Goal: Task Accomplishment & Management: Use online tool/utility

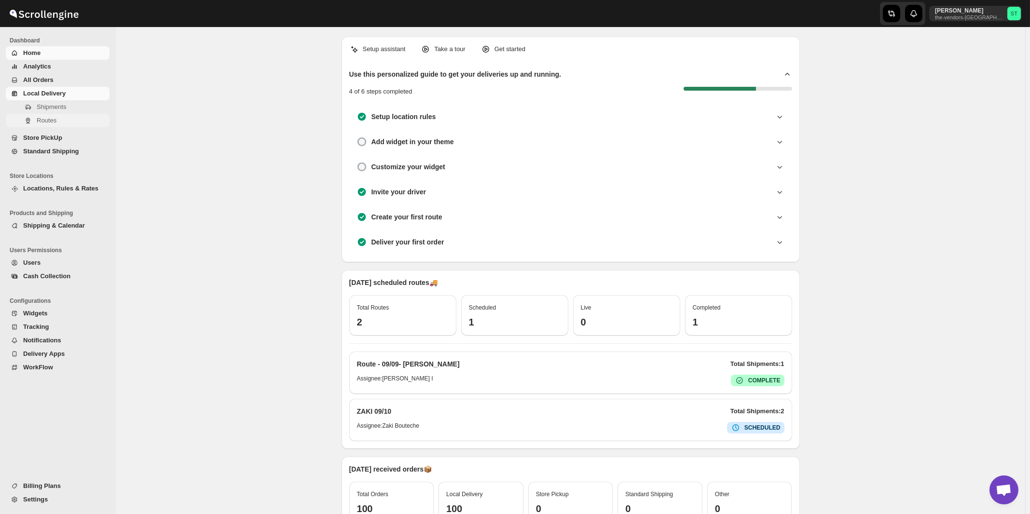
click at [45, 122] on span "Routes" at bounding box center [47, 120] width 20 height 7
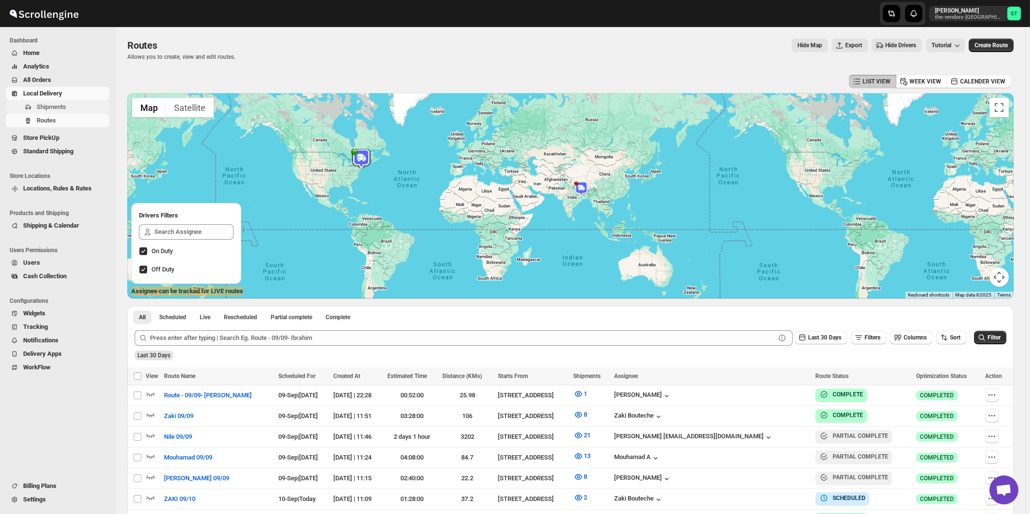
click at [48, 109] on span "Shipments" at bounding box center [51, 106] width 29 height 7
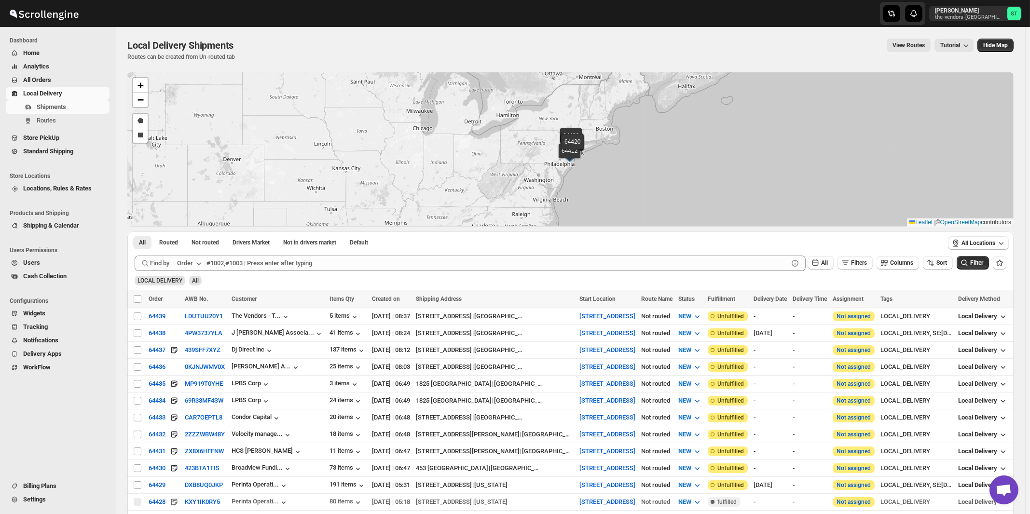
click at [194, 262] on button "Order" at bounding box center [190, 263] width 38 height 15
click at [186, 335] on div "Customer Name" at bounding box center [191, 336] width 44 height 10
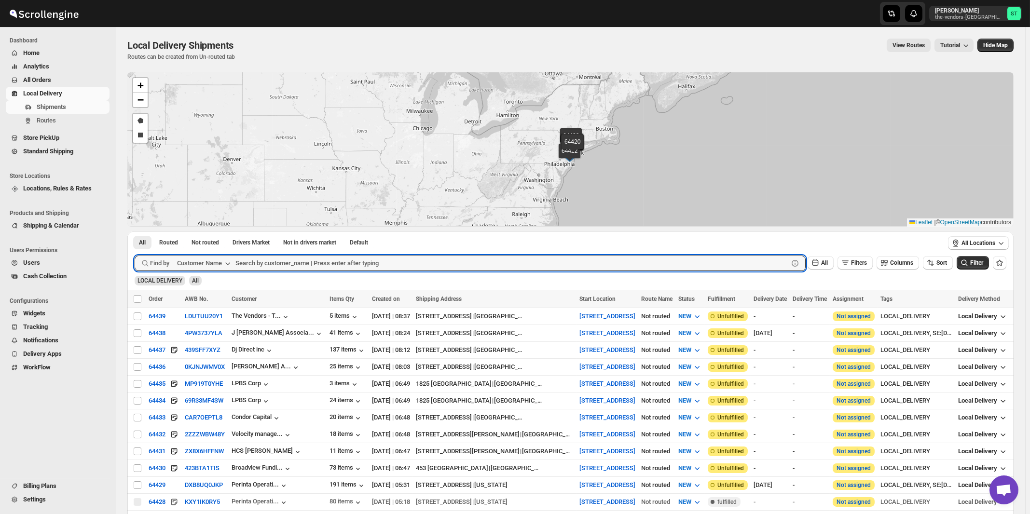
paste input "J [PERSON_NAME] Associates"
click at [135, 232] on button "Submit" at bounding box center [149, 237] width 28 height 10
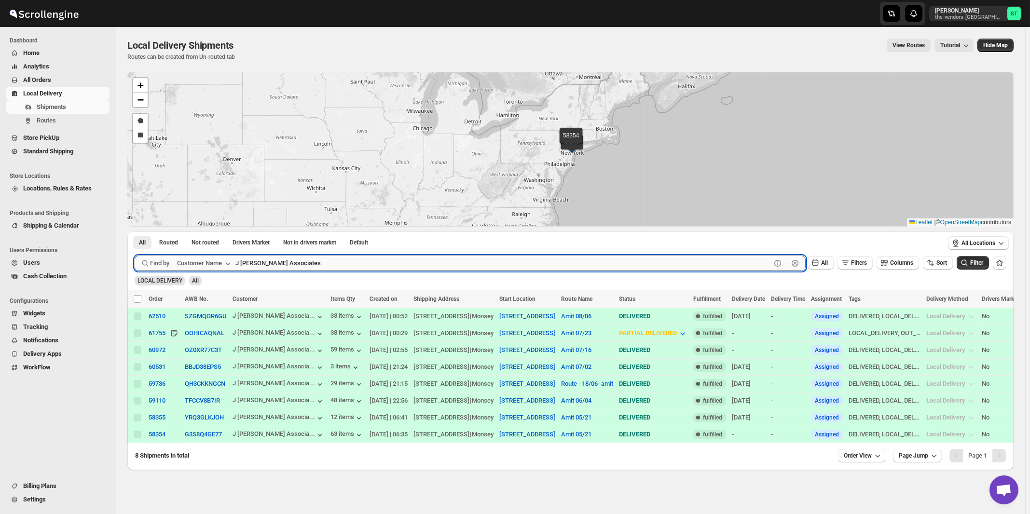
paste input "Unlocal"
type input "Unlocal"
click at [135, 232] on button "Submit" at bounding box center [149, 237] width 28 height 10
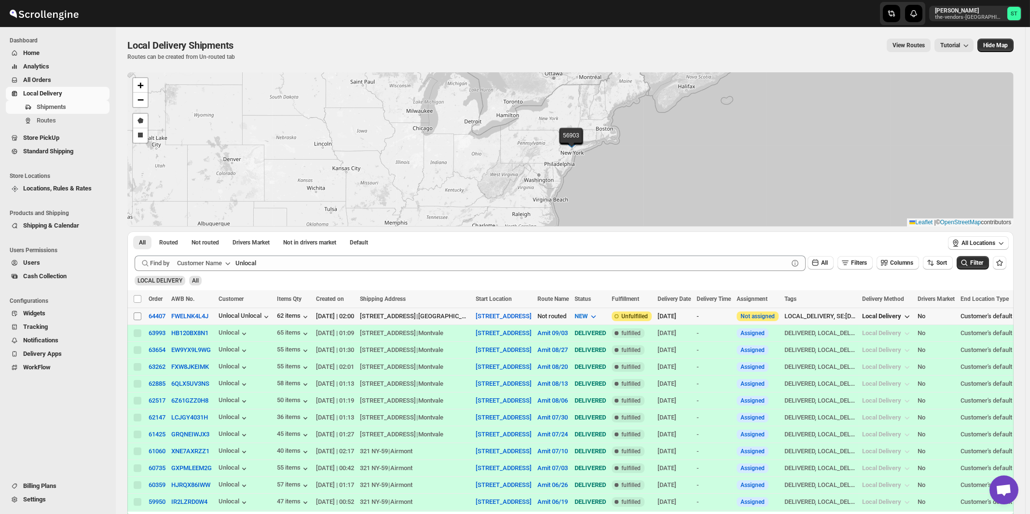
click at [135, 317] on input "Select shipment" at bounding box center [138, 317] width 8 height 8
checkbox input "true"
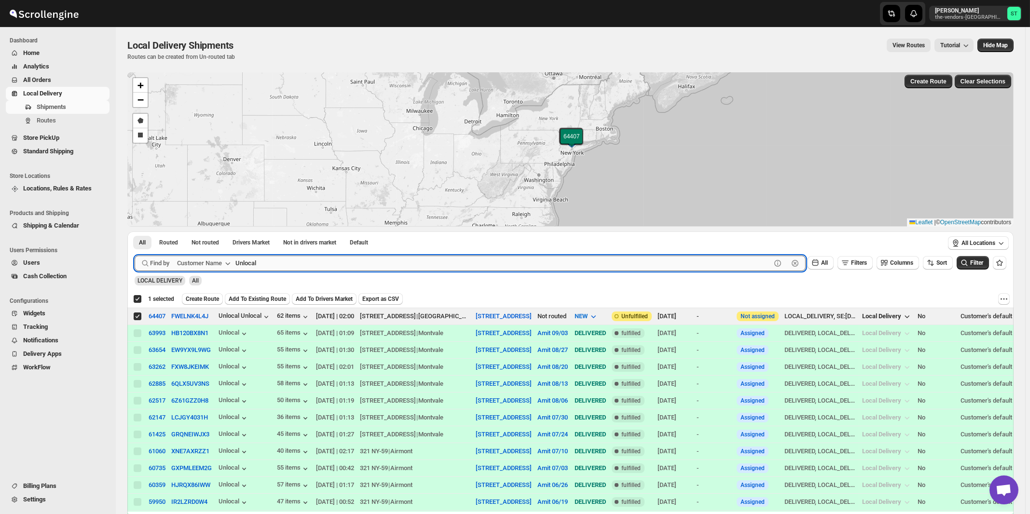
click at [299, 262] on input "Unlocal" at bounding box center [503, 263] width 536 height 15
paste input "Cease-fire"
type input "Cease-fire"
click at [135, 232] on button "Submit" at bounding box center [149, 237] width 28 height 10
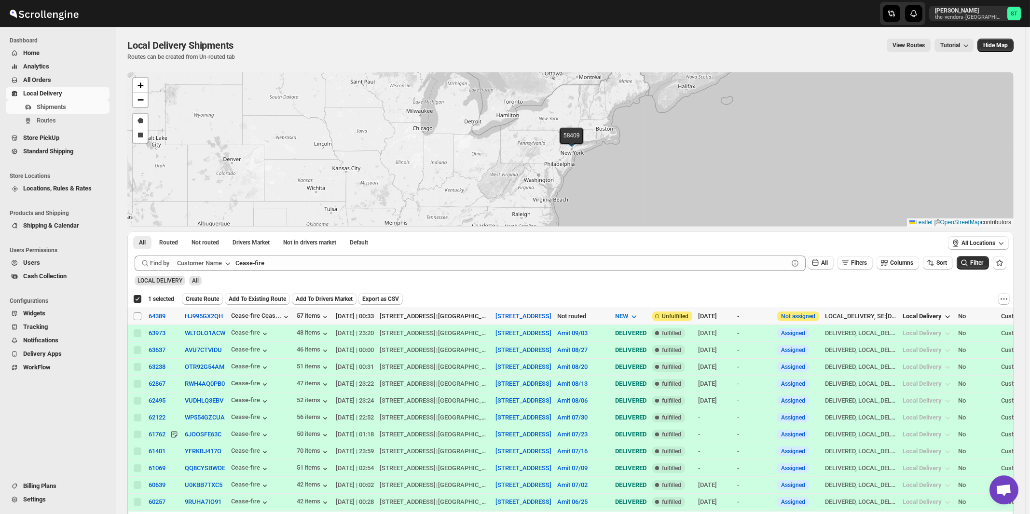
click at [137, 315] on input "Select shipment" at bounding box center [138, 317] width 8 height 8
checkbox input "true"
checkbox input "false"
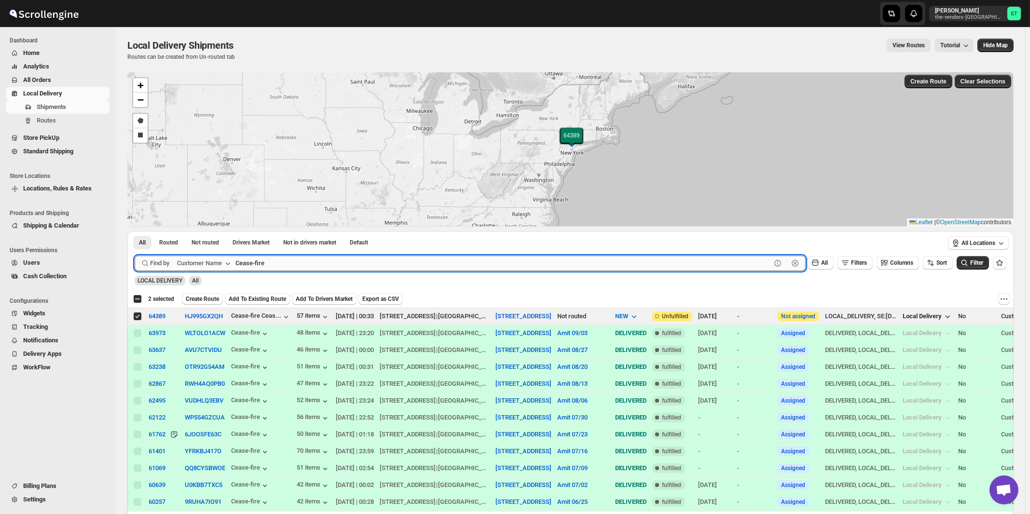
click at [337, 266] on input "Cease-fire" at bounding box center [503, 263] width 536 height 15
paste input "lover Consulting"
click at [135, 232] on button "Submit" at bounding box center [149, 237] width 28 height 10
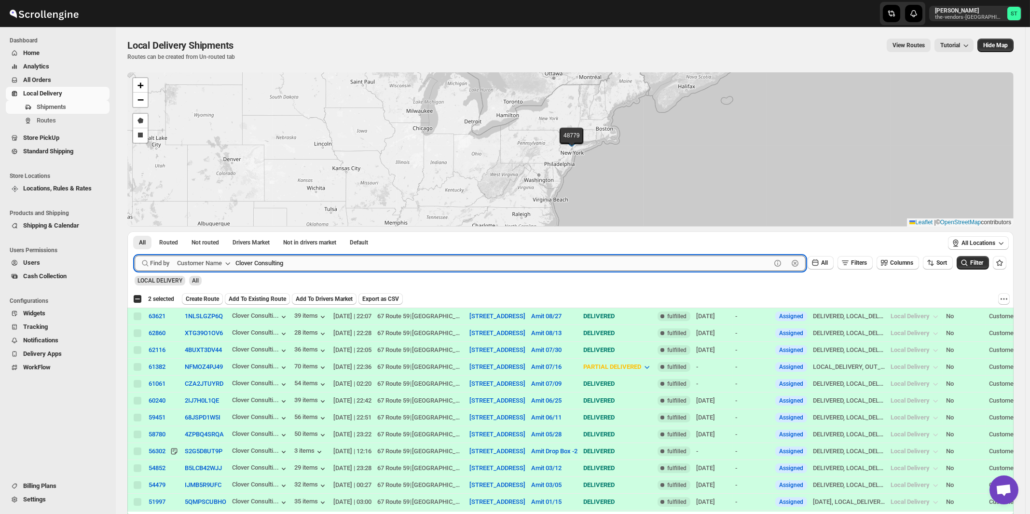
paste input "ubitac Corp"
click at [135, 232] on button "Submit" at bounding box center [149, 237] width 28 height 10
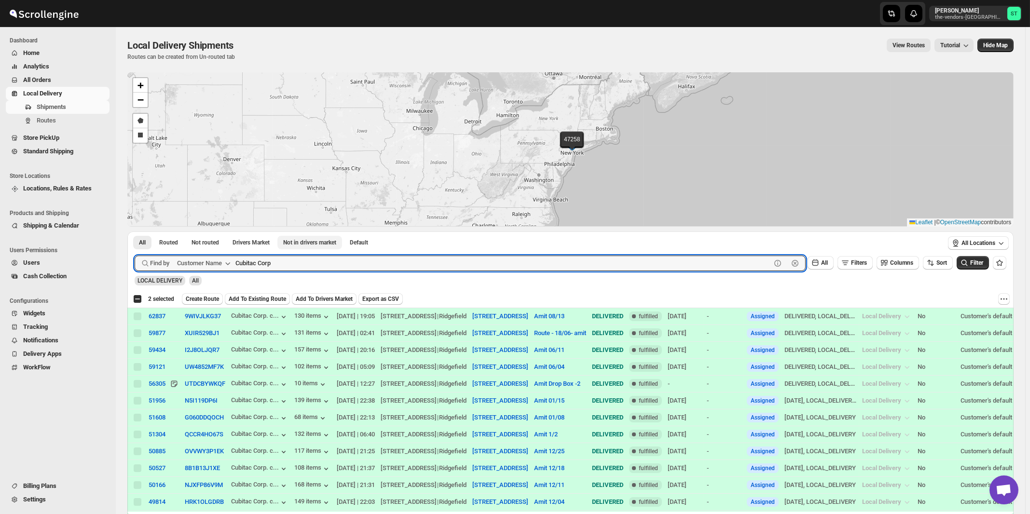
paste input "HCS 308 Men"
type input "HCS 308 Men"
click at [135, 232] on button "Submit" at bounding box center [149, 237] width 28 height 10
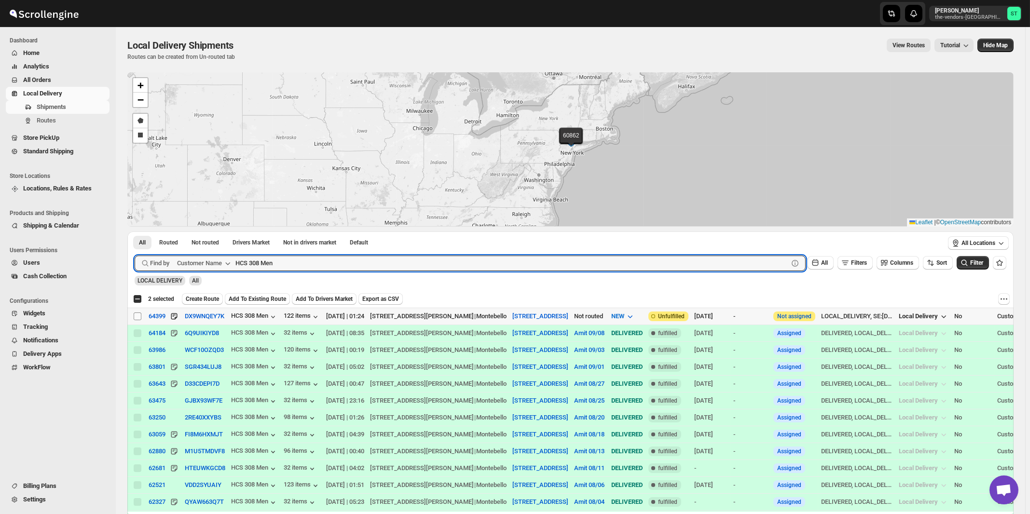
click at [138, 315] on input "Select shipment" at bounding box center [138, 317] width 8 height 8
checkbox input "true"
click at [338, 259] on input "HCS 308 Men" at bounding box center [503, 263] width 536 height 15
paste input "cs 160"
click at [135, 232] on button "Submit" at bounding box center [149, 237] width 28 height 10
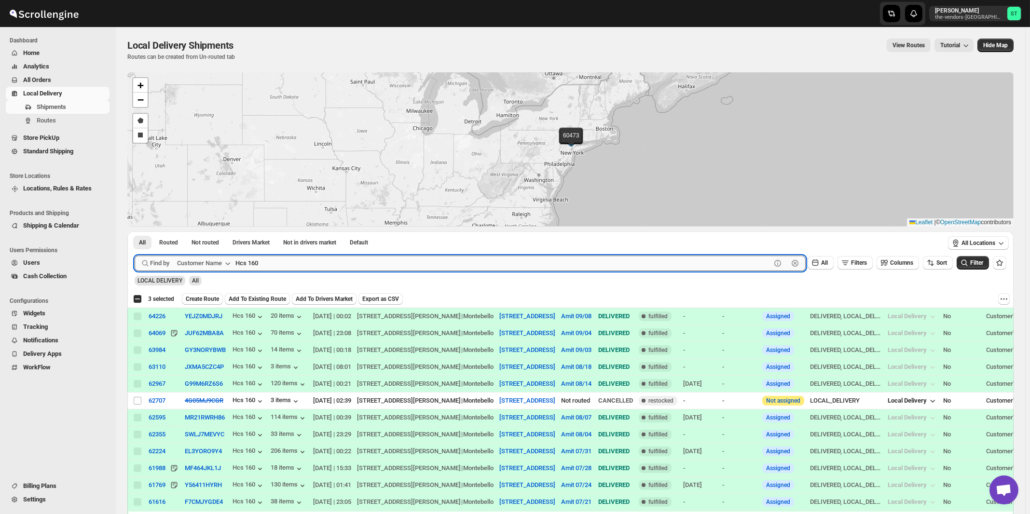
click at [319, 261] on input "Hcs 160" at bounding box center [503, 263] width 536 height 15
paste input "Style Edit"
paste input "text"
type input "Style Edit"
click at [135, 232] on button "Submit" at bounding box center [149, 237] width 28 height 10
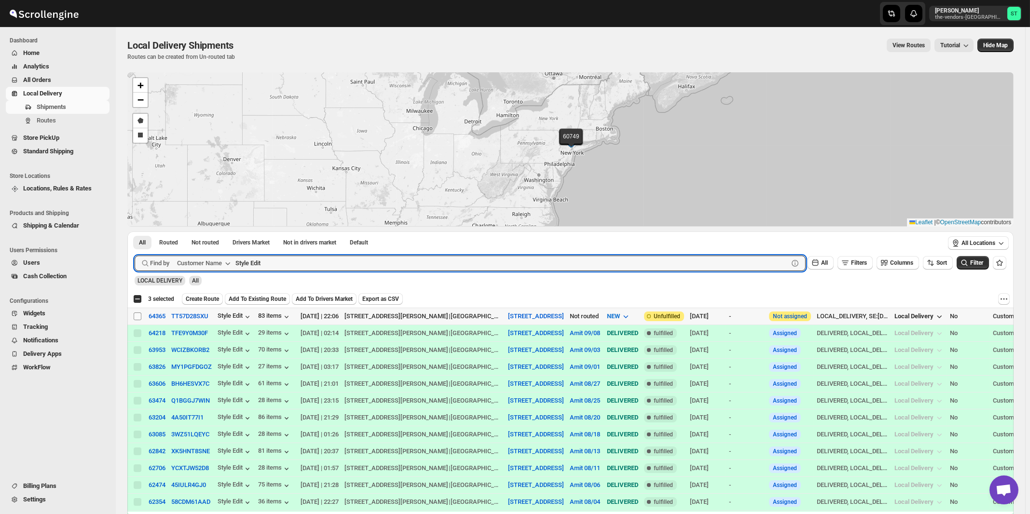
click at [139, 315] on input "Select shipment" at bounding box center [138, 317] width 8 height 8
checkbox input "true"
click at [286, 262] on input "Style Edit" at bounding box center [503, 263] width 536 height 15
paste input "Quality Air Heating and Cooling"
type input "Quality Air Heating and Cooling"
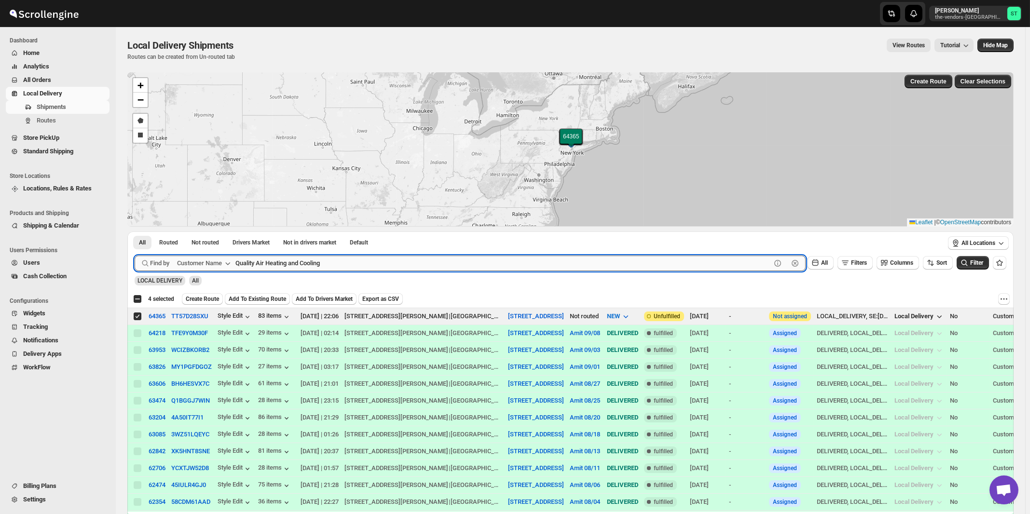
click at [135, 232] on button "Submit" at bounding box center [149, 237] width 28 height 10
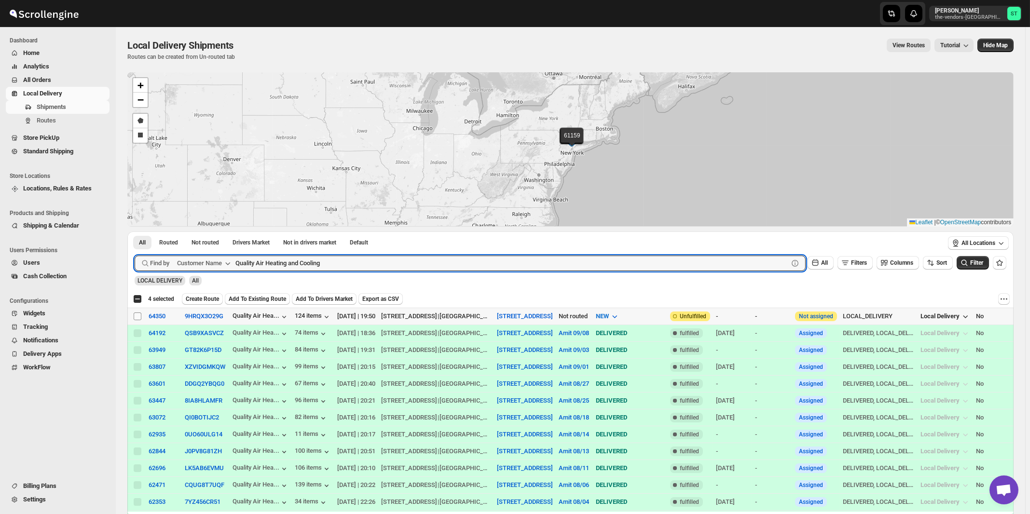
click at [138, 317] on input "Select shipment" at bounding box center [138, 317] width 8 height 8
checkbox input "true"
click at [336, 269] on input "Quality Air Heating and Cooling" at bounding box center [503, 263] width 536 height 15
paste input "Med Wiz"
click at [135, 232] on button "Submit" at bounding box center [149, 237] width 28 height 10
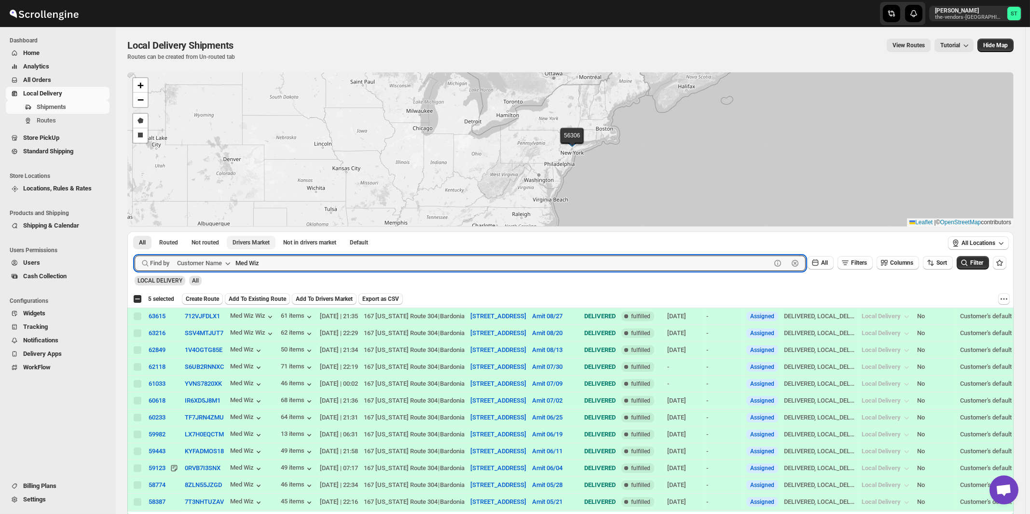
paste input "[PERSON_NAME] Cladding"
click at [135, 232] on button "Submit" at bounding box center [149, 237] width 28 height 10
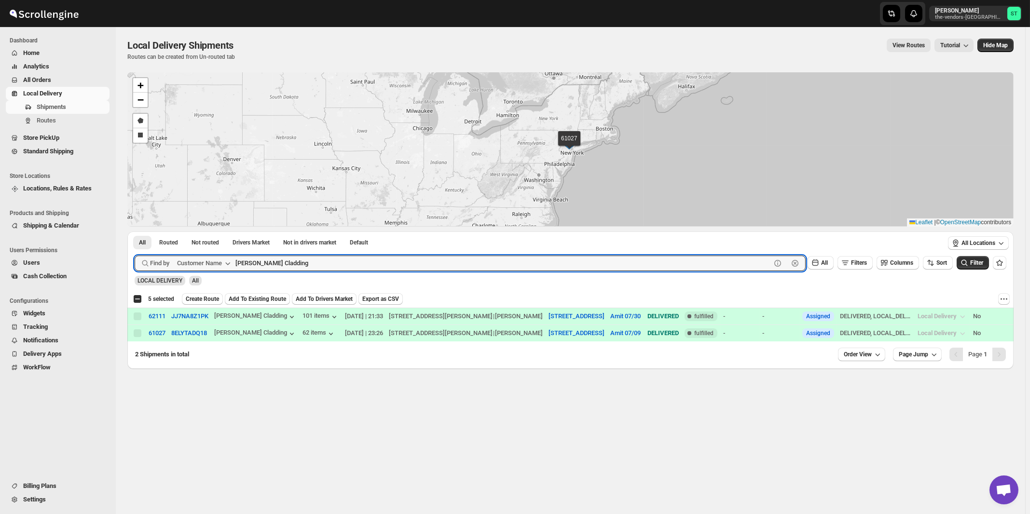
paste input "P&G Monsey"
type input "P&G Monsey"
click at [135, 232] on button "Submit" at bounding box center [149, 237] width 28 height 10
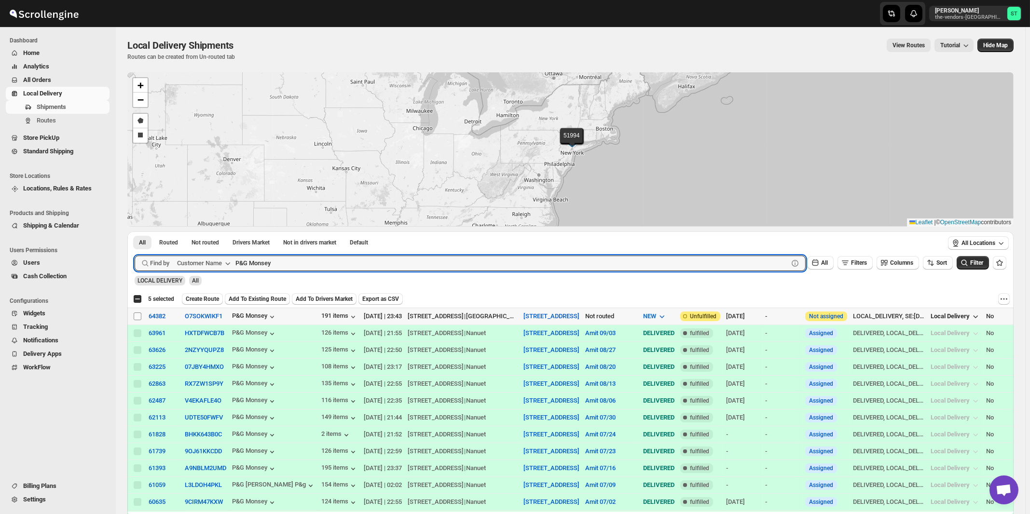
click at [137, 315] on input "Select shipment" at bounding box center [138, 317] width 8 height 8
checkbox input "true"
click at [347, 258] on input "P&G Monsey" at bounding box center [503, 263] width 536 height 15
paste input "Connect Books"
type input "Connect Books"
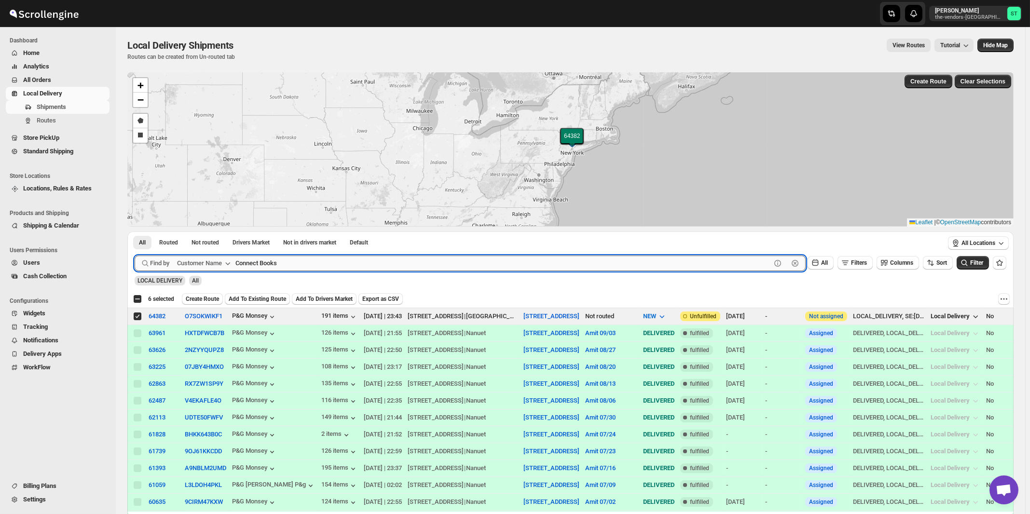
click at [135, 232] on button "Submit" at bounding box center [149, 237] width 28 height 10
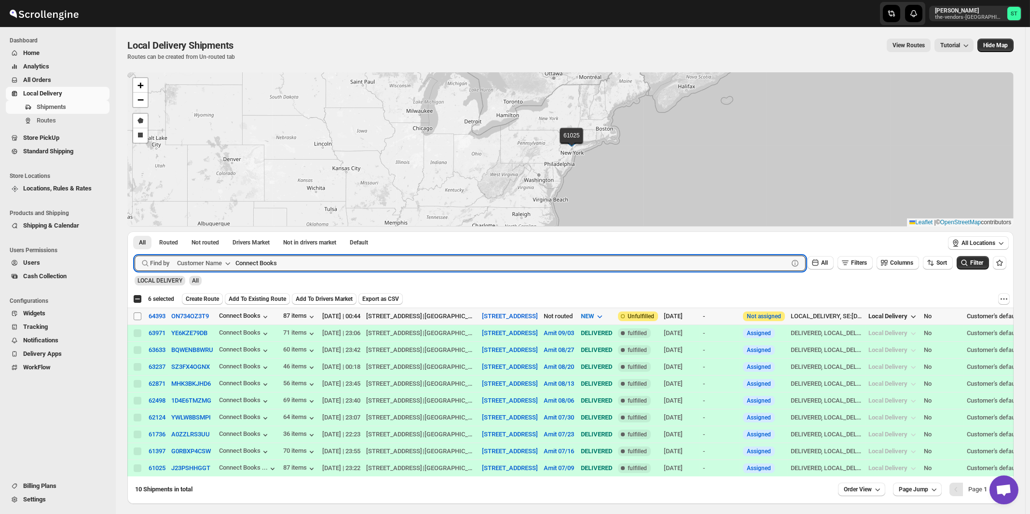
click at [138, 317] on input "Select shipment" at bounding box center [138, 317] width 8 height 8
checkbox input "true"
click at [329, 257] on input "Connect Books" at bounding box center [503, 263] width 536 height 15
paste input "Ziltch Office"
click at [135, 232] on button "Submit" at bounding box center [149, 237] width 28 height 10
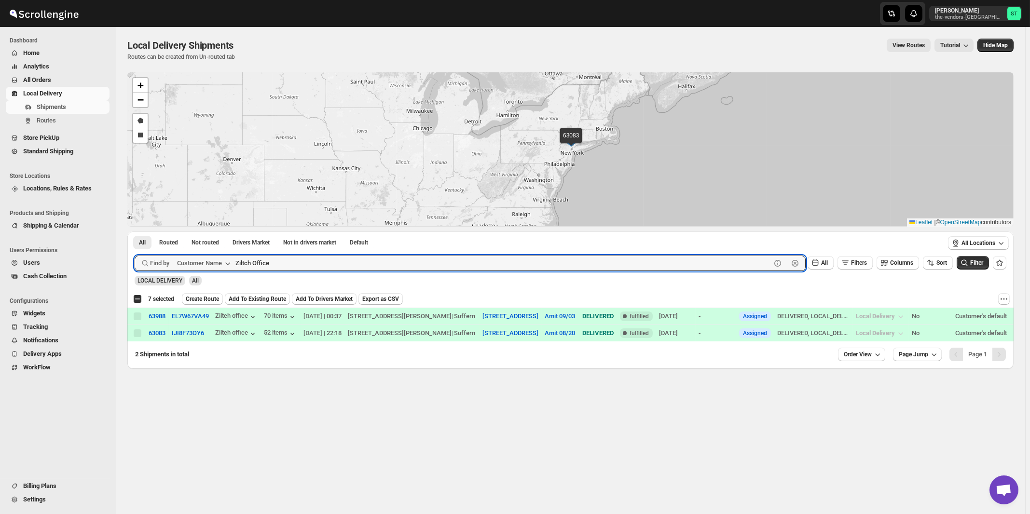
paste input "[PERSON_NAME]"
click at [135, 232] on button "Submit" at bounding box center [149, 237] width 28 height 10
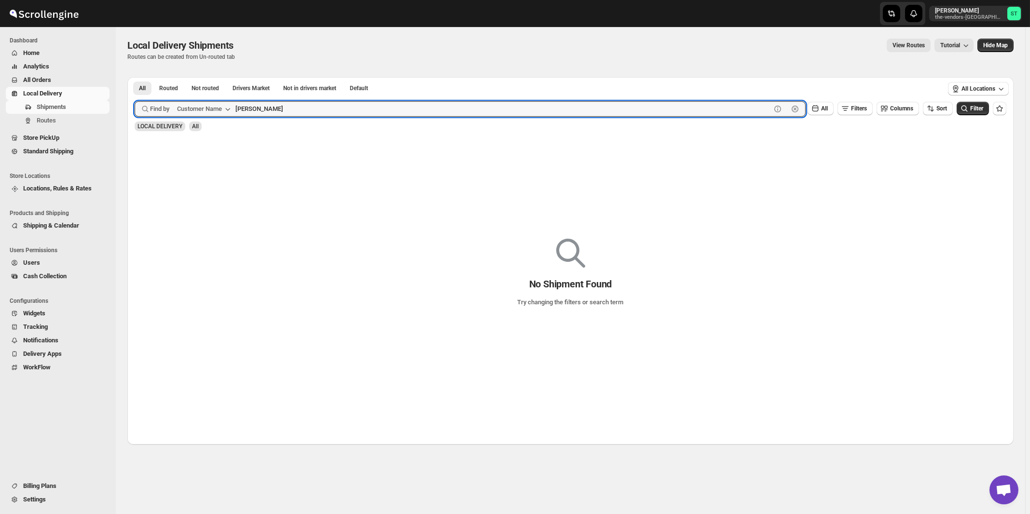
type input "[PERSON_NAME]"
click at [135, 77] on button "Submit" at bounding box center [149, 82] width 28 height 10
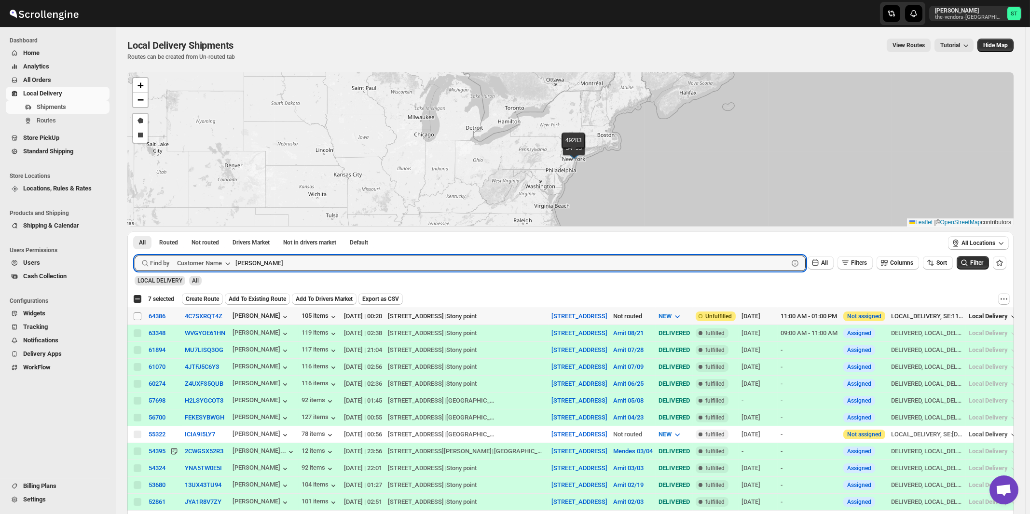
click at [138, 317] on input "Select shipment" at bounding box center [138, 317] width 8 height 8
checkbox input "true"
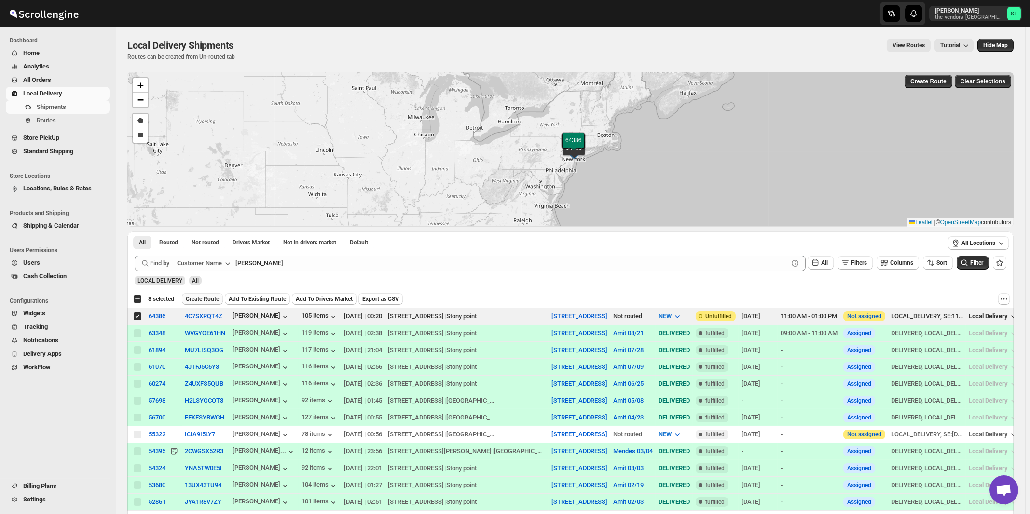
click at [201, 299] on span "Create Route" at bounding box center [202, 299] width 33 height 8
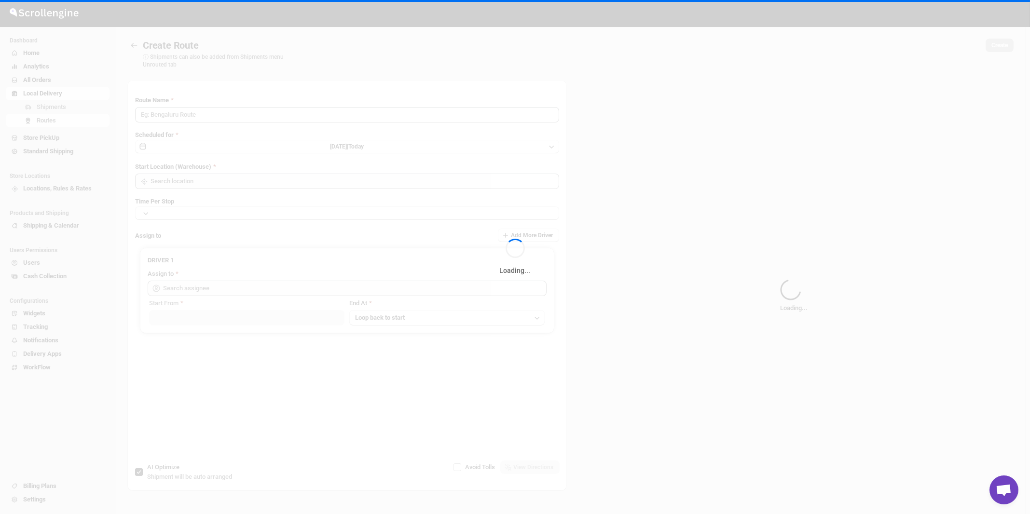
type input "Route - 10/09-1029"
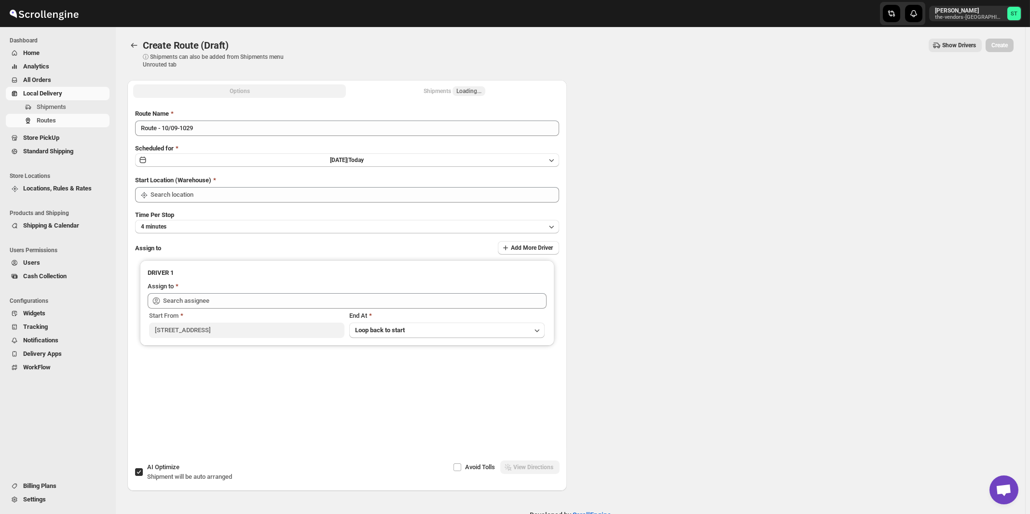
type input "[STREET_ADDRESS]"
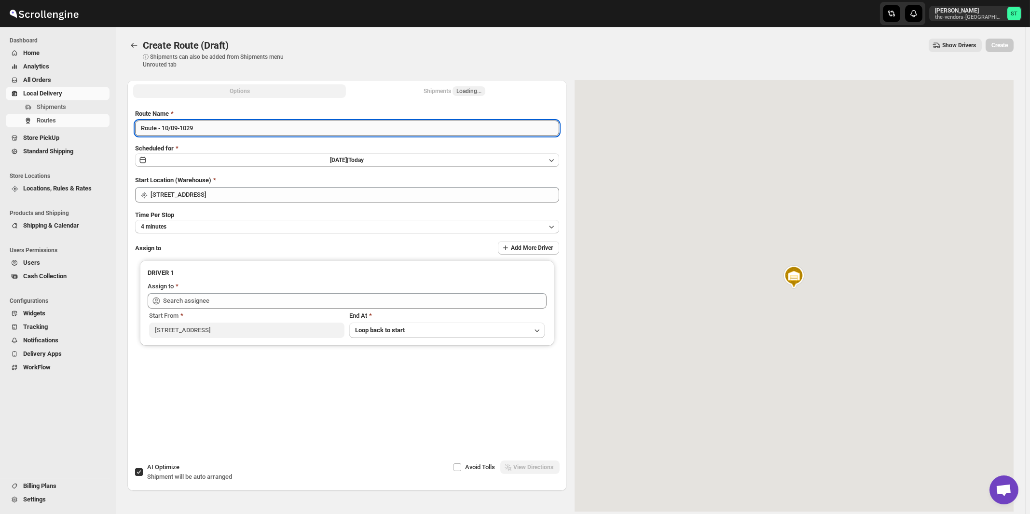
click at [305, 132] on input "Route - 10/09-1029" at bounding box center [347, 128] width 424 height 15
paste input "Amit"
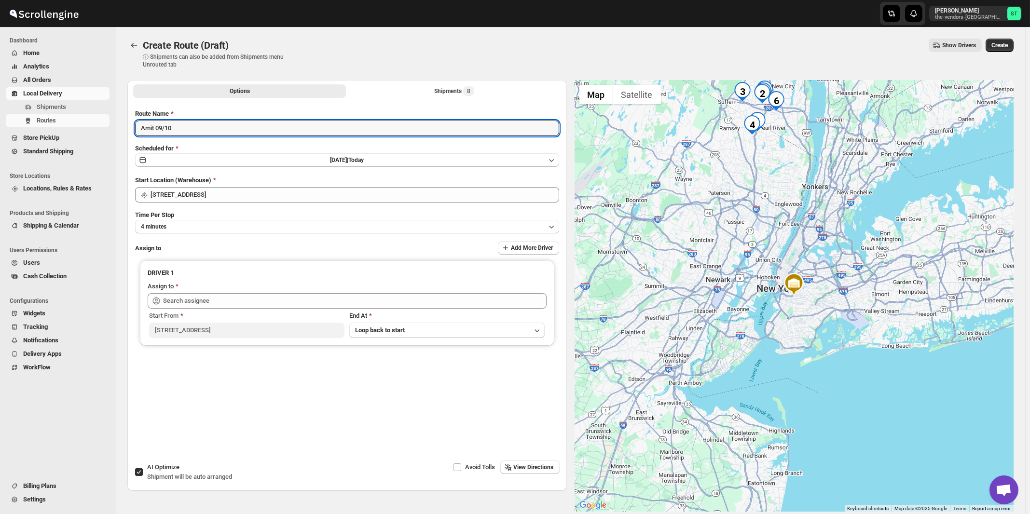
type input "Amit 09/10"
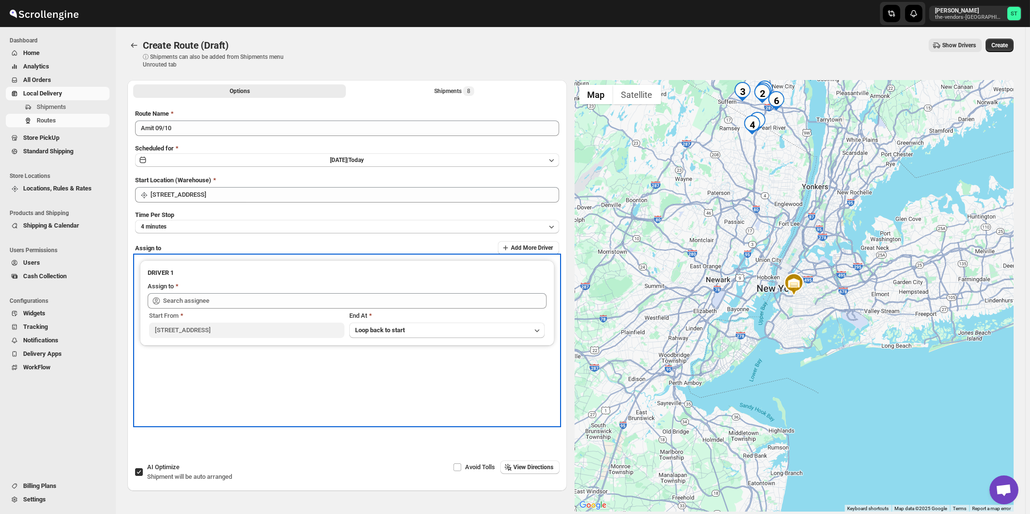
click at [271, 309] on div "Start From [STREET_ADDRESS][GEOGRAPHIC_DATA] At Loop back to start" at bounding box center [347, 323] width 399 height 29
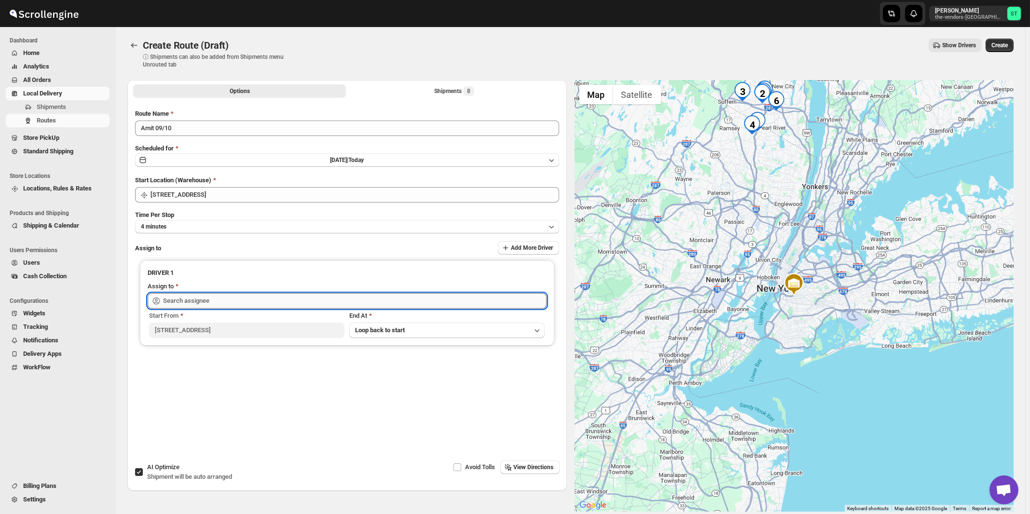
click at [271, 302] on input "text" at bounding box center [355, 300] width 384 height 15
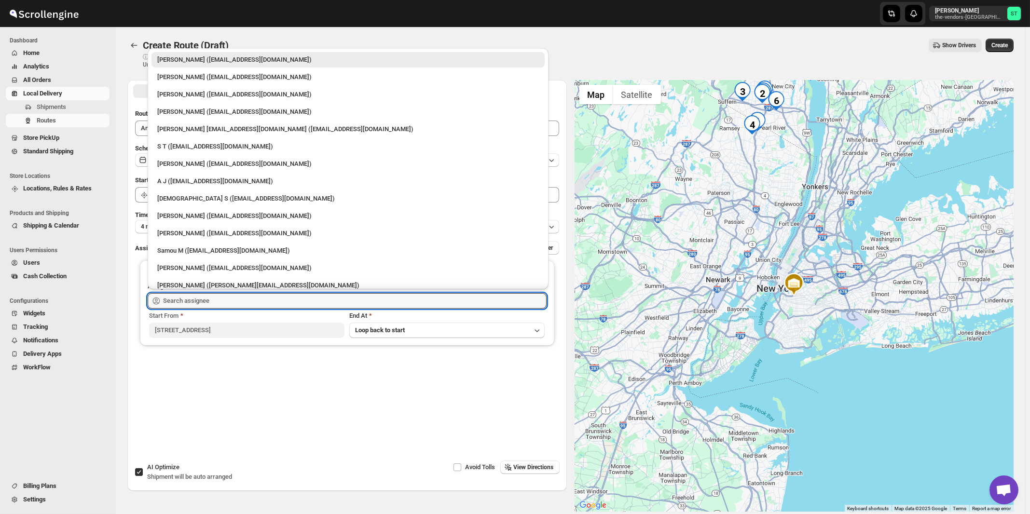
click at [180, 111] on div "[PERSON_NAME] ([EMAIL_ADDRESS][DOMAIN_NAME])" at bounding box center [348, 112] width 382 height 10
type input "[PERSON_NAME] ([EMAIL_ADDRESS][DOMAIN_NAME])"
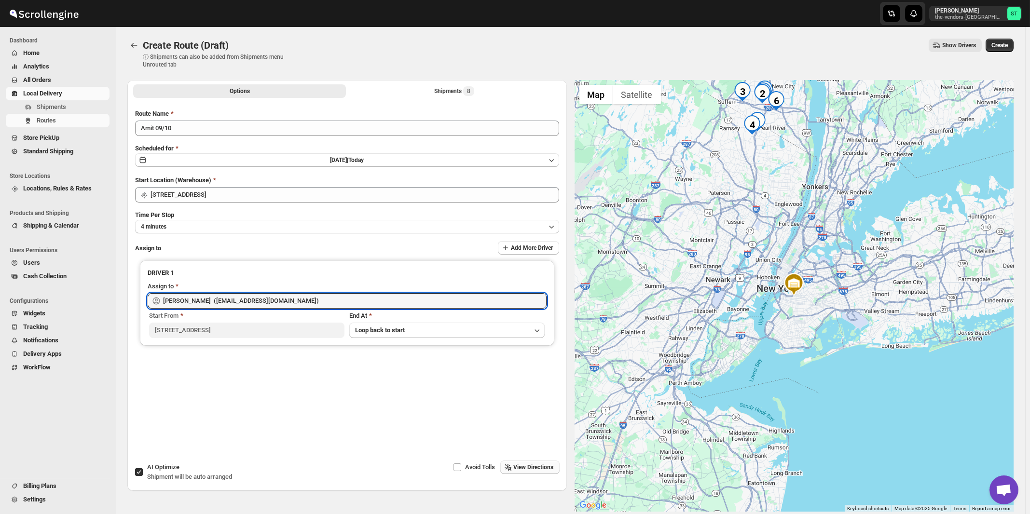
click at [543, 472] on button "View Directions" at bounding box center [529, 468] width 59 height 14
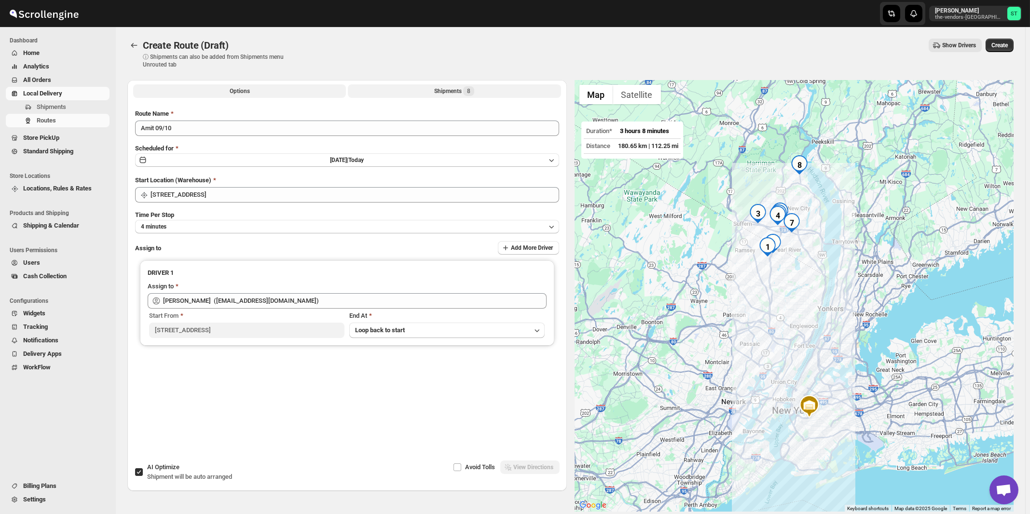
click at [441, 90] on div "Shipments 8" at bounding box center [454, 91] width 40 height 10
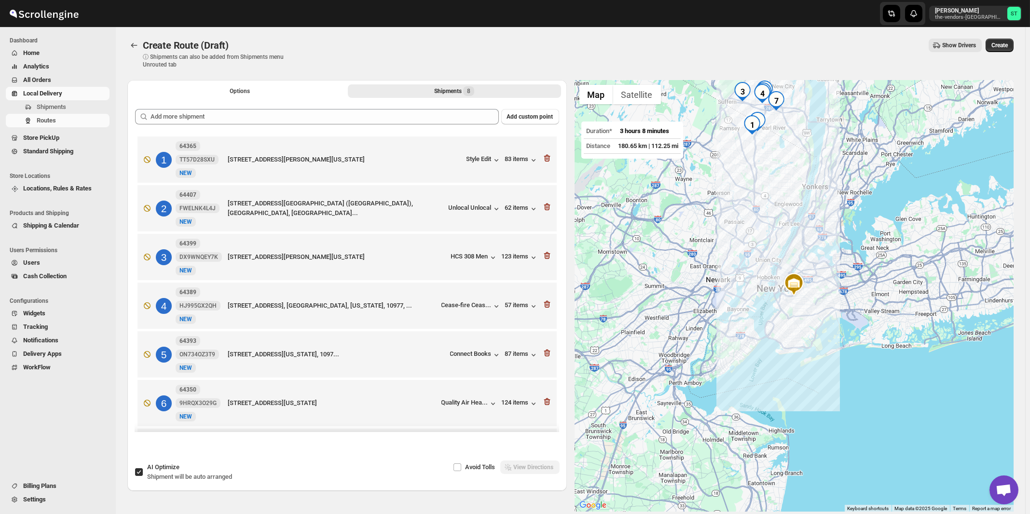
click at [176, 471] on span "AI Optimize" at bounding box center [163, 467] width 32 height 7
click at [143, 471] on input "AI Optimize Shipment will be auto arranged" at bounding box center [139, 472] width 8 height 8
checkbox input "false"
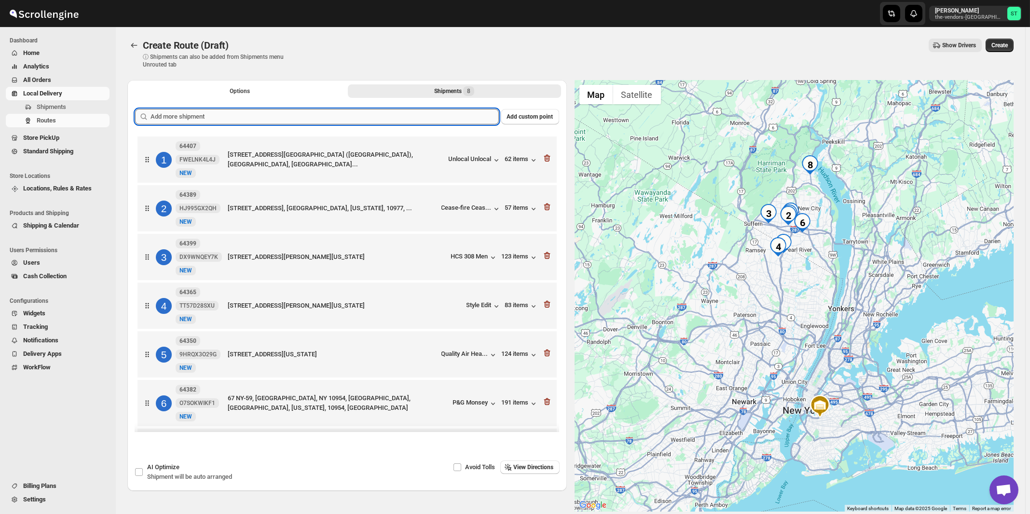
click at [405, 112] on input "text" at bounding box center [325, 116] width 348 height 15
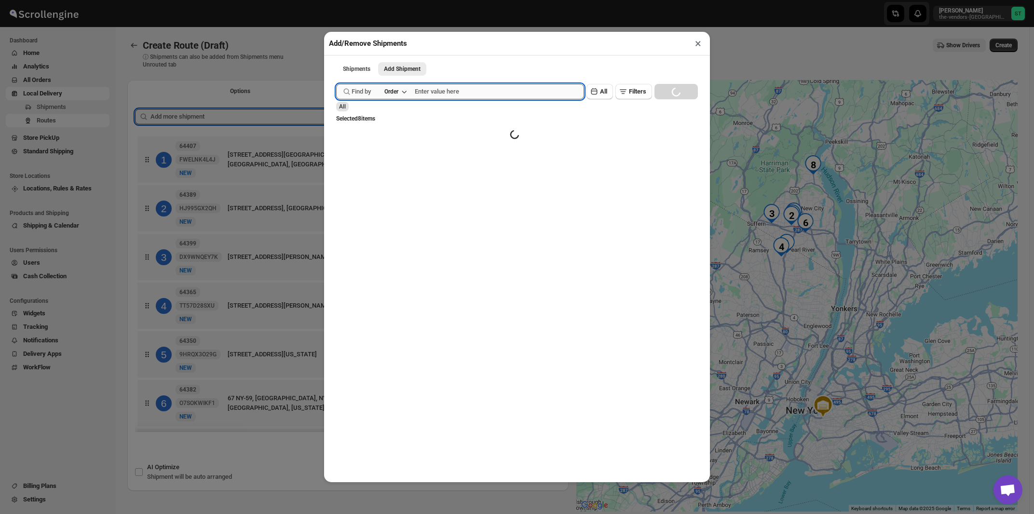
click at [480, 91] on input "text" at bounding box center [499, 91] width 169 height 15
paste input "64438"
type input "64438"
click at [336, 0] on button "Submit" at bounding box center [350, 5] width 28 height 10
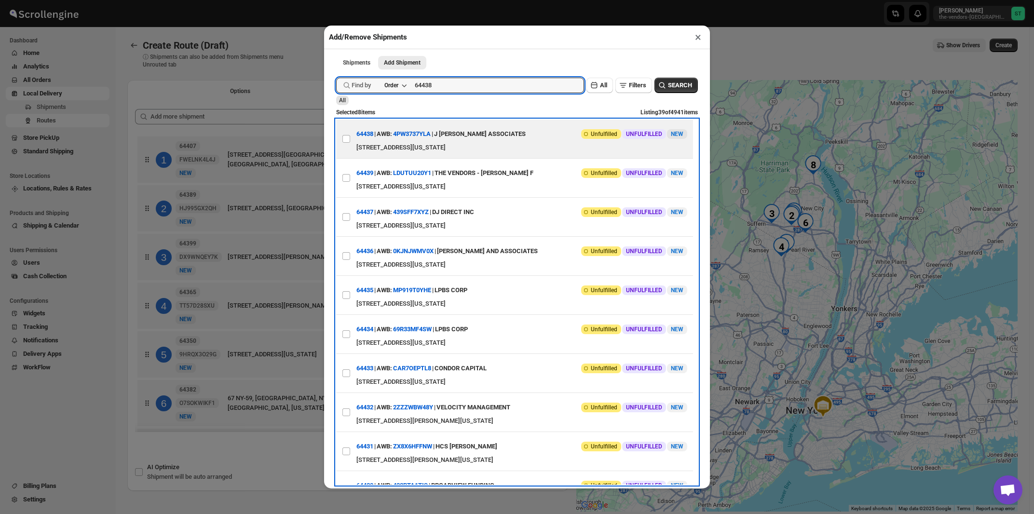
click at [490, 148] on div "[STREET_ADDRESS][US_STATE]" at bounding box center [522, 148] width 331 height 10
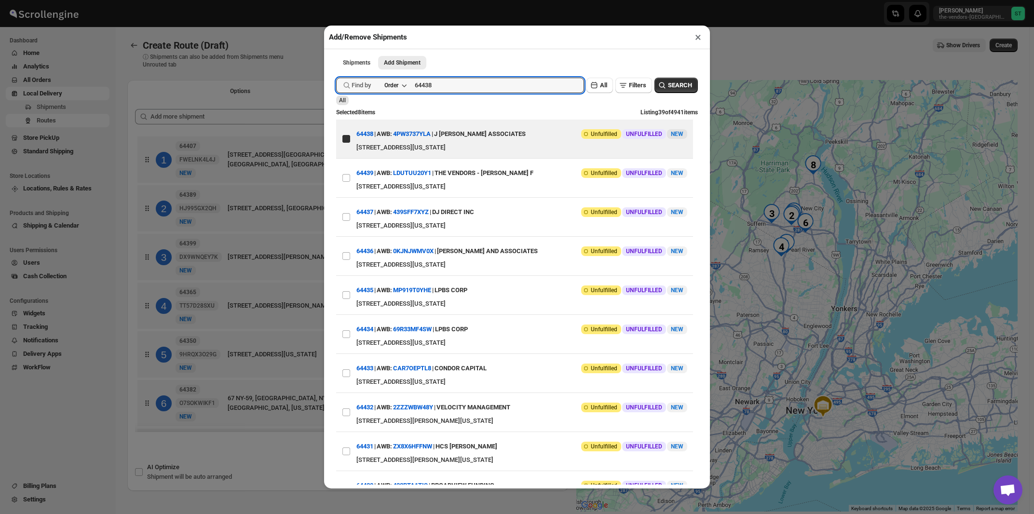
checkbox input "true"
click at [474, 86] on input "64438" at bounding box center [491, 85] width 152 height 15
paste input "374"
type input "64374"
click at [336, 0] on button "Submit" at bounding box center [350, 5] width 28 height 10
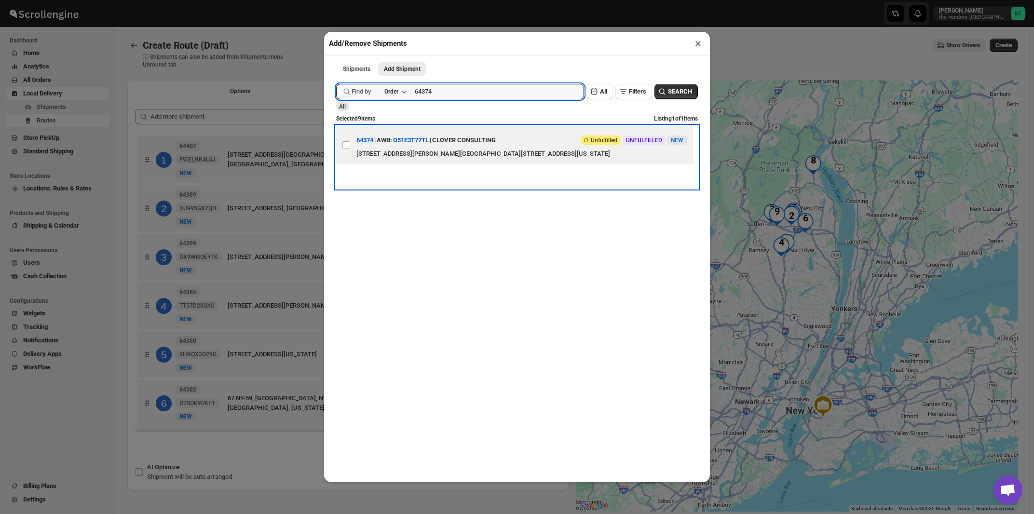
click at [470, 154] on div "[STREET_ADDRESS][PERSON_NAME][GEOGRAPHIC_DATA][STREET_ADDRESS][US_STATE]" at bounding box center [522, 154] width 331 height 10
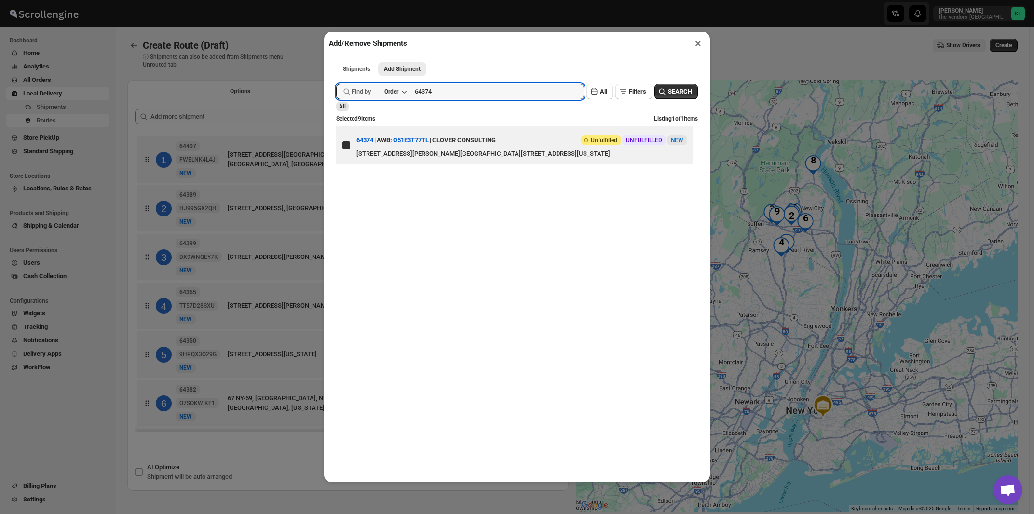
checkbox input "true"
click at [442, 93] on input "64374" at bounding box center [491, 91] width 152 height 15
paste input "49"
type input "64349"
click at [336, 0] on button "Submit" at bounding box center [350, 5] width 28 height 10
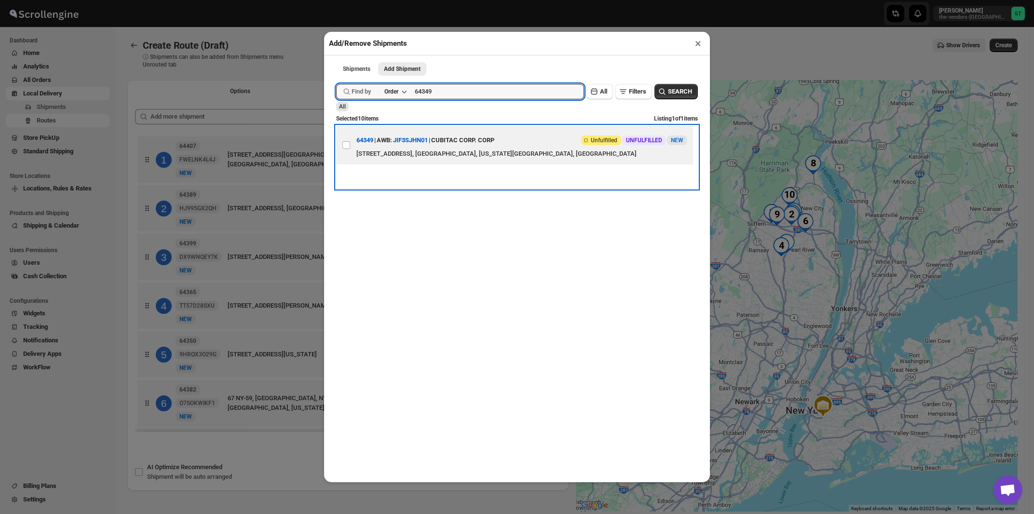
click at [473, 146] on div "CUBITAC CORP. CORP" at bounding box center [462, 140] width 63 height 17
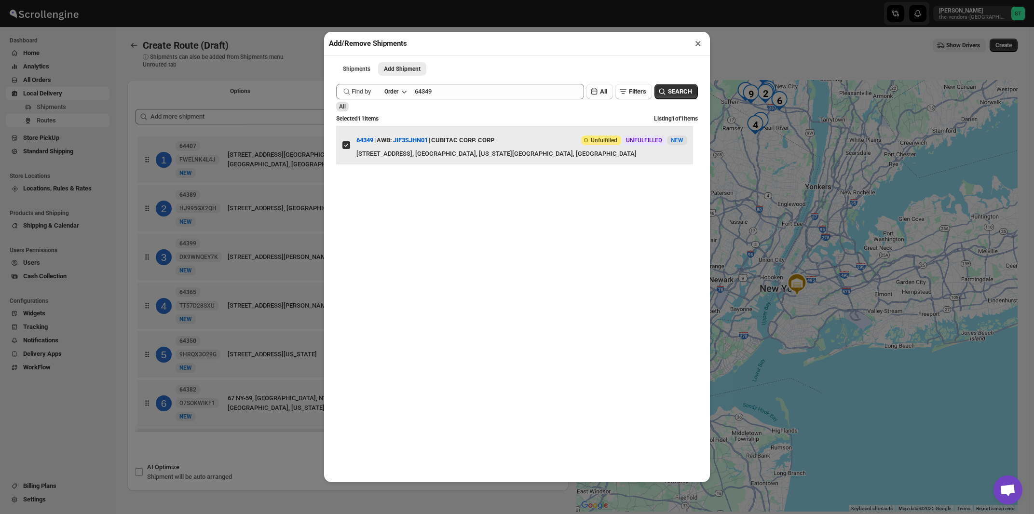
checkbox input "true"
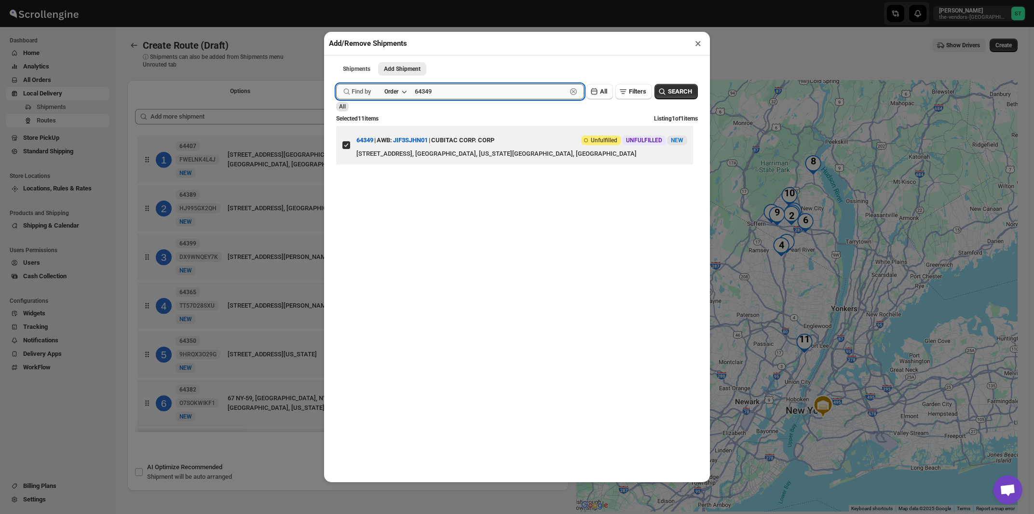
click at [538, 95] on input "64349" at bounding box center [491, 91] width 152 height 15
paste input "68"
type input "64368"
click at [336, 0] on button "Submit" at bounding box center [350, 5] width 28 height 10
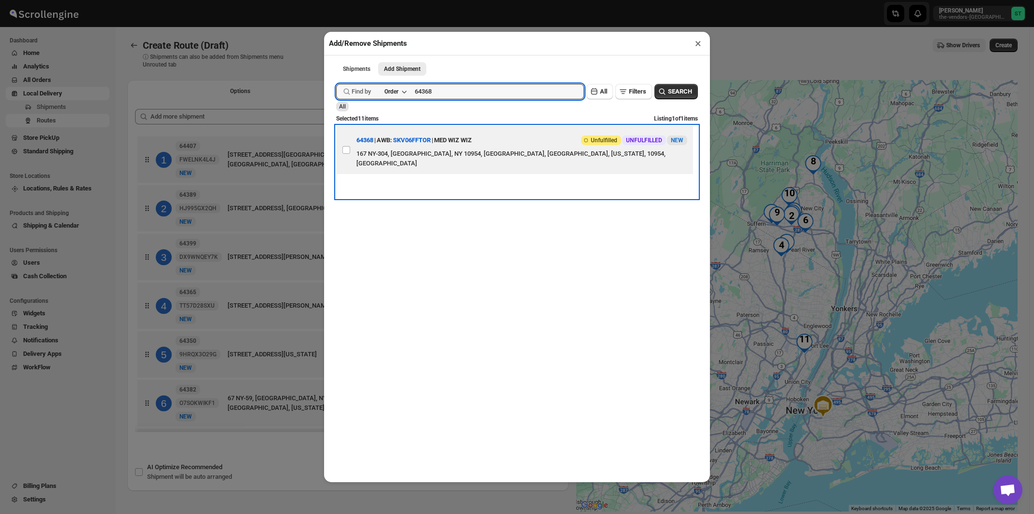
click at [472, 146] on div "MED WIZ WIZ" at bounding box center [453, 140] width 38 height 17
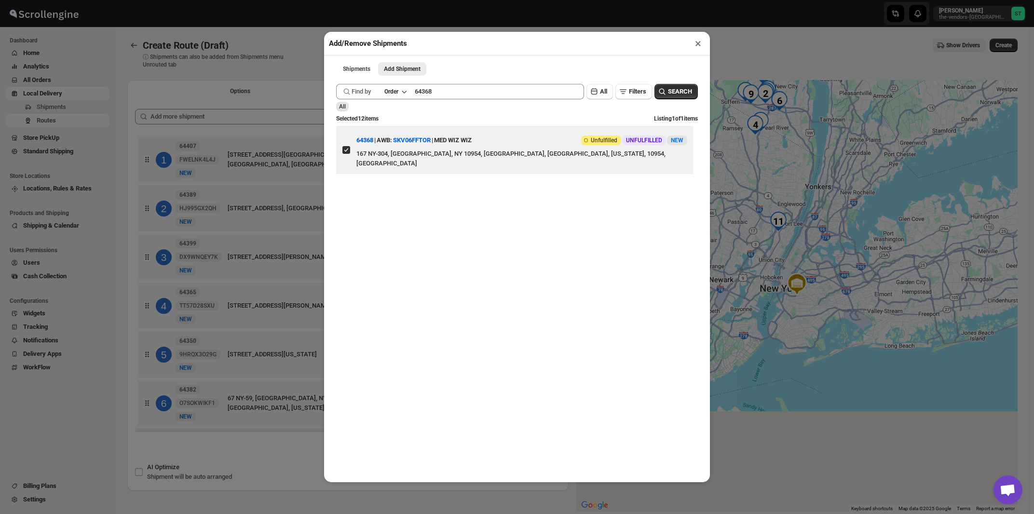
checkbox input "true"
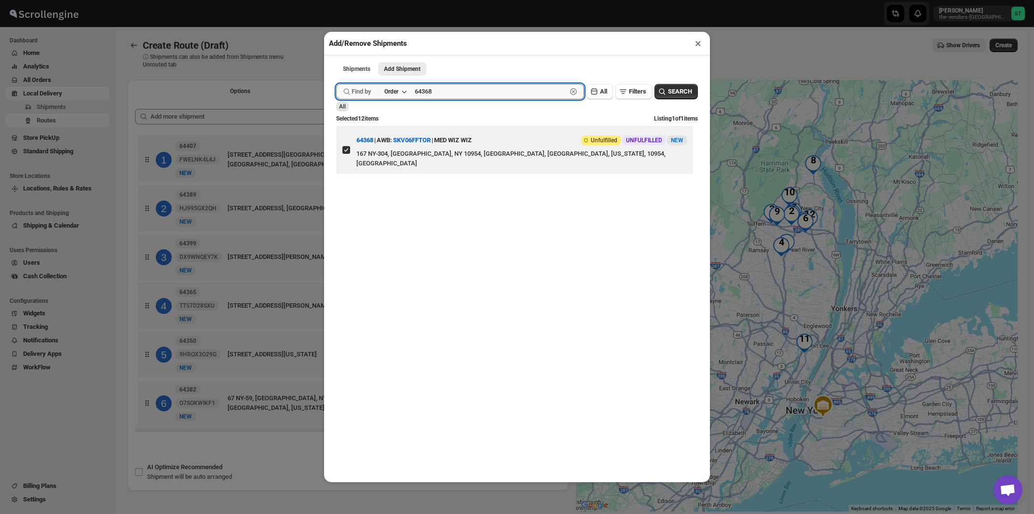
click at [469, 93] on input "64368" at bounding box center [491, 91] width 152 height 15
paste input "51"
type input "64351"
click at [336, 0] on button "Submit" at bounding box center [350, 5] width 28 height 10
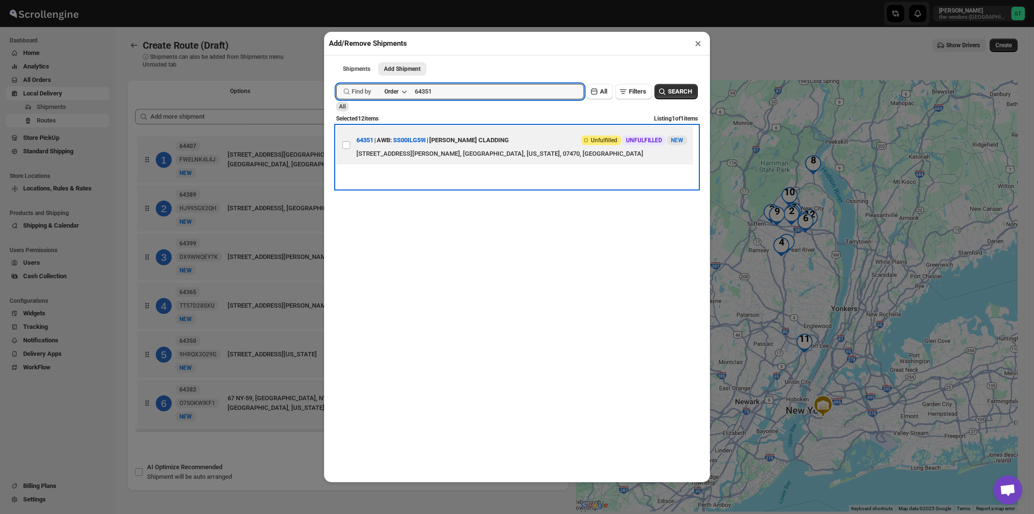
click at [476, 146] on div "[PERSON_NAME] CLADDING" at bounding box center [469, 140] width 80 height 17
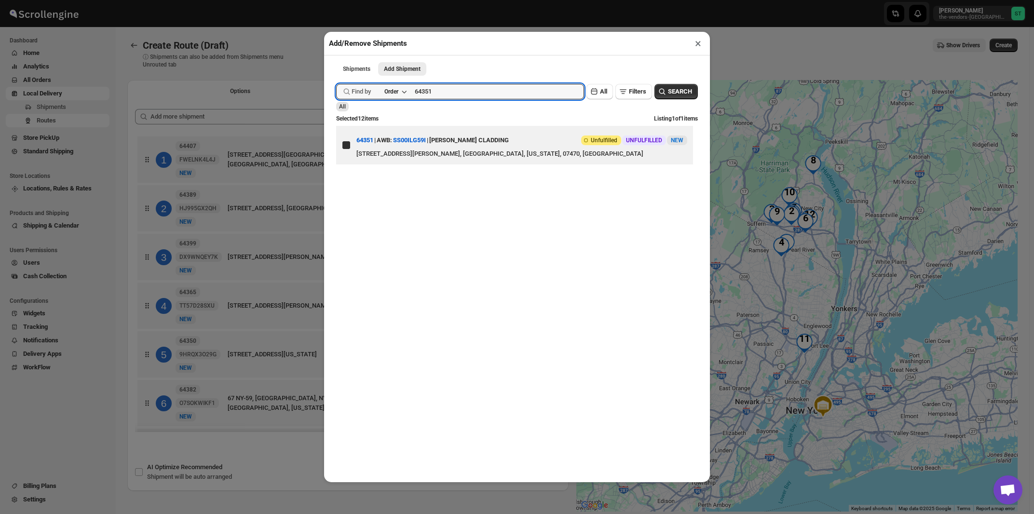
checkbox input "true"
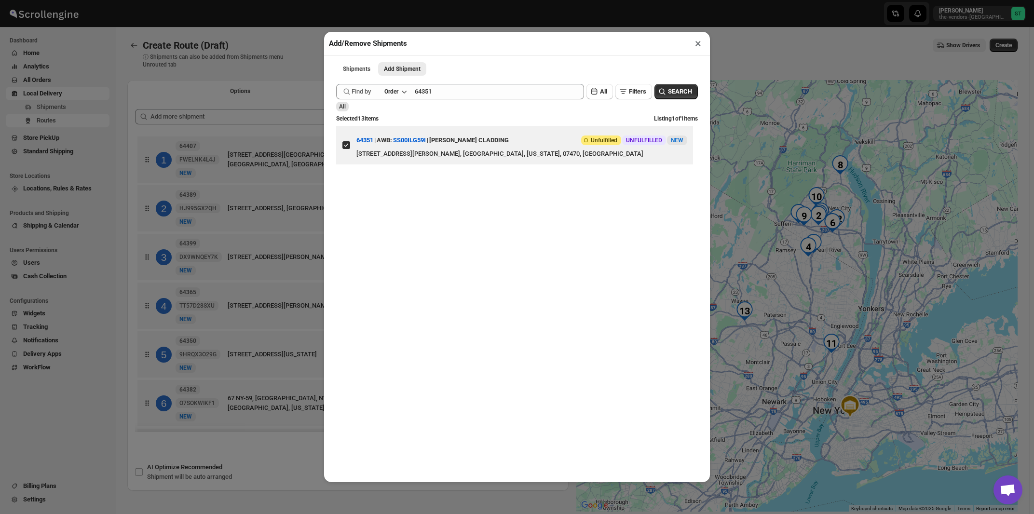
click at [697, 45] on button "×" at bounding box center [698, 44] width 14 height 14
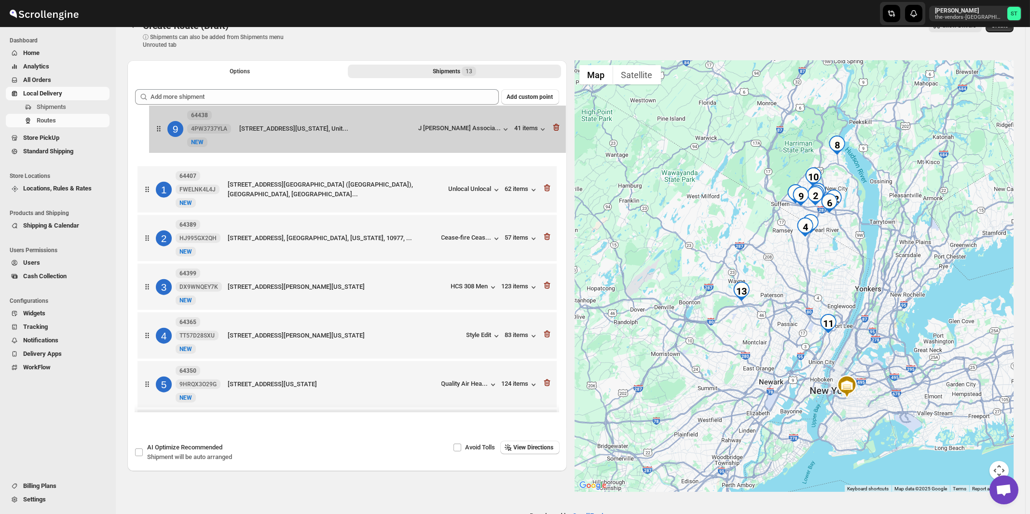
drag, startPoint x: 427, startPoint y: 324, endPoint x: 439, endPoint y: 136, distance: 189.0
click at [439, 136] on div "1 64407 FWELNK4L4J [GEOGRAPHIC_DATA][STREET_ADDRESS]... Unlocal Unlocal 62 item…" at bounding box center [347, 433] width 424 height 639
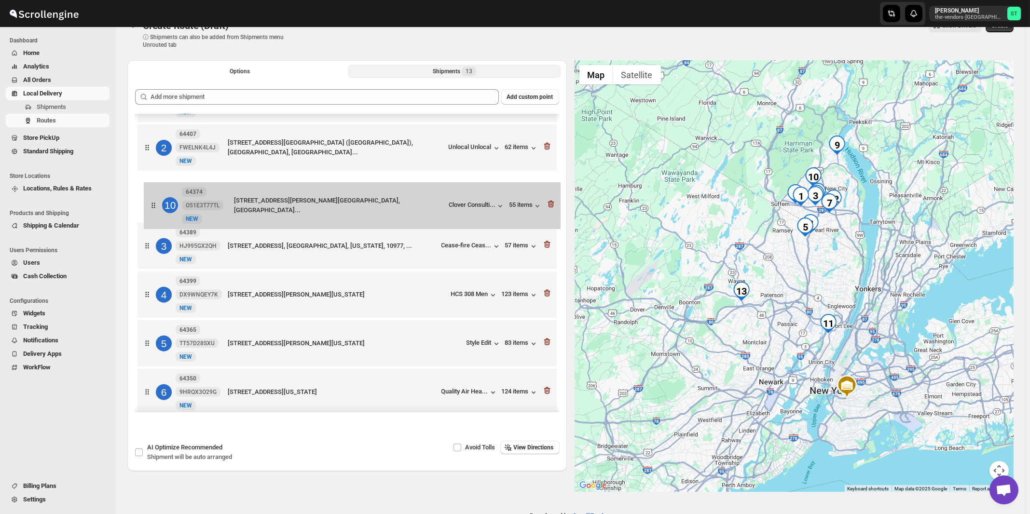
scroll to position [41, 0]
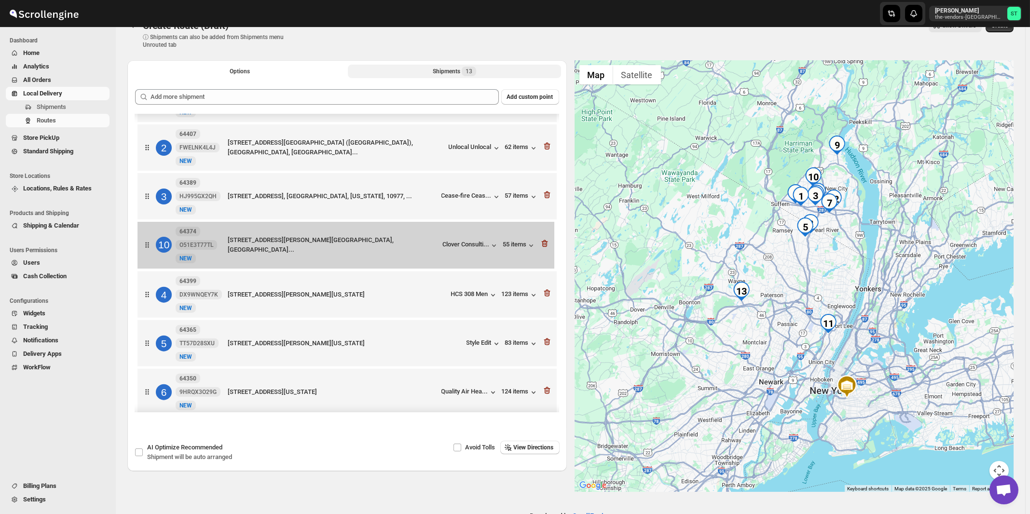
drag, startPoint x: 426, startPoint y: 283, endPoint x: 427, endPoint y: 249, distance: 34.3
click at [427, 249] on div "1 64438 4PW3737YLA [GEOGRAPHIC_DATA][STREET_ADDRESS][GEOGRAPHIC_DATA], [STREET_…" at bounding box center [347, 392] width 424 height 639
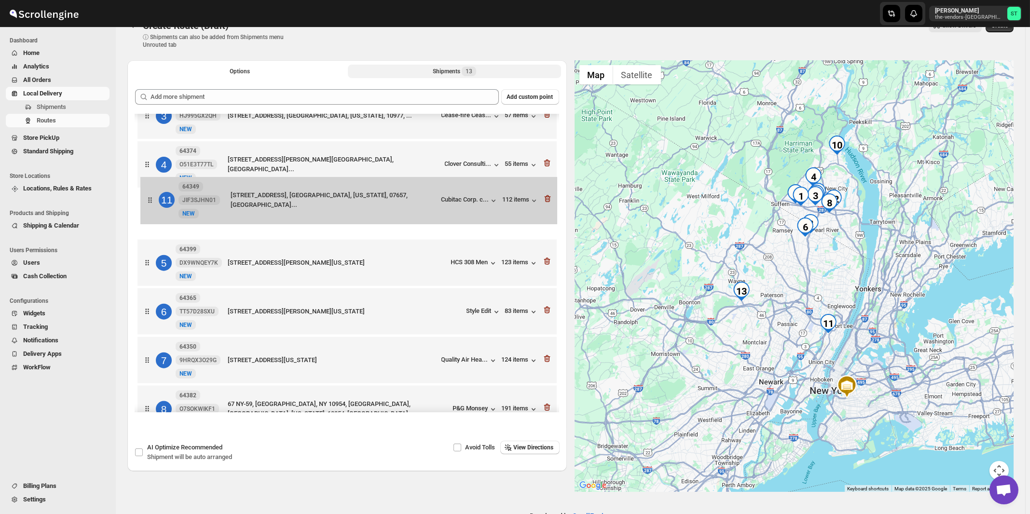
scroll to position [119, 0]
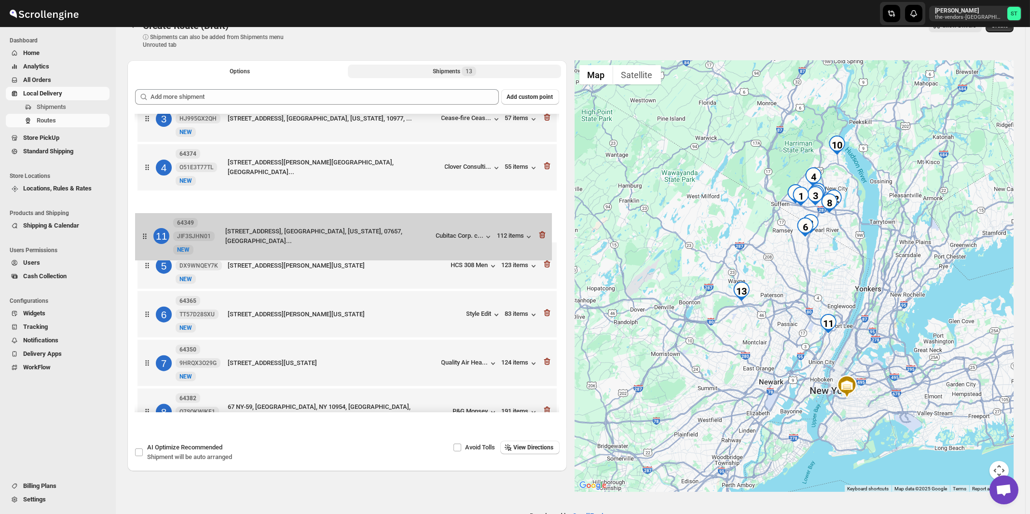
drag, startPoint x: 422, startPoint y: 325, endPoint x: 420, endPoint y: 234, distance: 90.7
click at [420, 236] on div "1 64438 4PW3737YLA [GEOGRAPHIC_DATA][STREET_ADDRESS][GEOGRAPHIC_DATA], [STREET_…" at bounding box center [347, 315] width 424 height 639
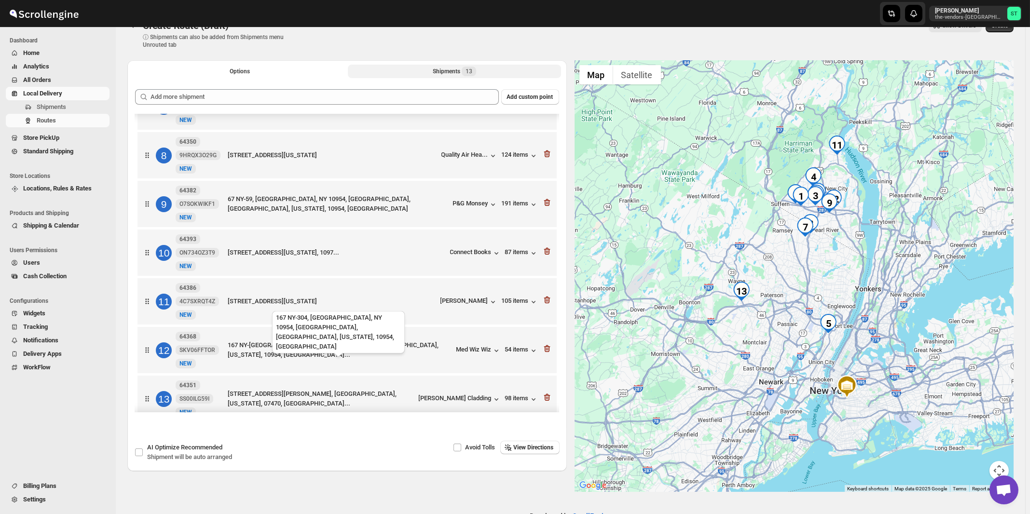
scroll to position [327, 0]
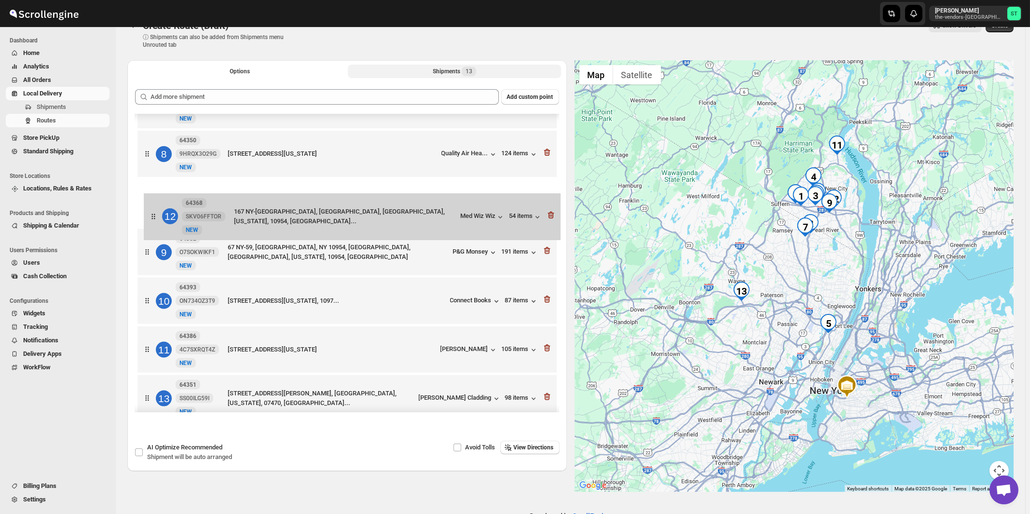
drag, startPoint x: 435, startPoint y: 360, endPoint x: 443, endPoint y: 216, distance: 144.5
click at [443, 216] on div "1 64438 4PW3737YLA [GEOGRAPHIC_DATA][STREET_ADDRESS][GEOGRAPHIC_DATA], [STREET_…" at bounding box center [347, 106] width 424 height 639
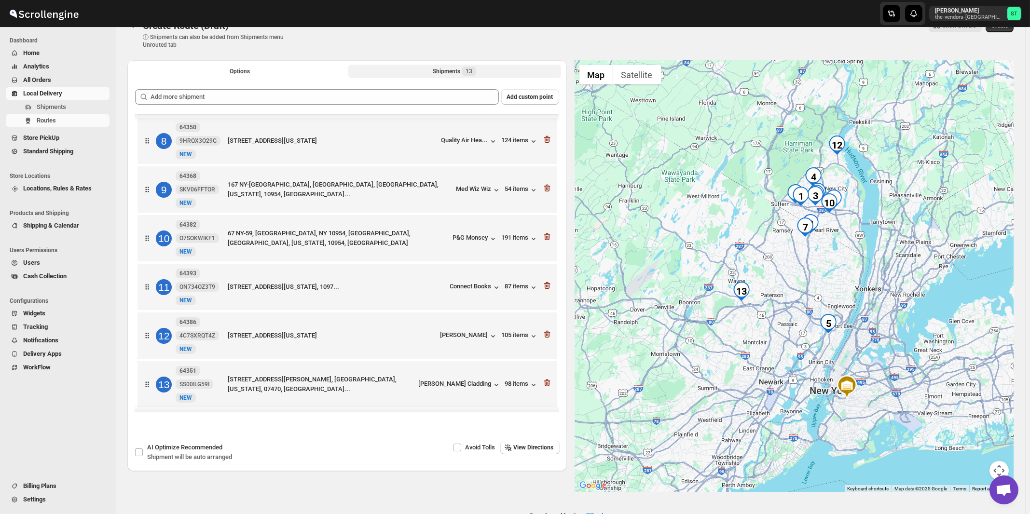
scroll to position [350, 0]
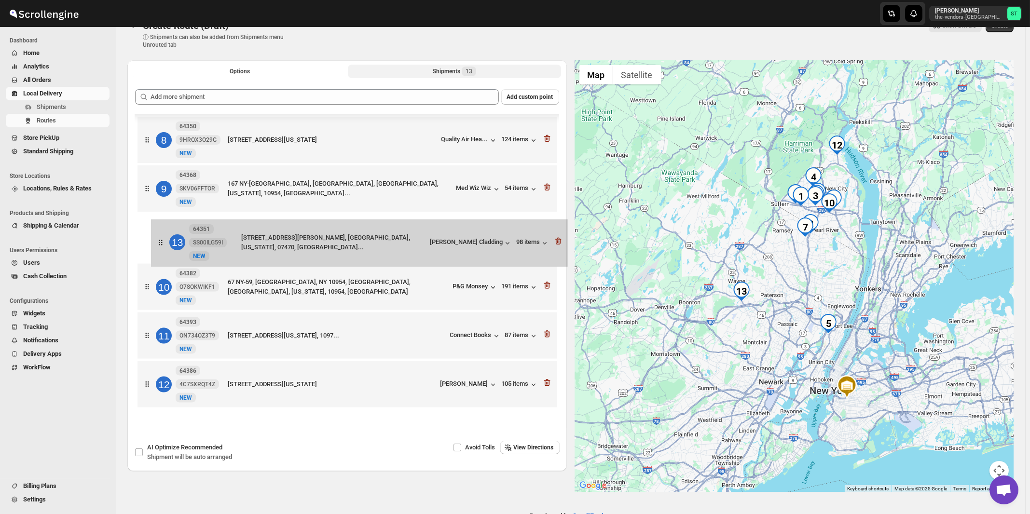
drag, startPoint x: 421, startPoint y: 378, endPoint x: 437, endPoint y: 231, distance: 148.5
click at [437, 231] on div "1 64438 4PW3737YLA [GEOGRAPHIC_DATA][STREET_ADDRESS][GEOGRAPHIC_DATA], [STREET_…" at bounding box center [347, 92] width 424 height 639
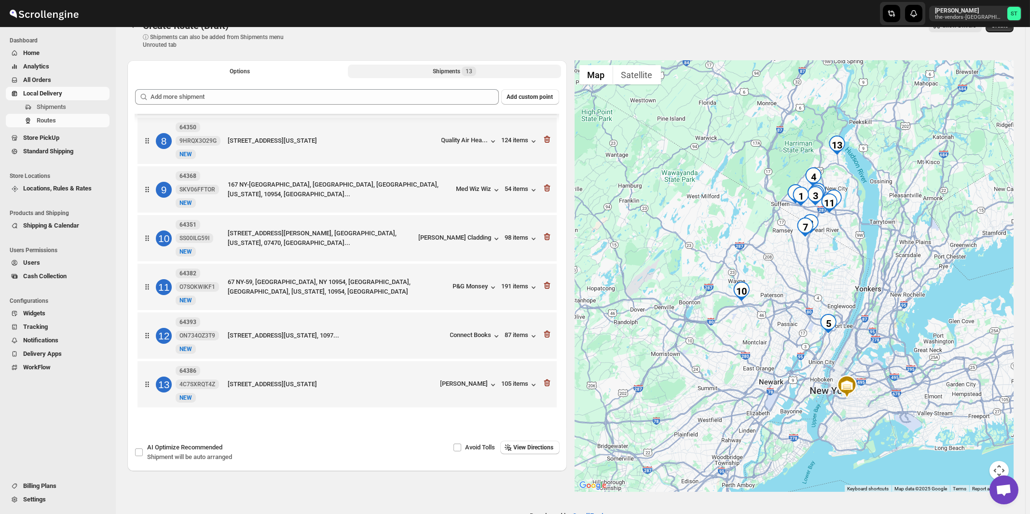
scroll to position [45, 0]
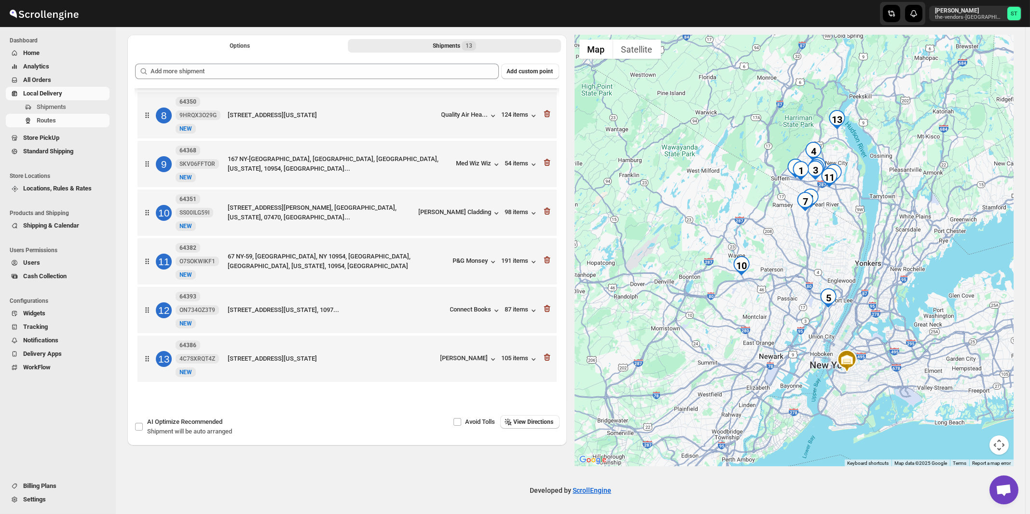
click at [540, 419] on span "View Directions" at bounding box center [534, 422] width 40 height 8
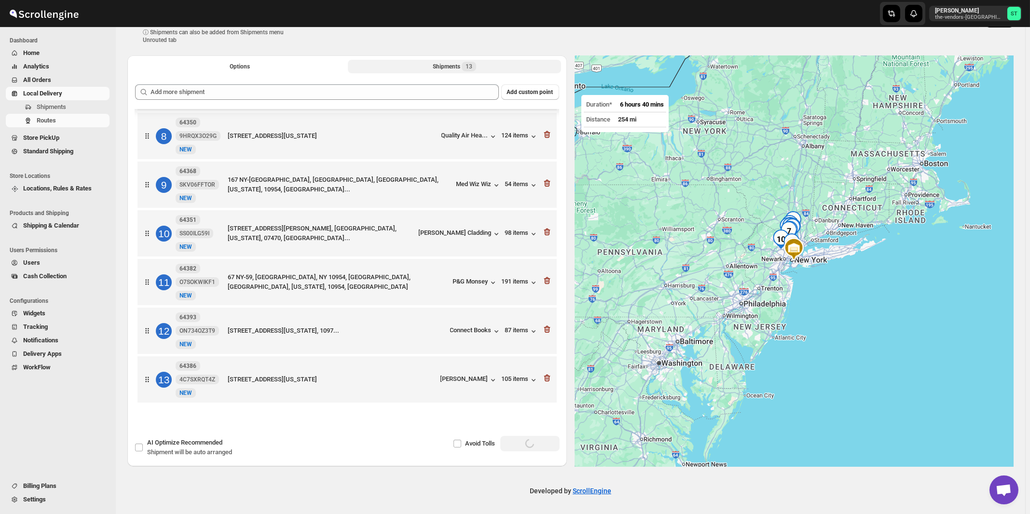
scroll to position [0, 0]
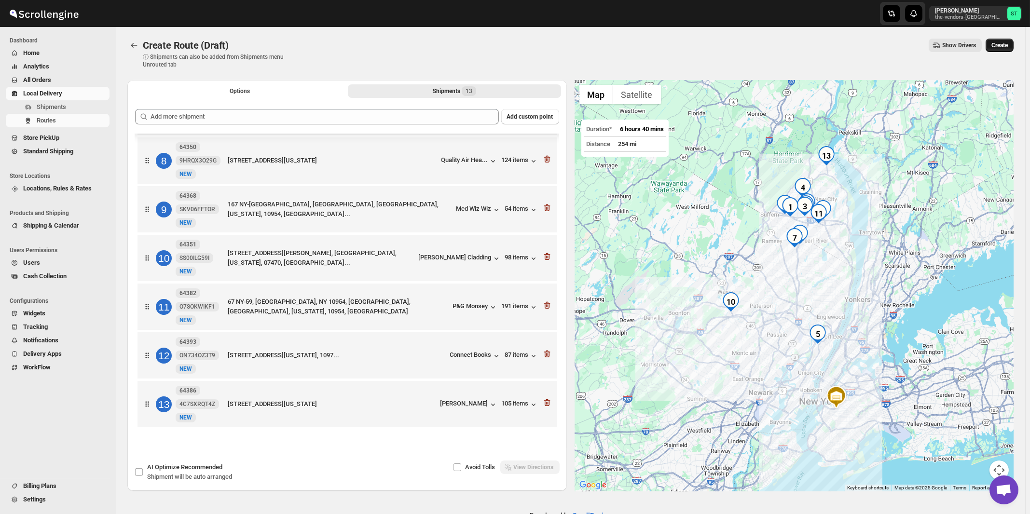
click at [1003, 44] on span "Create" at bounding box center [1000, 45] width 16 height 8
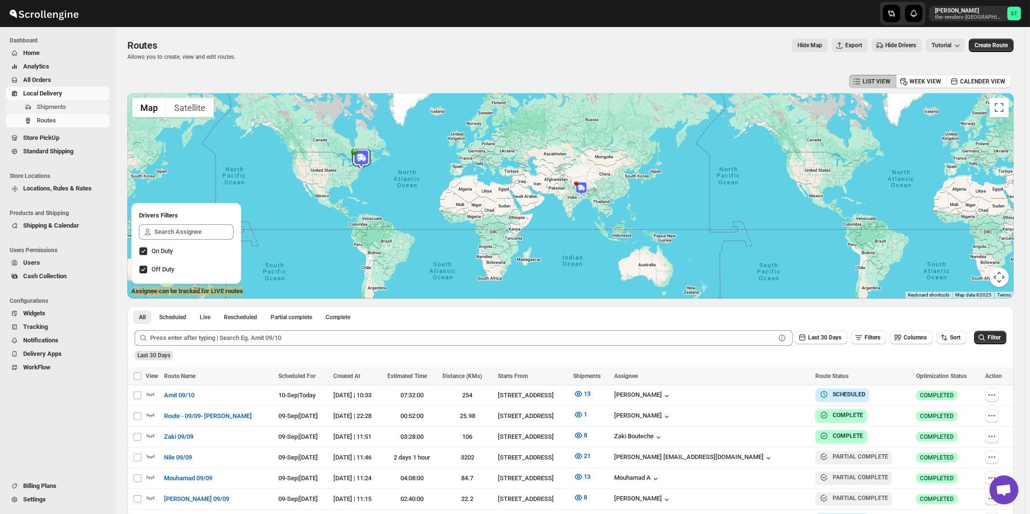
click at [47, 105] on span "Shipments" at bounding box center [51, 106] width 29 height 7
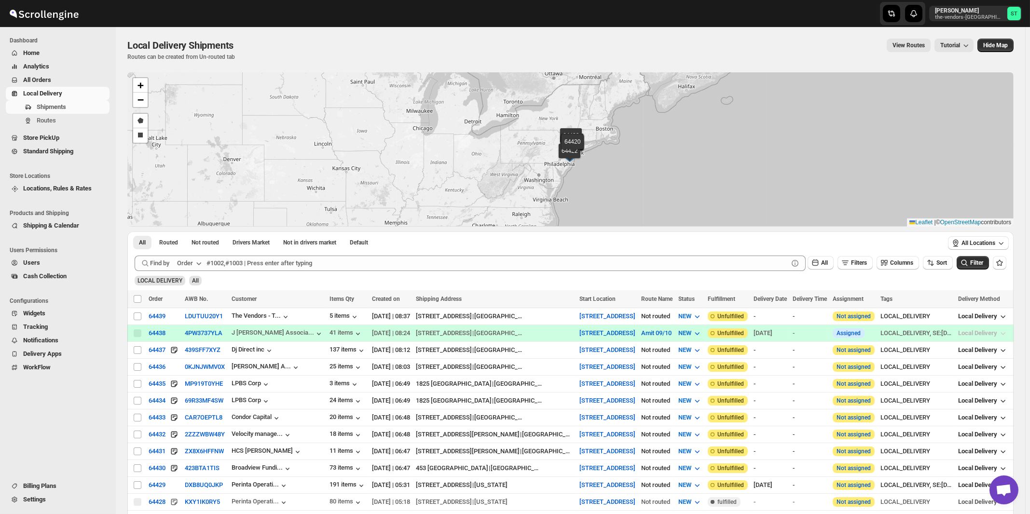
click at [188, 264] on div "Order" at bounding box center [185, 264] width 16 height 10
click at [187, 334] on div "Customer Name" at bounding box center [191, 336] width 44 height 10
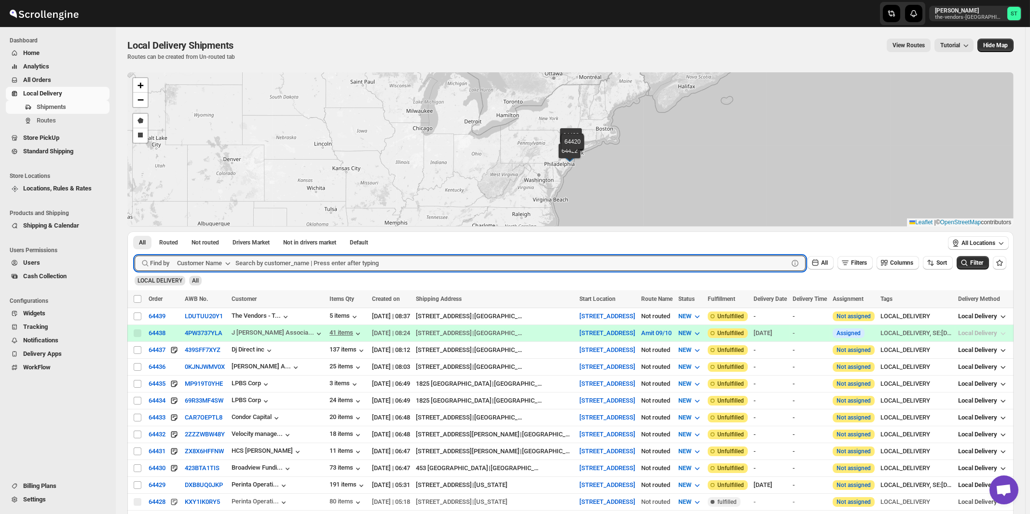
paste input "Oda Primary Health Care"
type input "Oda Primary Health Care"
click at [135, 232] on button "Submit" at bounding box center [149, 237] width 28 height 10
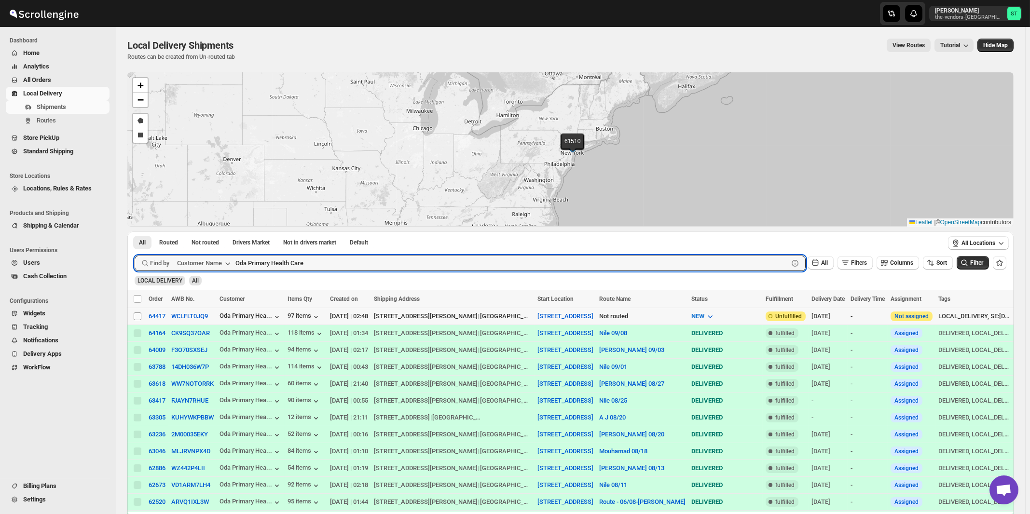
click at [136, 318] on input "Select shipment" at bounding box center [138, 317] width 8 height 8
checkbox input "true"
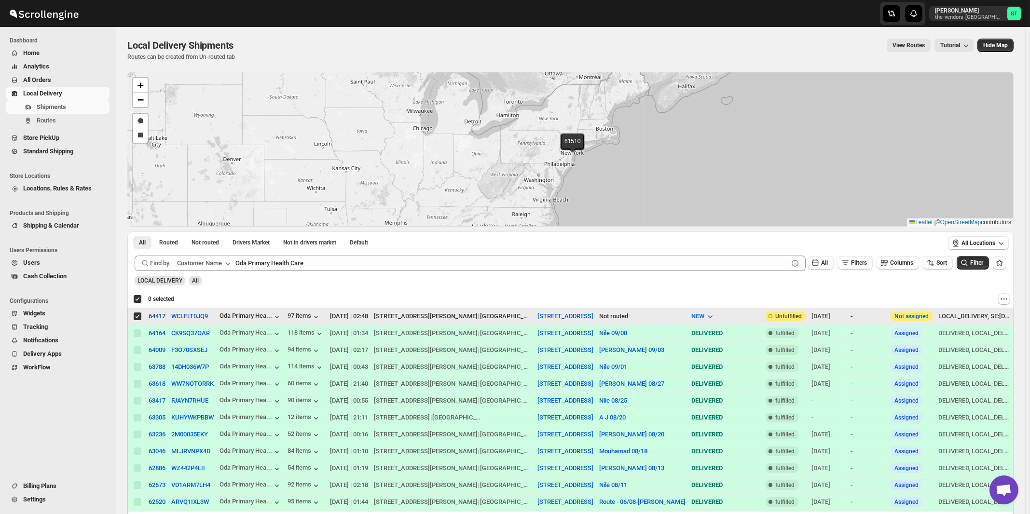
checkbox input "true"
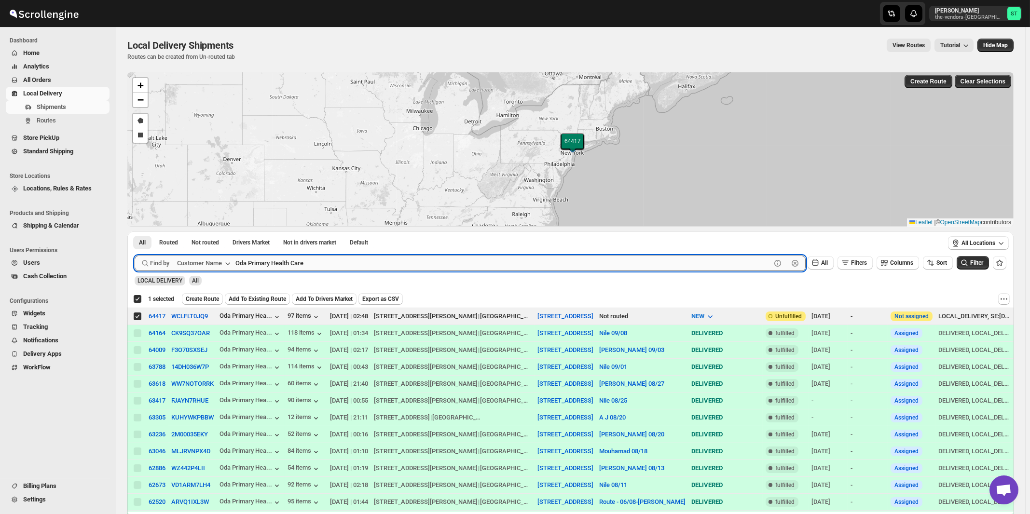
click at [339, 263] on input "Oda Primary Health Care" at bounding box center [503, 263] width 536 height 15
paste input "Allure Care Management LLC"
type input "Allure Care Management LLC"
click at [135, 232] on button "Submit" at bounding box center [149, 237] width 28 height 10
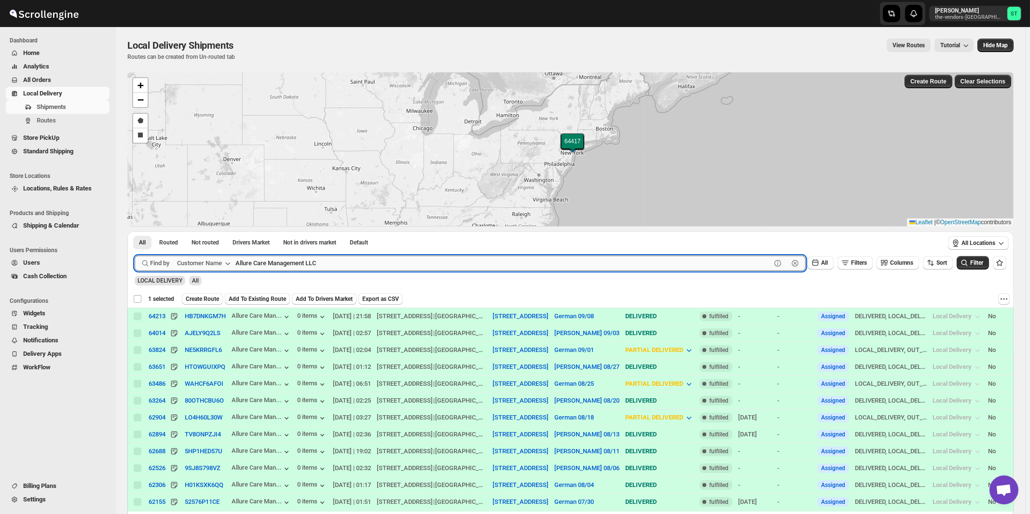
checkbox input "false"
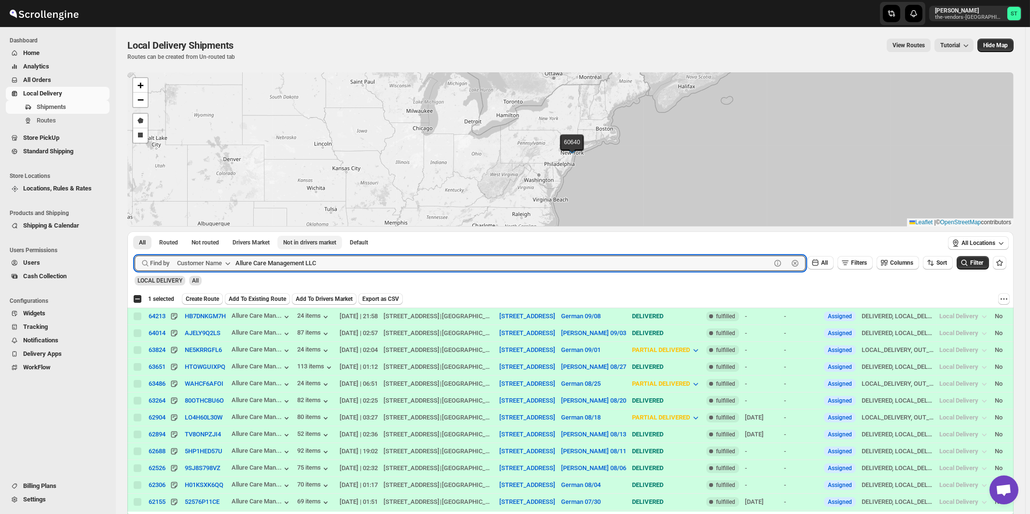
paste input "[PERSON_NAME] And Associates"
click at [135, 232] on button "Submit" at bounding box center [149, 237] width 28 height 10
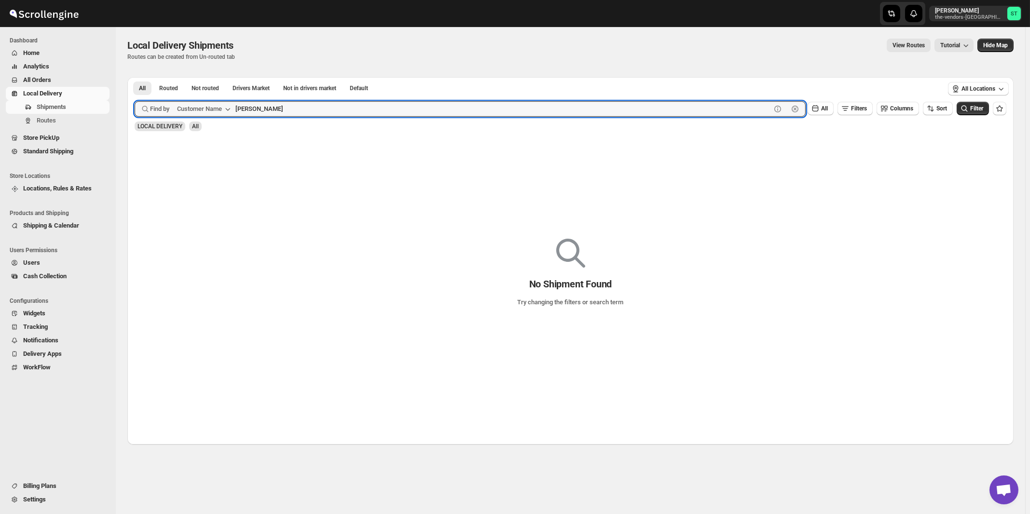
type input "[PERSON_NAME]"
click at [135, 77] on button "Submit" at bounding box center [149, 82] width 28 height 10
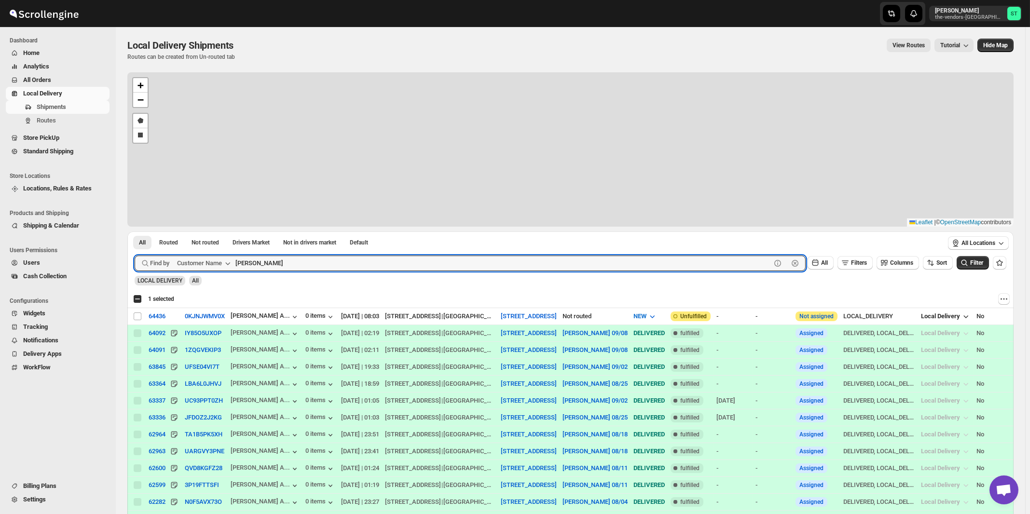
checkbox input "true"
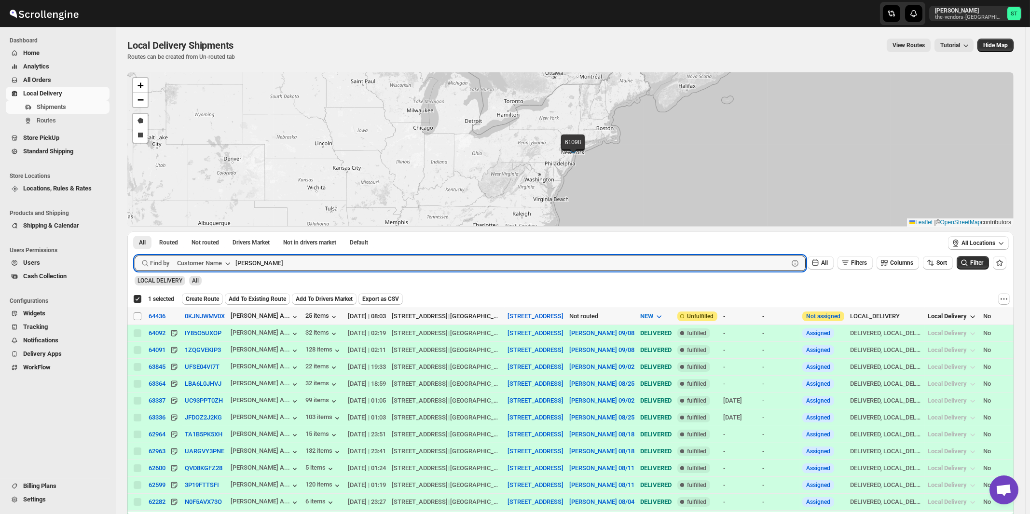
click at [138, 317] on input "Select shipment" at bounding box center [138, 317] width 8 height 8
checkbox input "true"
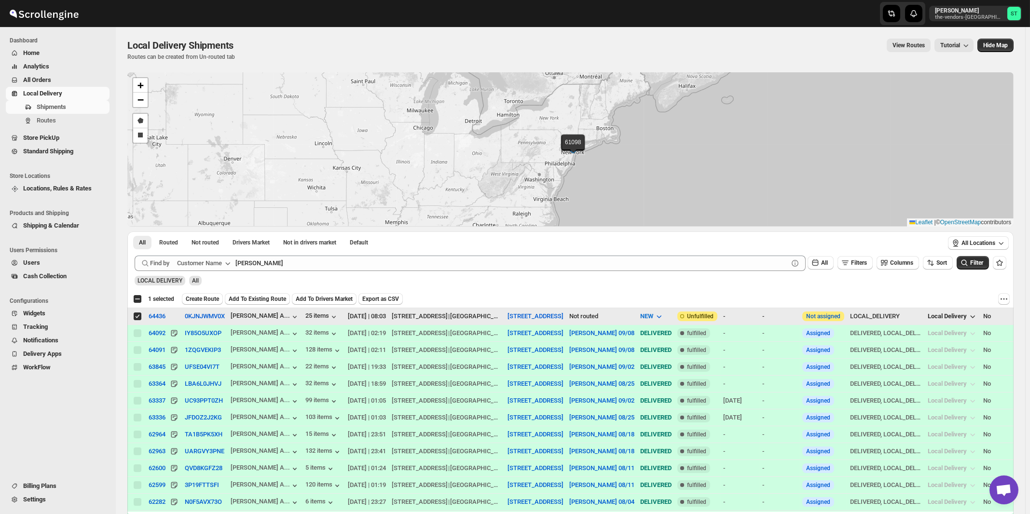
checkbox input "false"
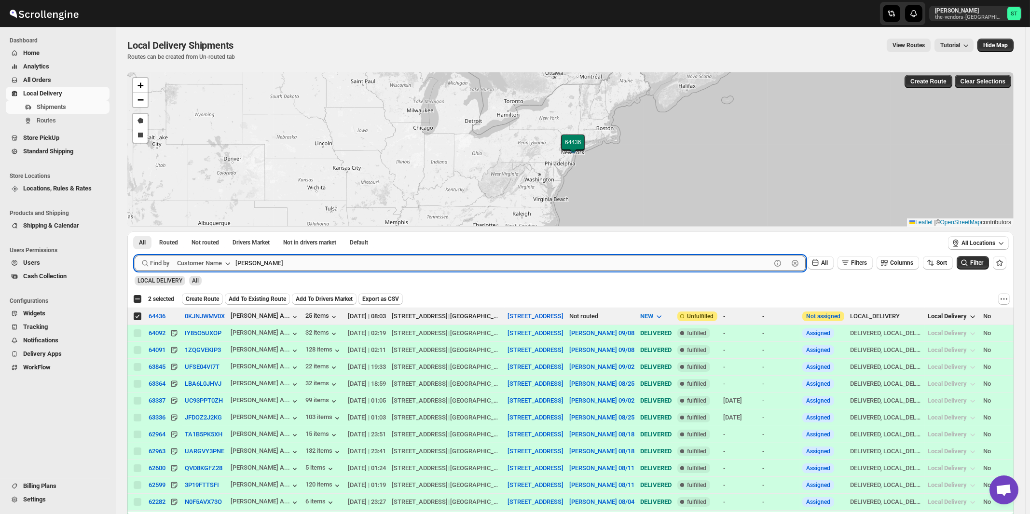
click at [347, 264] on input "[PERSON_NAME]" at bounding box center [503, 263] width 536 height 15
paste input "Beitel"
type input "Beitel"
click at [135, 232] on button "Submit" at bounding box center [149, 237] width 28 height 10
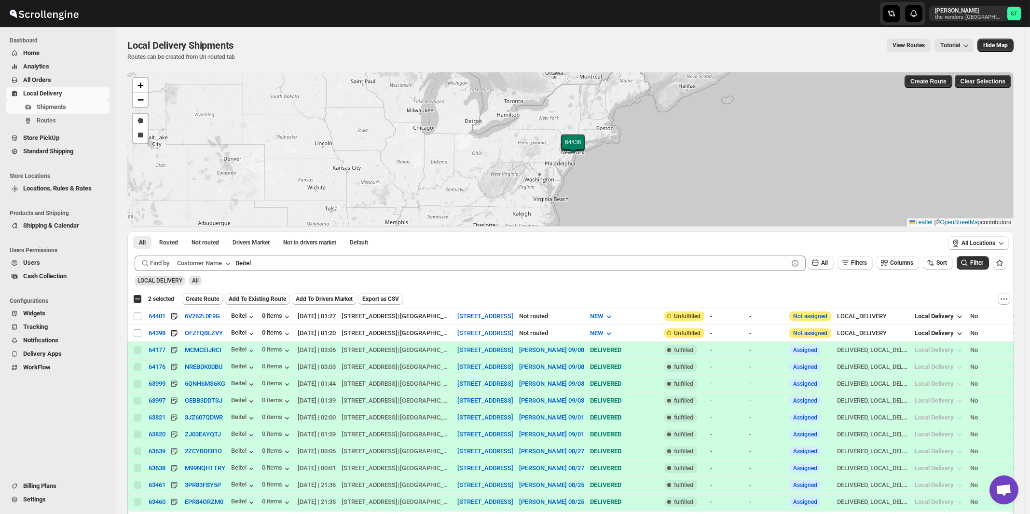
checkbox input "true"
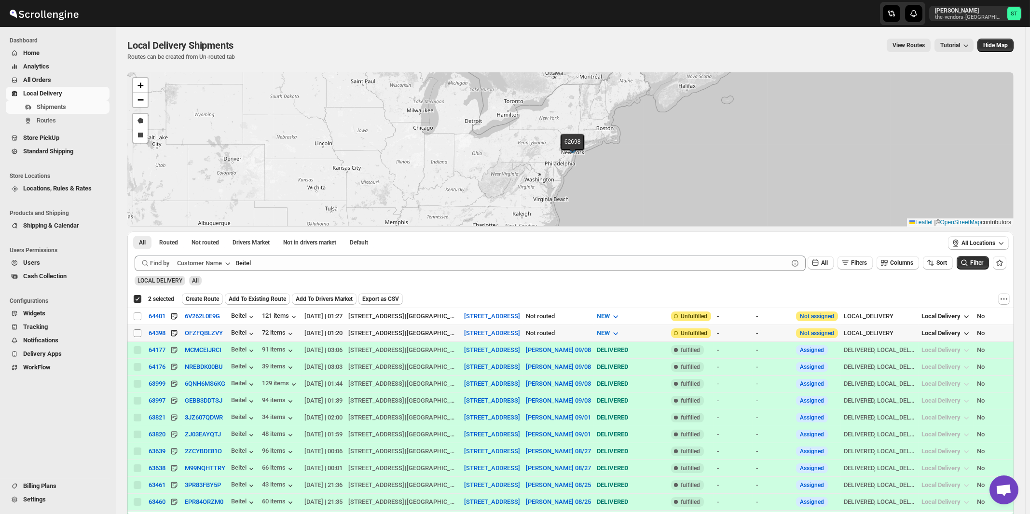
click at [139, 332] on input "Select shipment" at bounding box center [138, 334] width 8 height 8
checkbox input "true"
checkbox input "false"
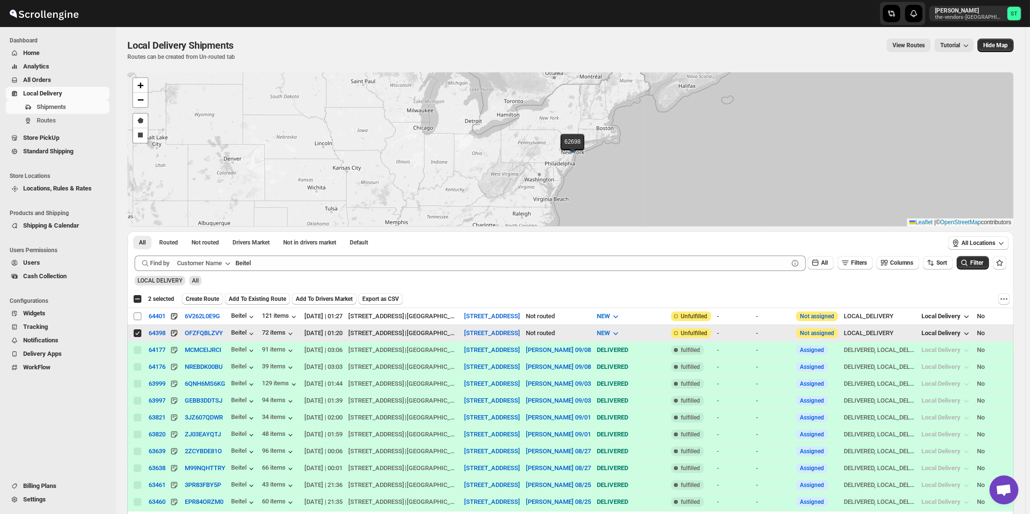
click at [137, 317] on input "Select shipment" at bounding box center [138, 317] width 8 height 8
checkbox input "true"
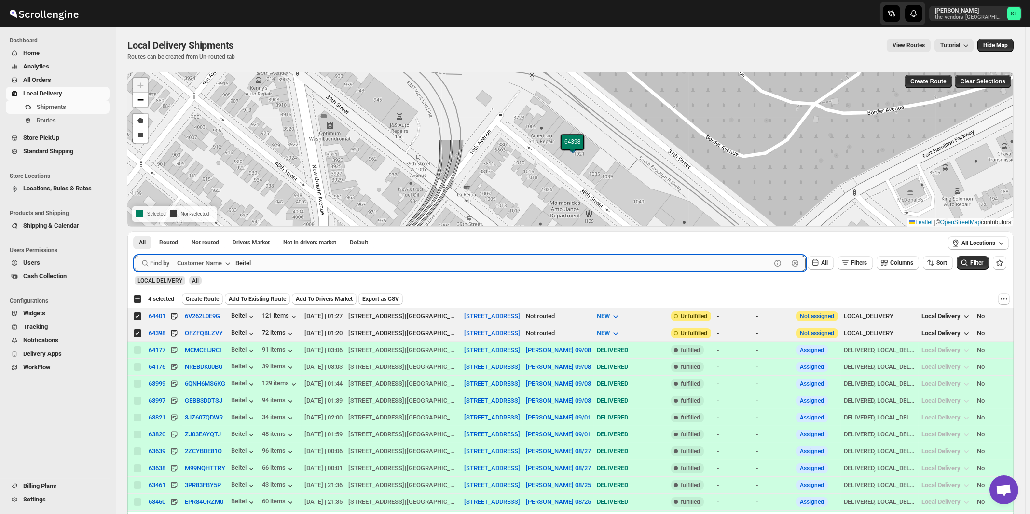
click at [337, 268] on input "Beitel" at bounding box center [503, 263] width 536 height 15
paste input "unker & Co. CPA"
type input "Bunker & Co. CPA"
click at [135, 232] on button "Submit" at bounding box center [149, 237] width 28 height 10
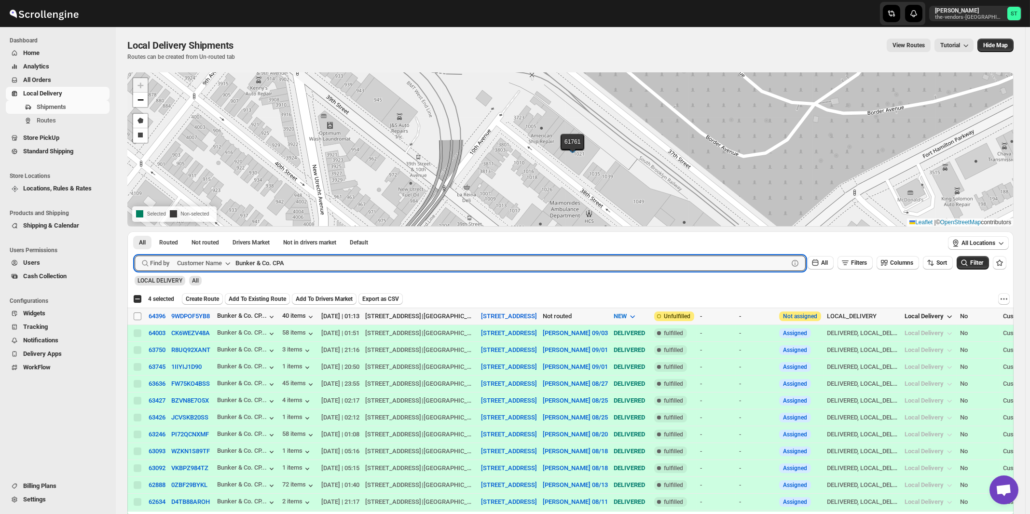
click at [138, 316] on input "Select shipment" at bounding box center [138, 317] width 8 height 8
checkbox input "true"
click at [388, 262] on input "Bunker & Co. CPA" at bounding box center [503, 263] width 536 height 15
paste input "HCS [GEOGRAPHIC_DATA]"
type input "HCS"
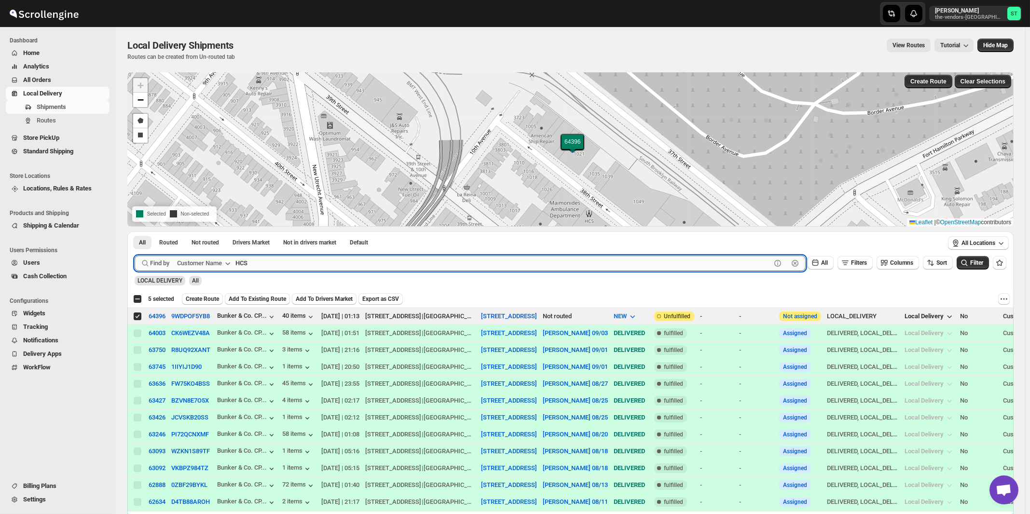
click at [135, 232] on button "Submit" at bounding box center [149, 237] width 28 height 10
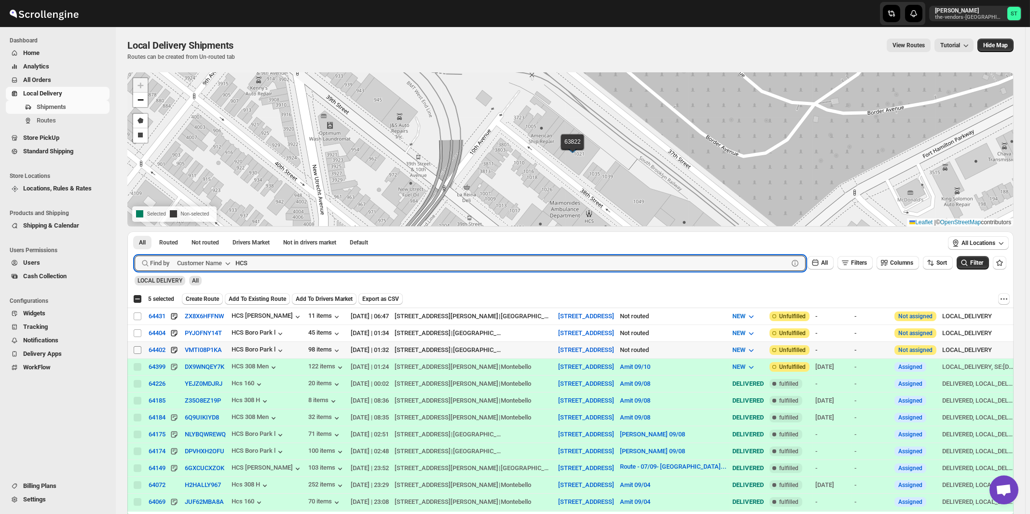
click at [136, 350] on input "Select shipment" at bounding box center [138, 350] width 8 height 8
checkbox input "true"
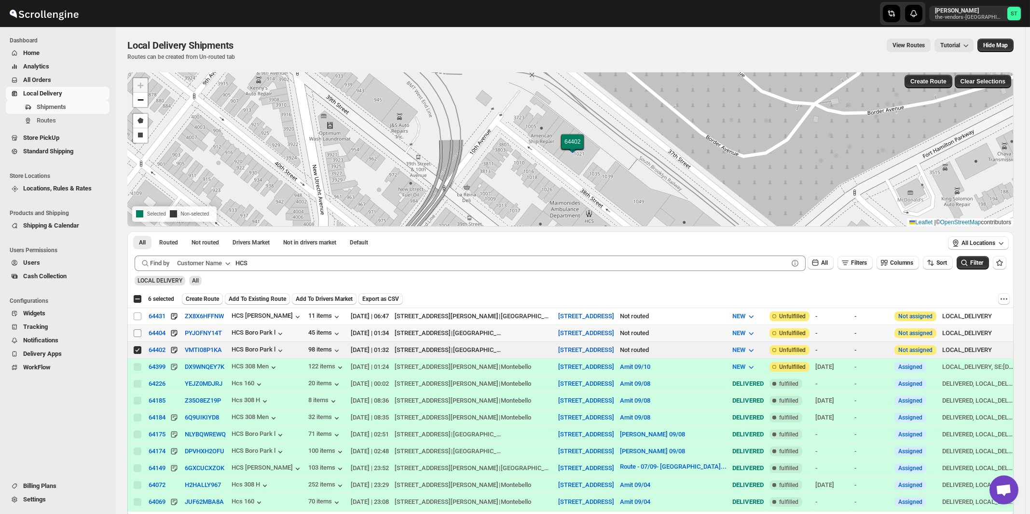
click at [138, 331] on input "Select shipment" at bounding box center [138, 334] width 8 height 8
checkbox input "true"
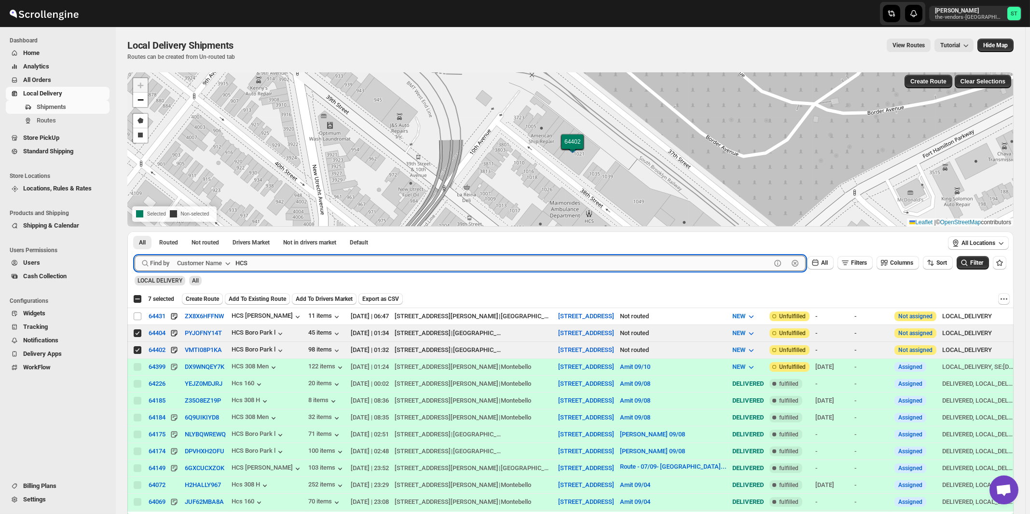
click at [357, 260] on input "HCS" at bounding box center [503, 263] width 536 height 15
paste input "King management"
click at [135, 232] on button "Submit" at bounding box center [149, 237] width 28 height 10
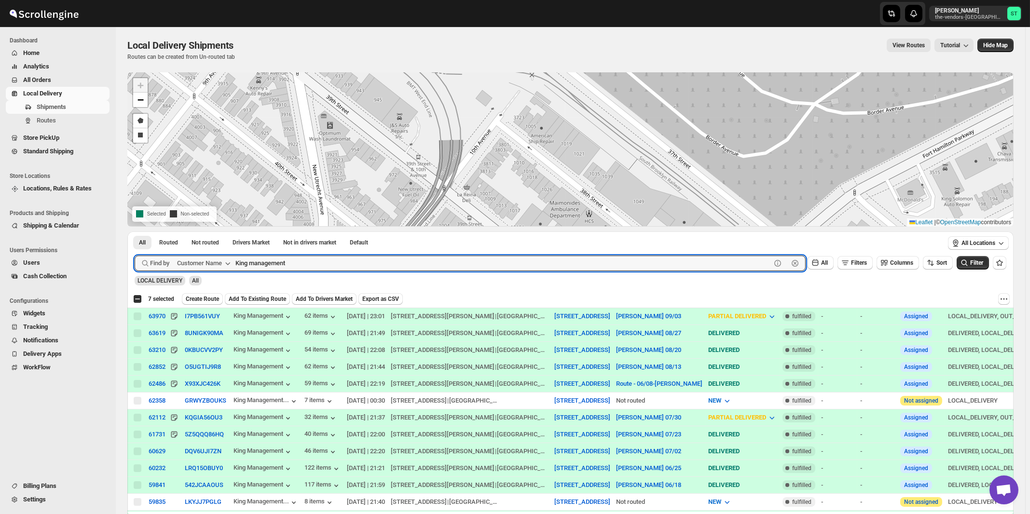
paste input "Icon Interior Design Inc"
click at [135, 232] on button "Submit" at bounding box center [149, 237] width 28 height 10
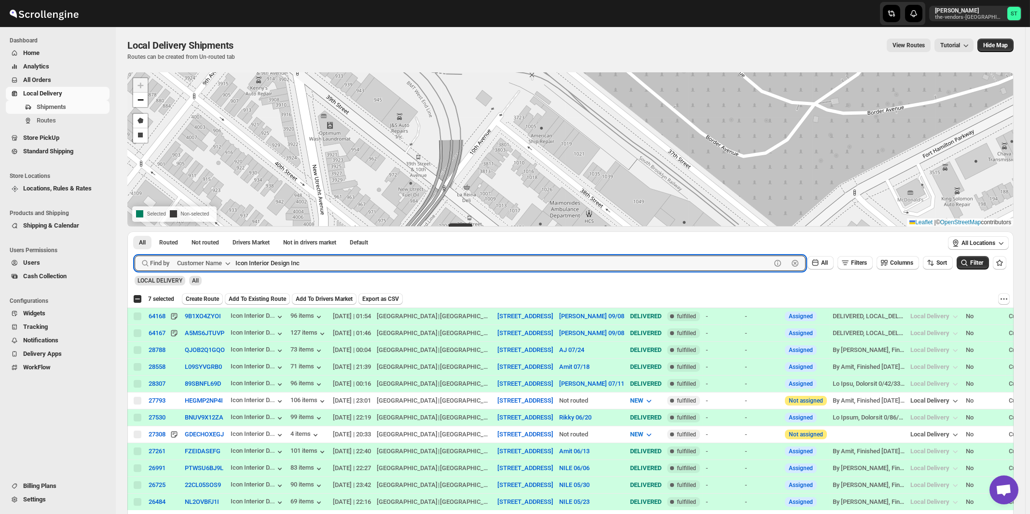
paste input "[PERSON_NAME]"
click at [135, 232] on button "Submit" at bounding box center [149, 237] width 28 height 10
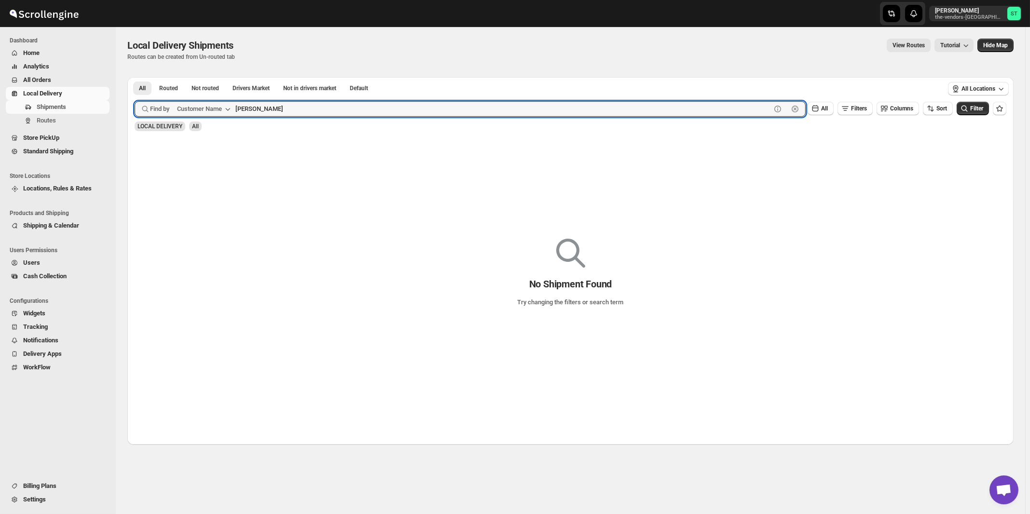
type input "[PERSON_NAME]"
click at [135, 77] on button "Submit" at bounding box center [149, 82] width 28 height 10
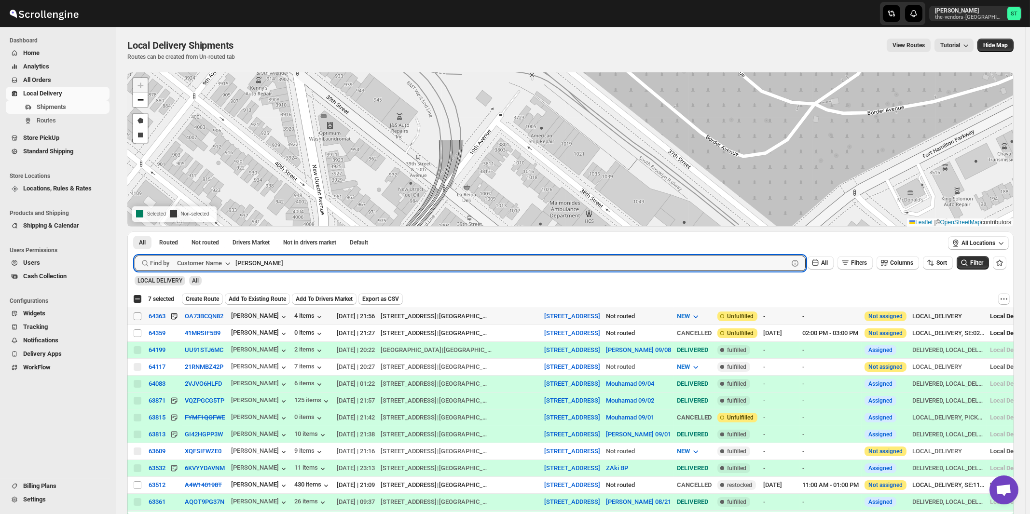
click at [138, 316] on input "Select shipment" at bounding box center [138, 317] width 8 height 8
checkbox input "true"
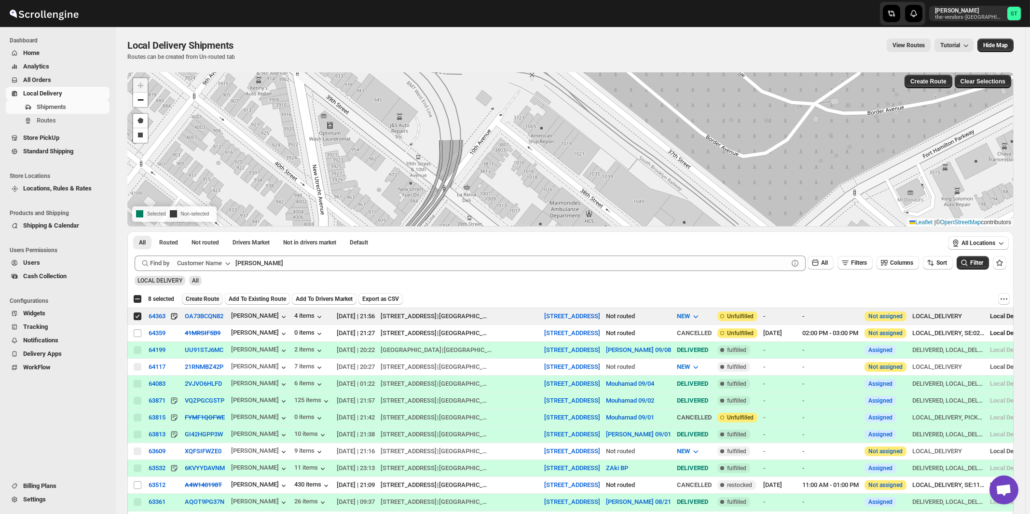
click at [195, 301] on span "Create Route" at bounding box center [202, 299] width 33 height 8
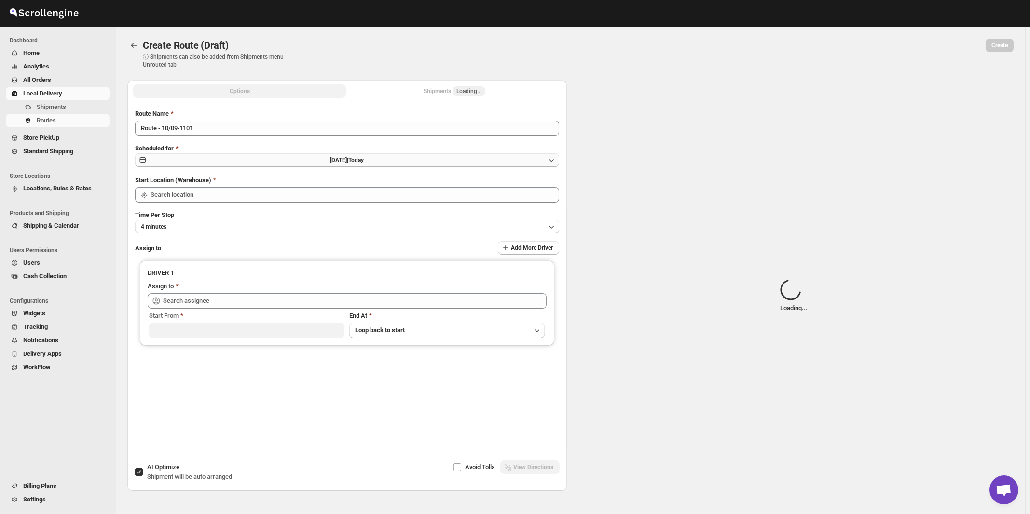
type input "[STREET_ADDRESS]"
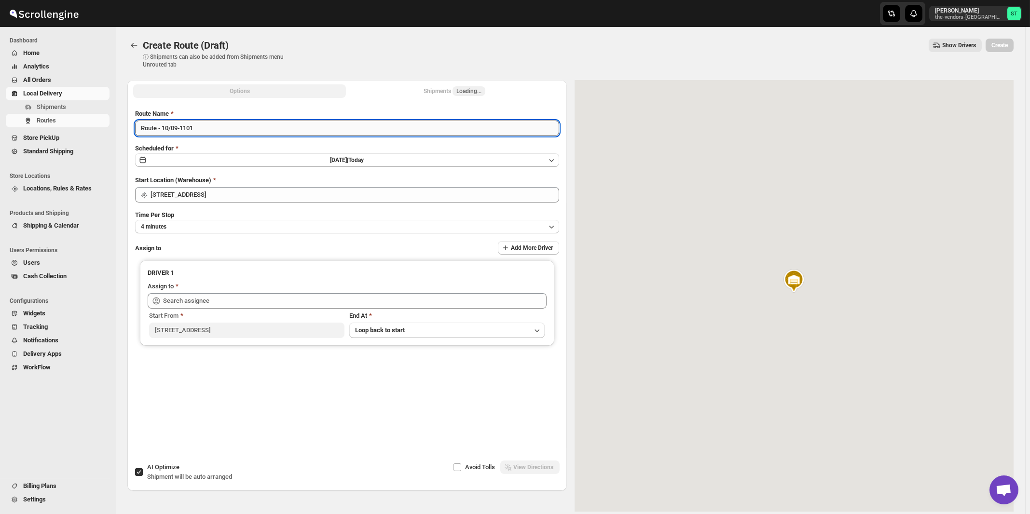
click at [265, 129] on input "Route - 10/09-1101" at bounding box center [347, 128] width 424 height 15
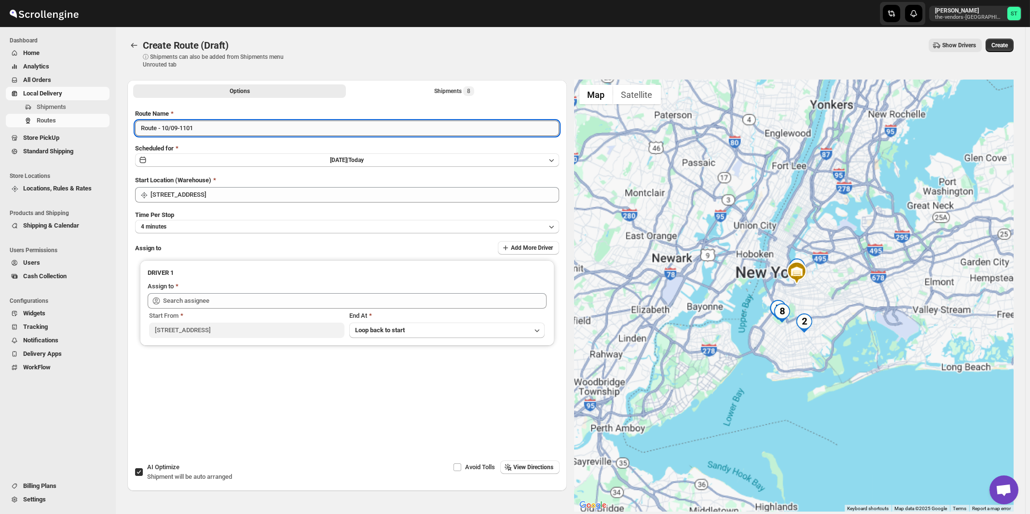
paste input "[PERSON_NAME]"
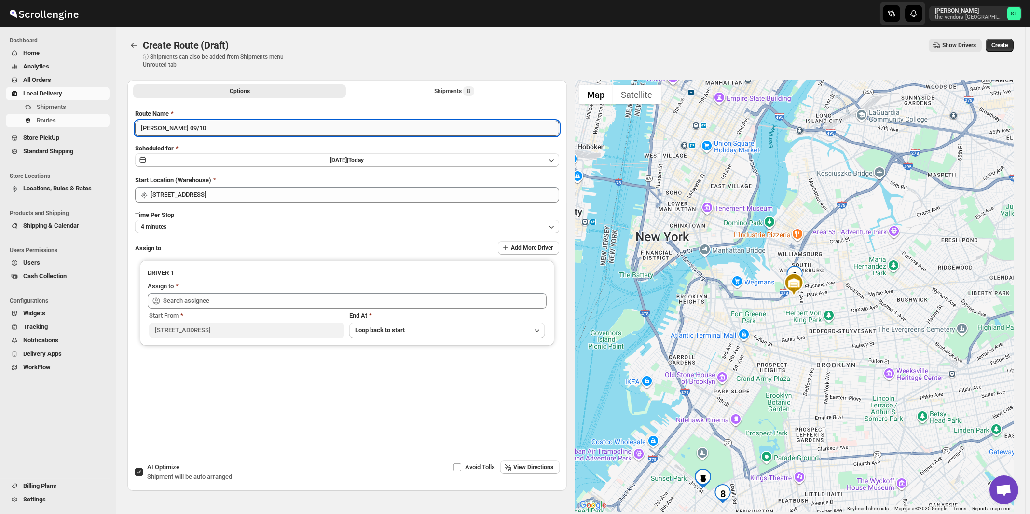
type input "[PERSON_NAME] 09/10"
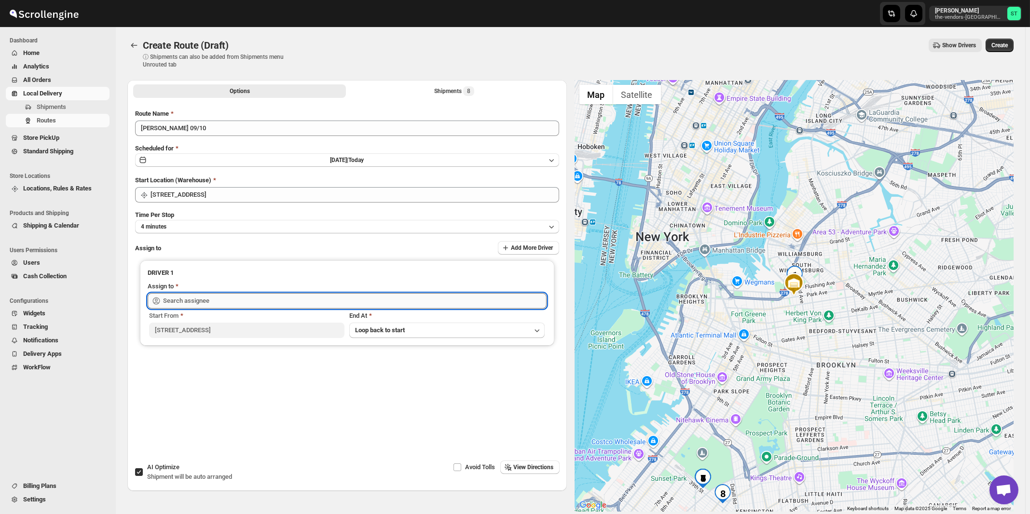
click at [234, 300] on input "text" at bounding box center [355, 300] width 384 height 15
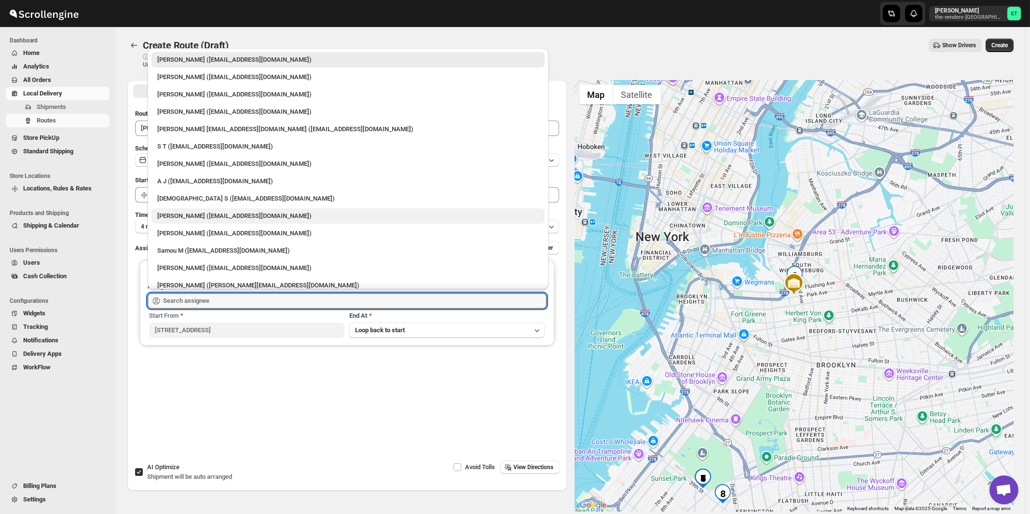
click at [204, 222] on div "[PERSON_NAME] ([EMAIL_ADDRESS][DOMAIN_NAME])" at bounding box center [348, 215] width 393 height 15
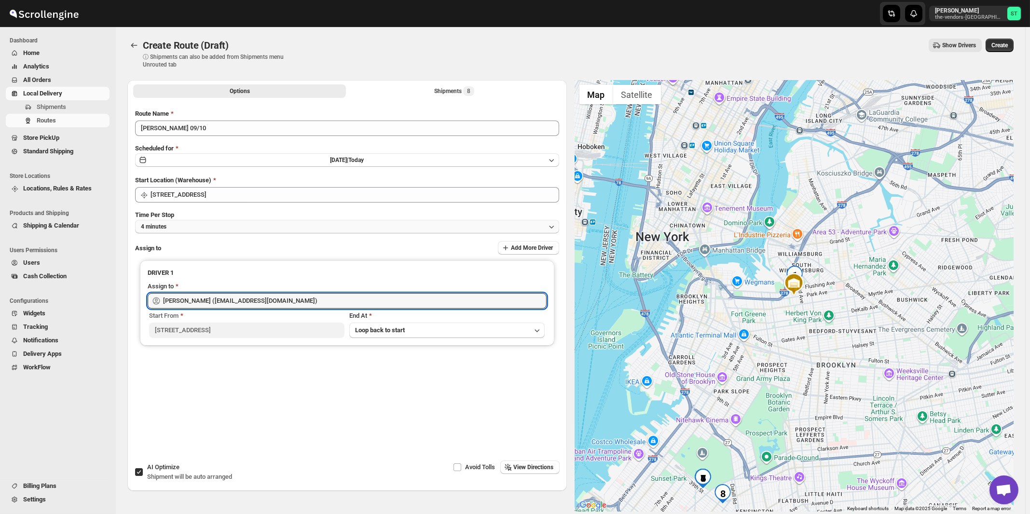
type input "[PERSON_NAME] ([EMAIL_ADDRESS][DOMAIN_NAME])"
click at [535, 470] on span "View Directions" at bounding box center [534, 468] width 40 height 8
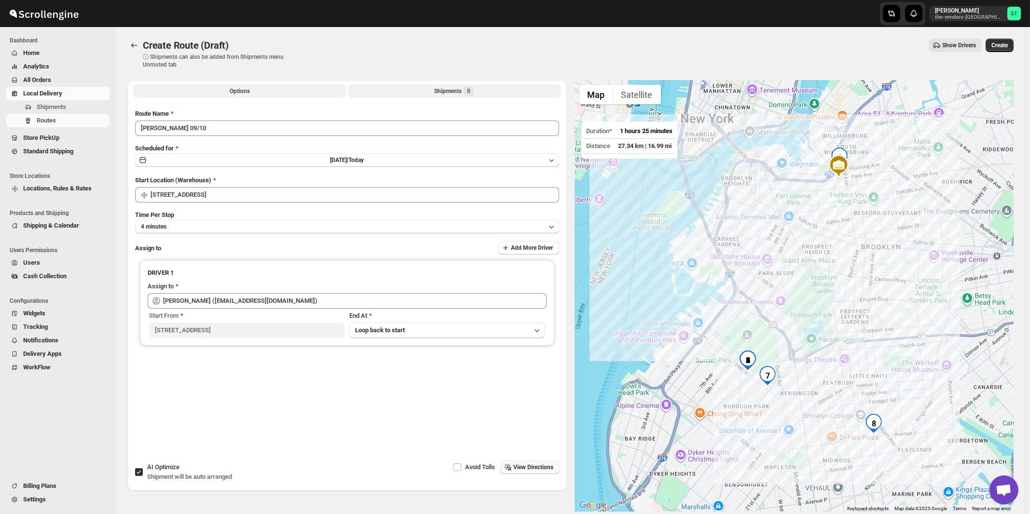
click at [462, 95] on div "Shipments 8" at bounding box center [454, 91] width 40 height 10
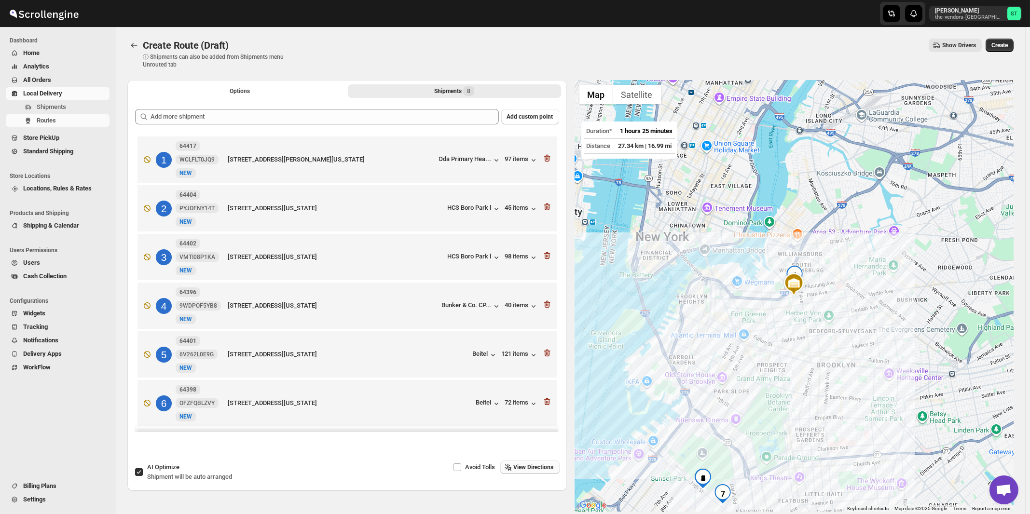
click at [201, 465] on div "AI Optimize Shipment will be auto arranged" at bounding box center [189, 472] width 85 height 19
click at [143, 468] on input "AI Optimize Shipment will be auto arranged" at bounding box center [139, 472] width 8 height 8
checkbox input "false"
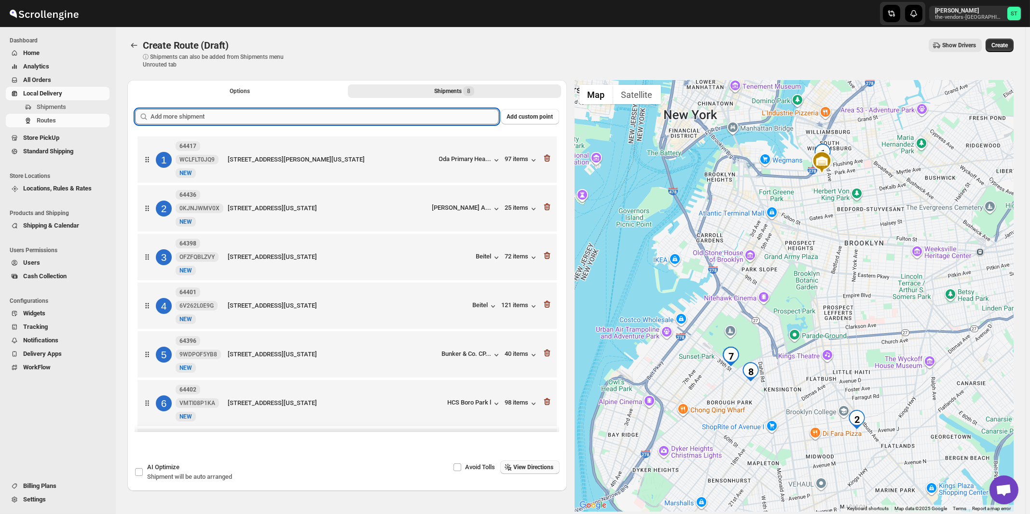
click at [325, 115] on input "text" at bounding box center [325, 116] width 348 height 15
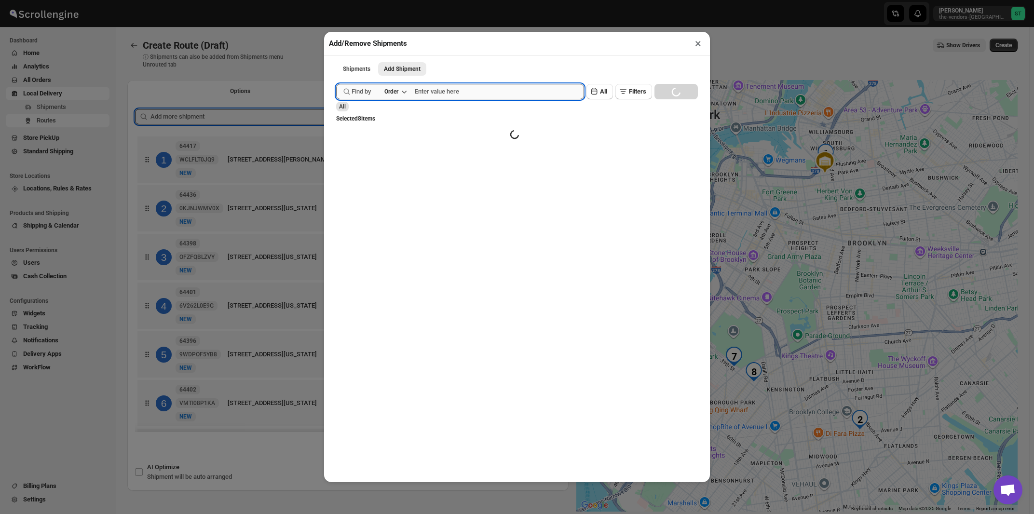
click at [442, 94] on input "text" at bounding box center [499, 91] width 169 height 15
paste input "64412"
type input "64412"
click at [336, 0] on button "Submit" at bounding box center [350, 5] width 28 height 10
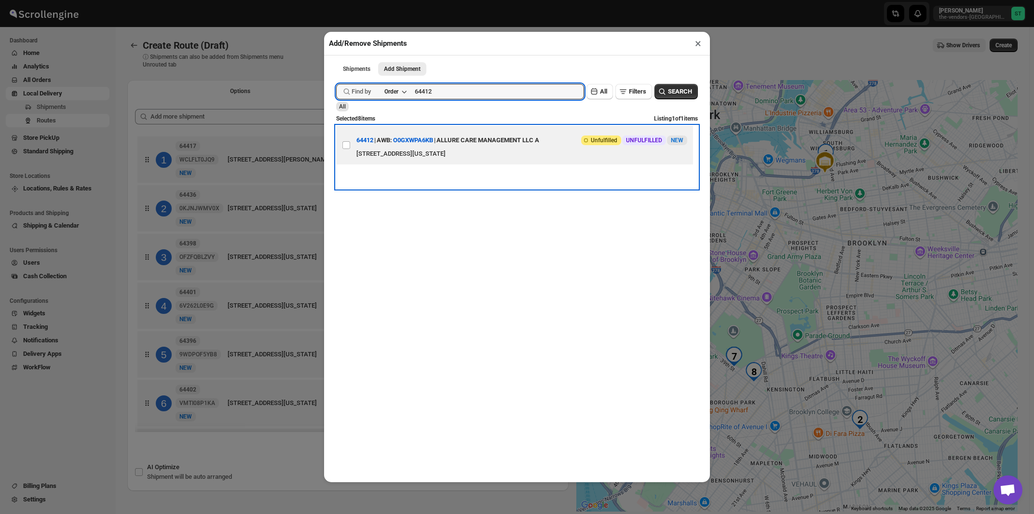
click at [509, 146] on div "ALLURE CARE MANAGEMENT LLC A" at bounding box center [488, 140] width 103 height 17
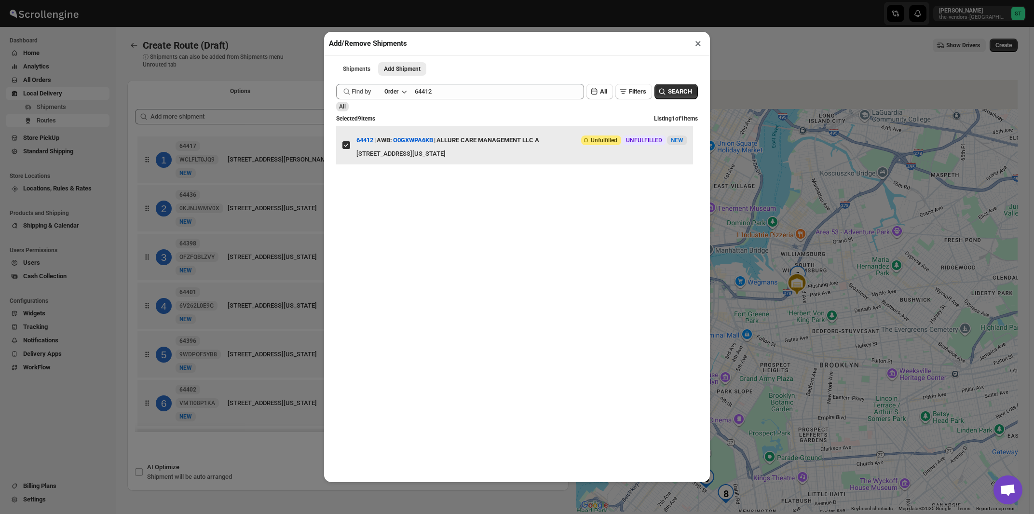
checkbox input "true"
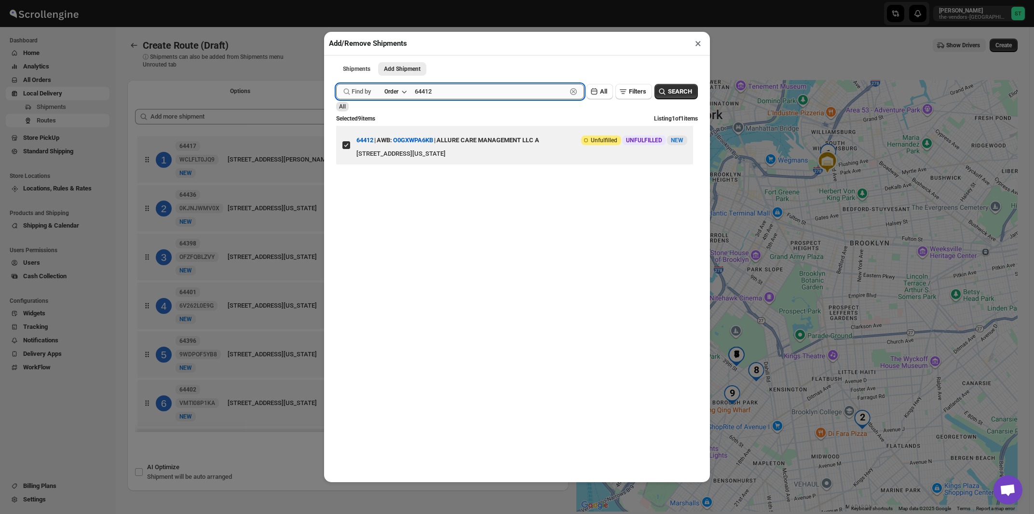
click at [480, 91] on input "64412" at bounding box center [491, 91] width 152 height 15
paste input "369"
type input "64369"
click at [336, 0] on button "Submit" at bounding box center [350, 5] width 28 height 10
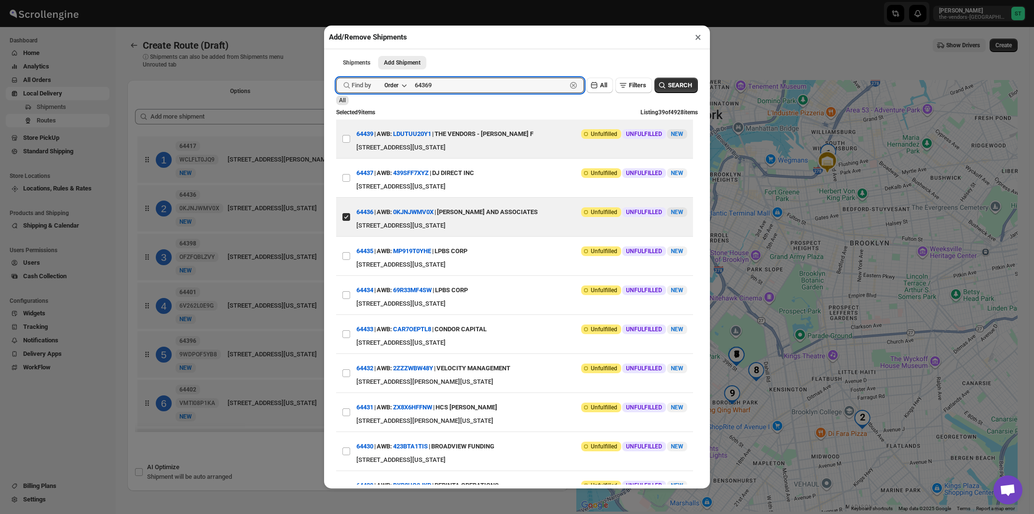
click at [336, 0] on button "Submit" at bounding box center [350, 5] width 28 height 10
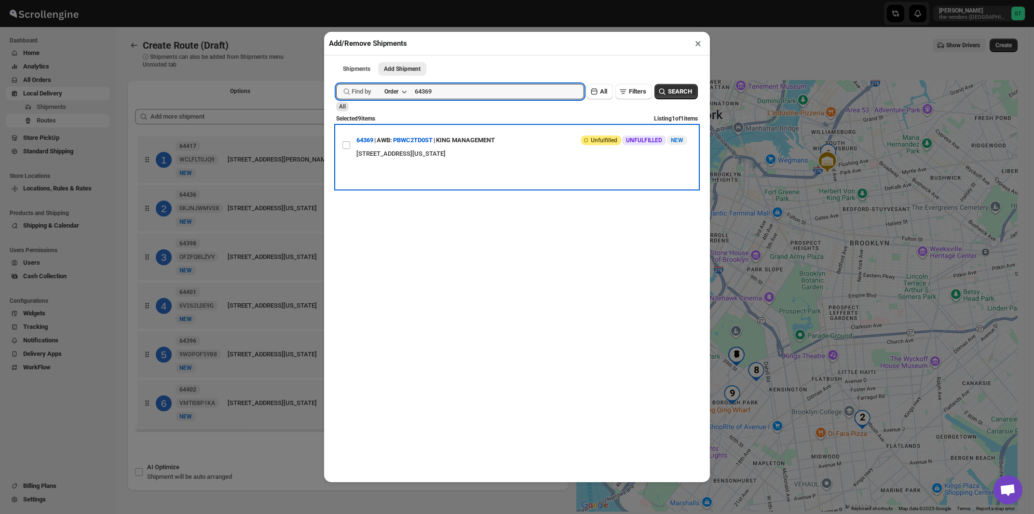
click at [490, 145] on div "KING MANAGEMENT" at bounding box center [465, 140] width 59 height 17
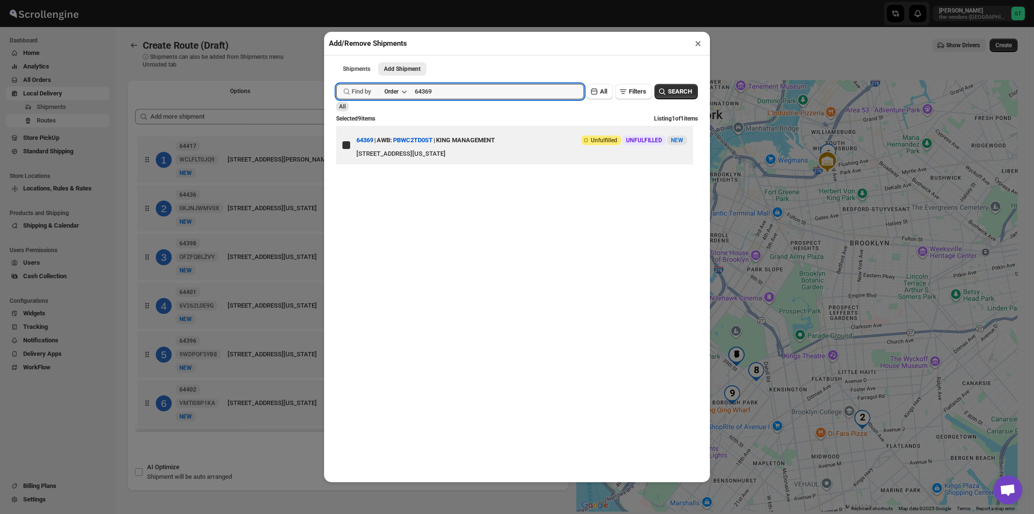
checkbox input "true"
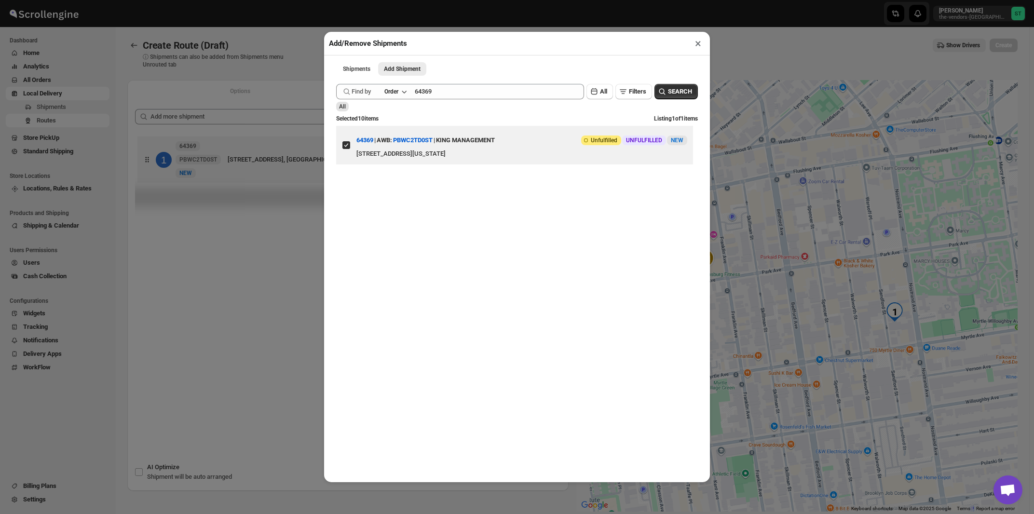
click at [701, 45] on button "×" at bounding box center [698, 44] width 14 height 14
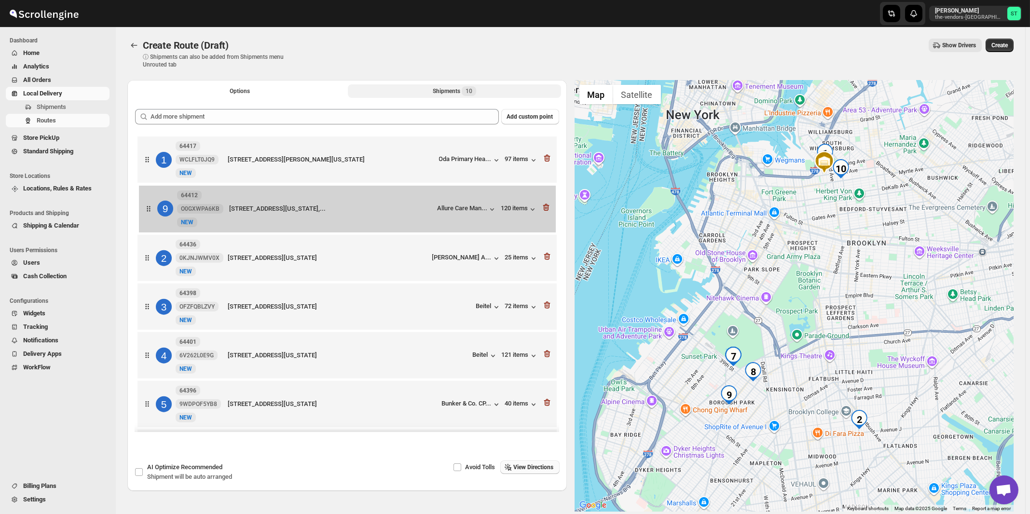
drag, startPoint x: 442, startPoint y: 359, endPoint x: 441, endPoint y: 221, distance: 138.0
click at [441, 221] on div "1 64417 WCLFLT0JQ9 [GEOGRAPHIC_DATA][STREET_ADDRESS][PERSON_NAME][US_STATE]... …" at bounding box center [347, 380] width 424 height 493
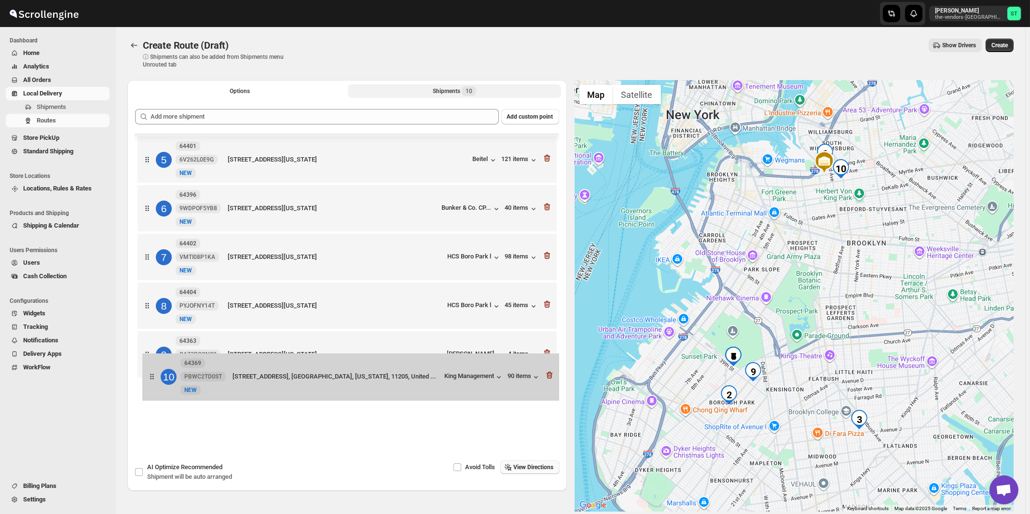
scroll to position [1, 0]
drag, startPoint x: 435, startPoint y: 400, endPoint x: 440, endPoint y: 359, distance: 41.4
click at [440, 359] on div "1 64417 WCLFLT0JQ9 [GEOGRAPHIC_DATA][STREET_ADDRESS][PERSON_NAME][US_STATE]... …" at bounding box center [347, 184] width 424 height 493
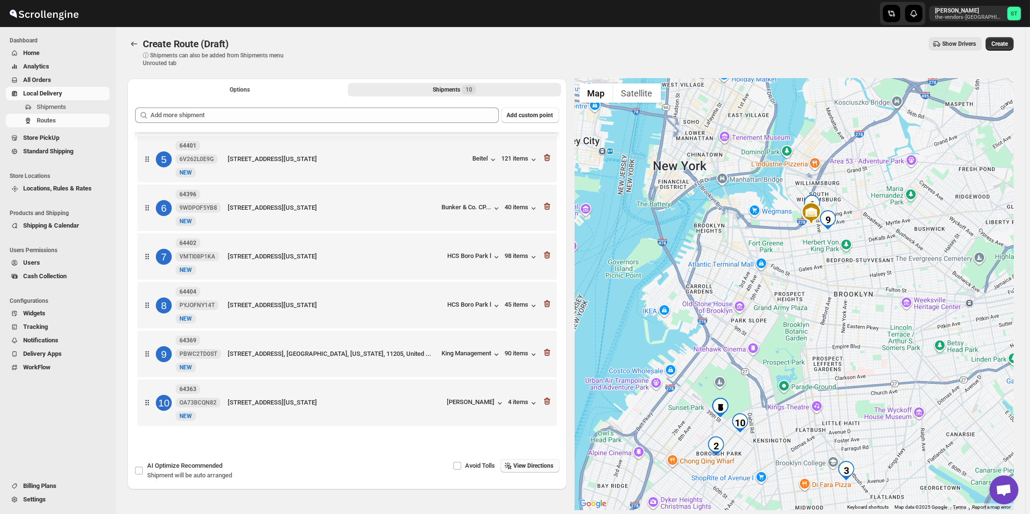
click at [543, 470] on button "View Directions" at bounding box center [529, 466] width 59 height 14
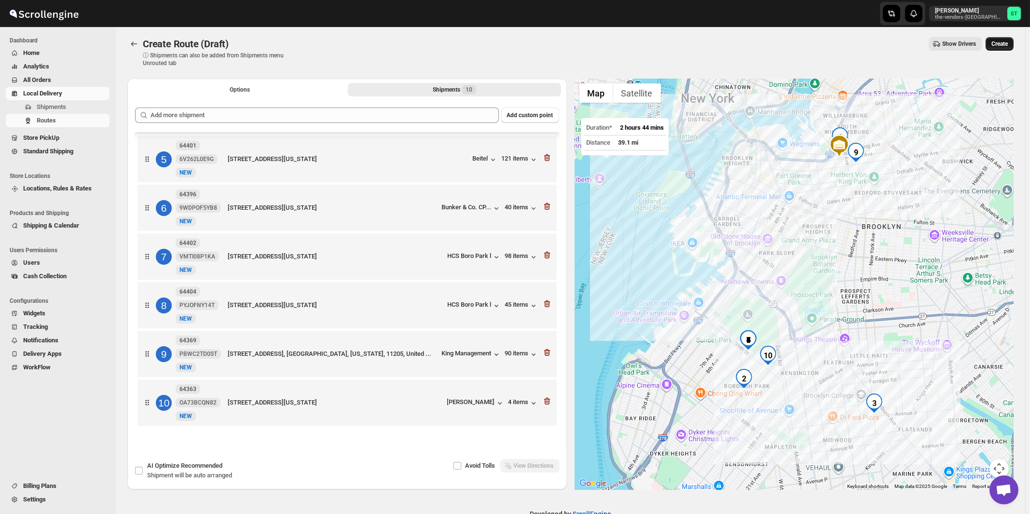
click at [1003, 43] on span "Create" at bounding box center [1000, 44] width 16 height 8
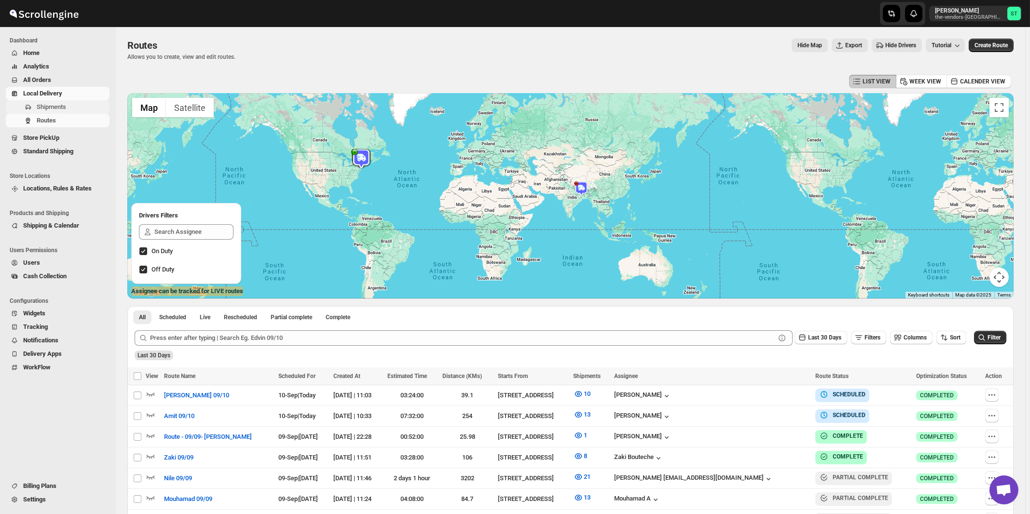
click at [51, 110] on span "Shipments" at bounding box center [51, 106] width 29 height 7
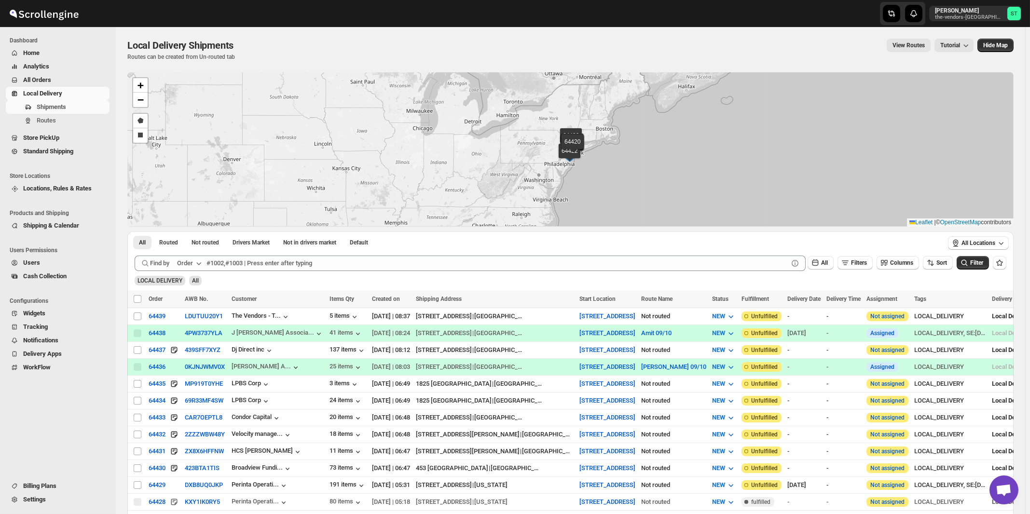
click at [188, 262] on div "Order" at bounding box center [185, 264] width 16 height 10
click at [200, 334] on div "Customer Name" at bounding box center [191, 336] width 44 height 10
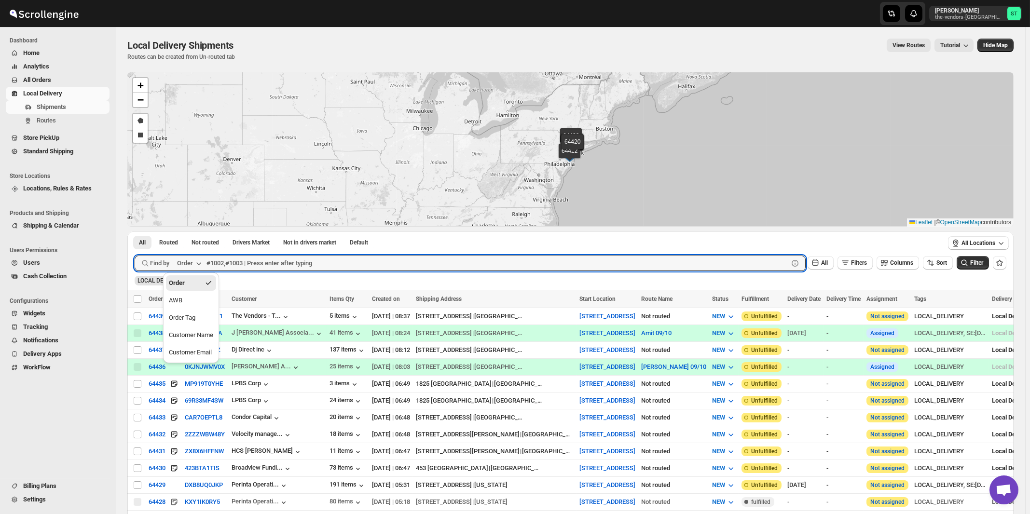
paste input "LPBS Corp"
type input "LPBS Corp"
click at [135, 232] on button "Submit" at bounding box center [149, 237] width 28 height 10
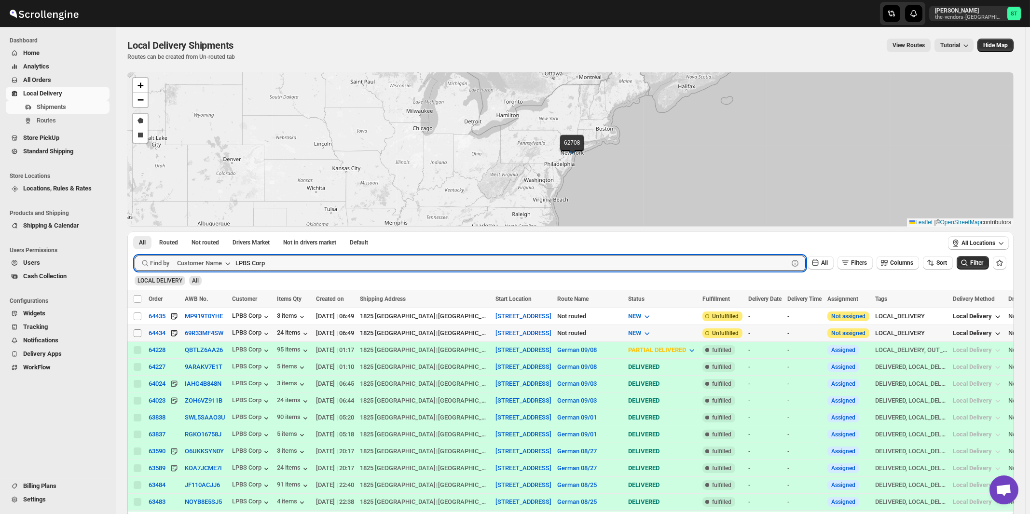
click at [137, 331] on input "Select shipment" at bounding box center [138, 334] width 8 height 8
checkbox input "true"
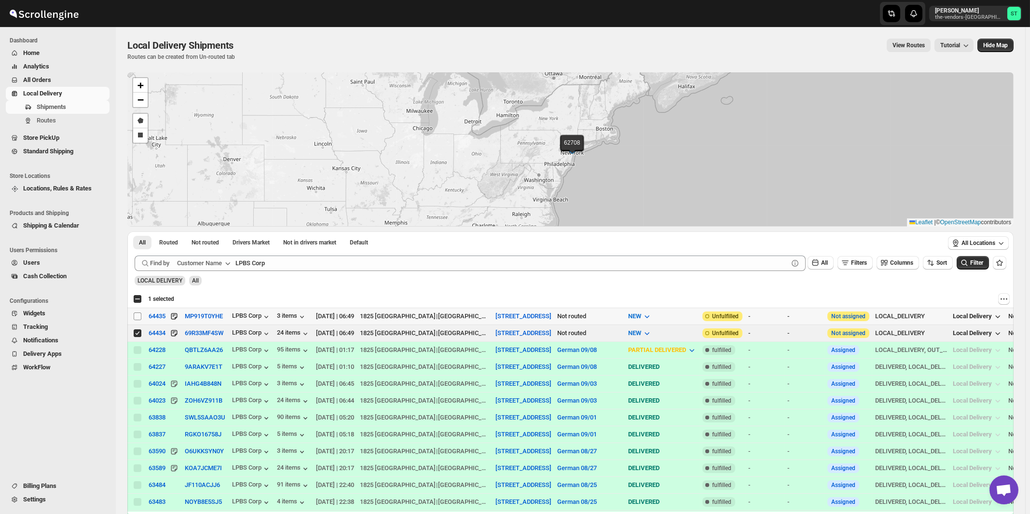
click at [137, 316] on input "Select shipment" at bounding box center [138, 317] width 8 height 8
checkbox input "true"
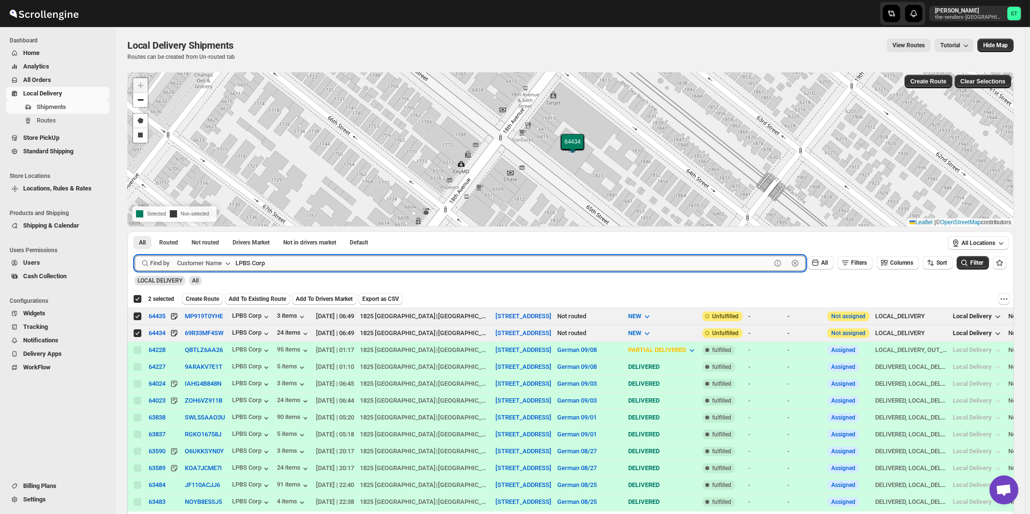
click at [308, 263] on input "LPBS Corp" at bounding box center [503, 263] width 536 height 15
paste input "Met Council"
type input "Met Council"
click at [135, 232] on button "Submit" at bounding box center [149, 237] width 28 height 10
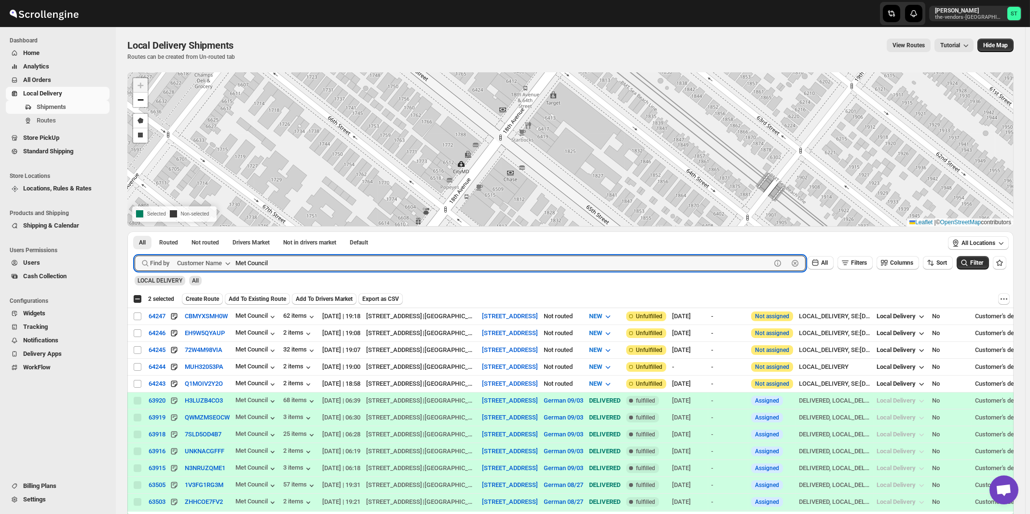
checkbox input "false"
click at [138, 381] on input "Select shipment" at bounding box center [138, 384] width 8 height 8
checkbox input "true"
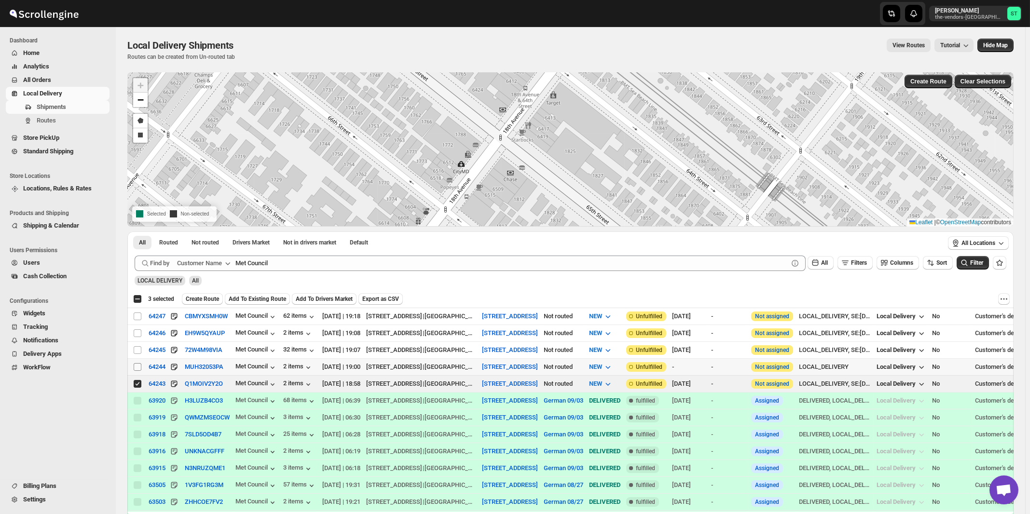
click at [139, 367] on input "Select shipment" at bounding box center [138, 367] width 8 height 8
checkbox input "true"
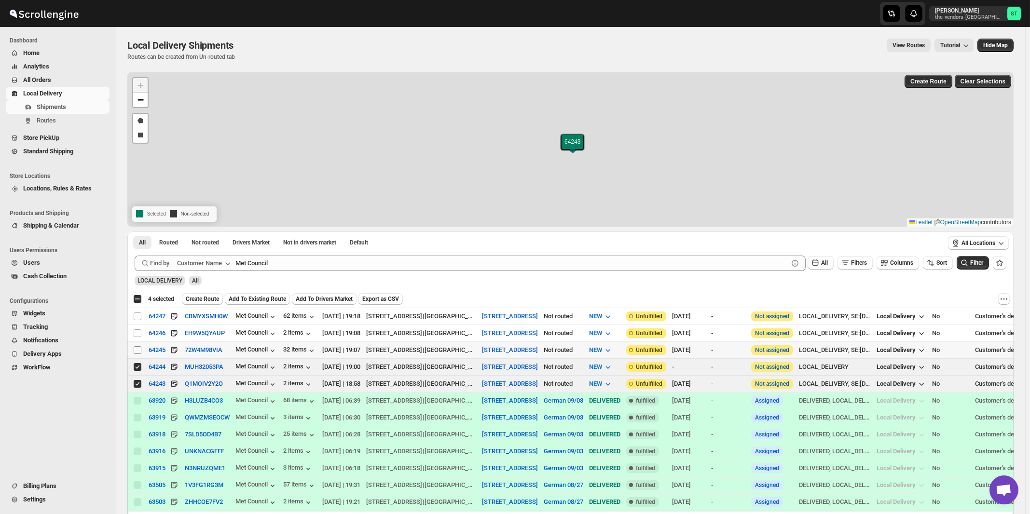
click at [138, 349] on input "Select shipment" at bounding box center [138, 350] width 8 height 8
checkbox input "true"
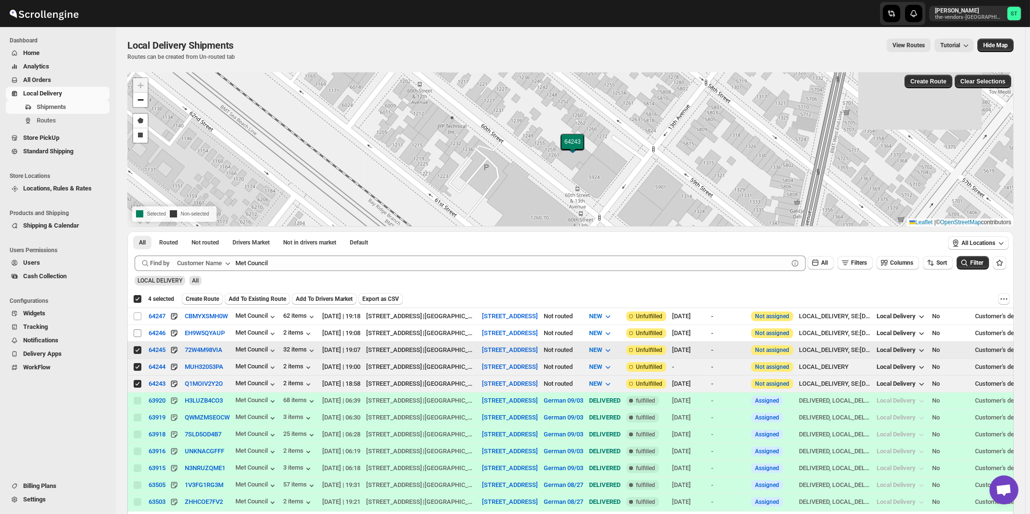
checkbox input "true"
click at [138, 332] on input "Select shipment" at bounding box center [138, 334] width 8 height 8
checkbox input "true"
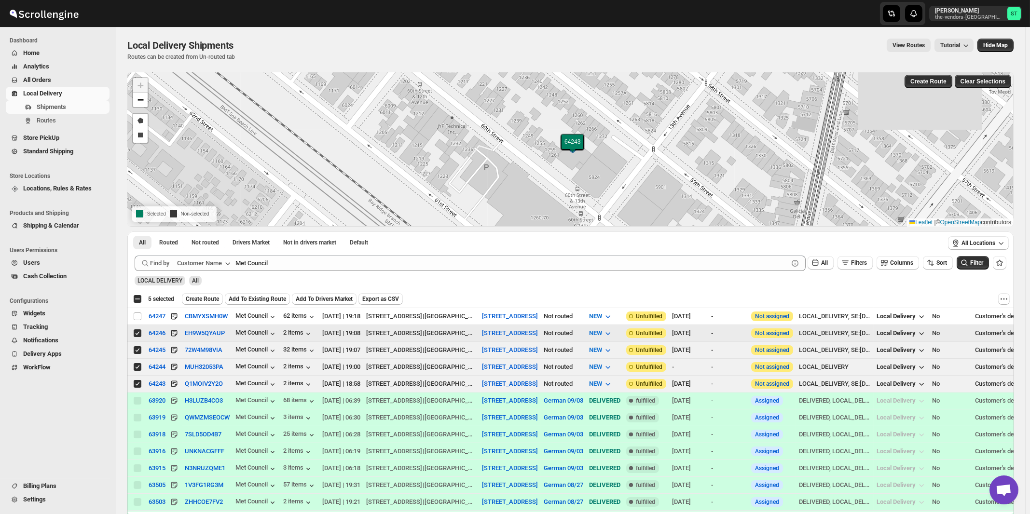
checkbox input "false"
click at [139, 318] on input "Select shipment" at bounding box center [138, 317] width 8 height 8
checkbox input "true"
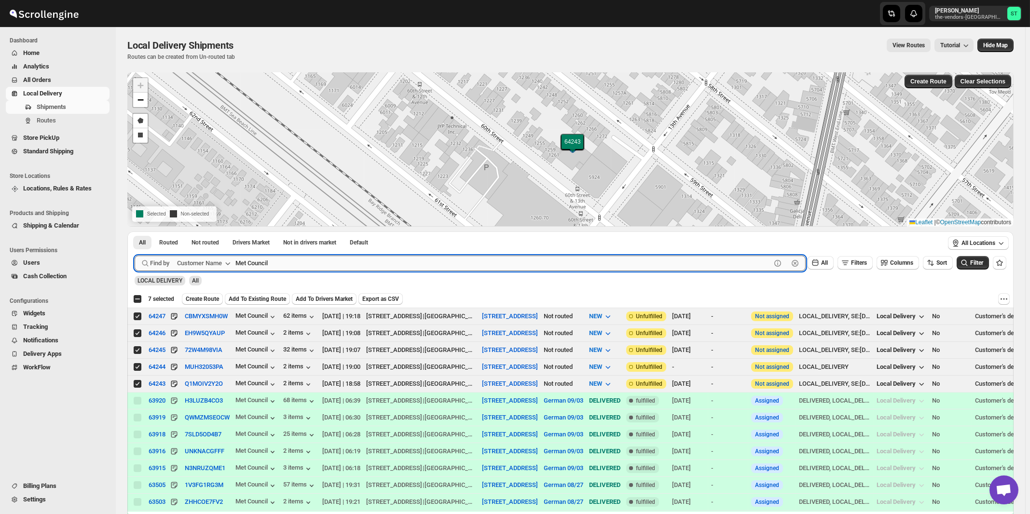
click at [280, 258] on input "Met Council" at bounding box center [503, 263] width 536 height 15
paste input "Satmer Mikvah BP"
click at [135, 232] on button "Submit" at bounding box center [149, 237] width 28 height 10
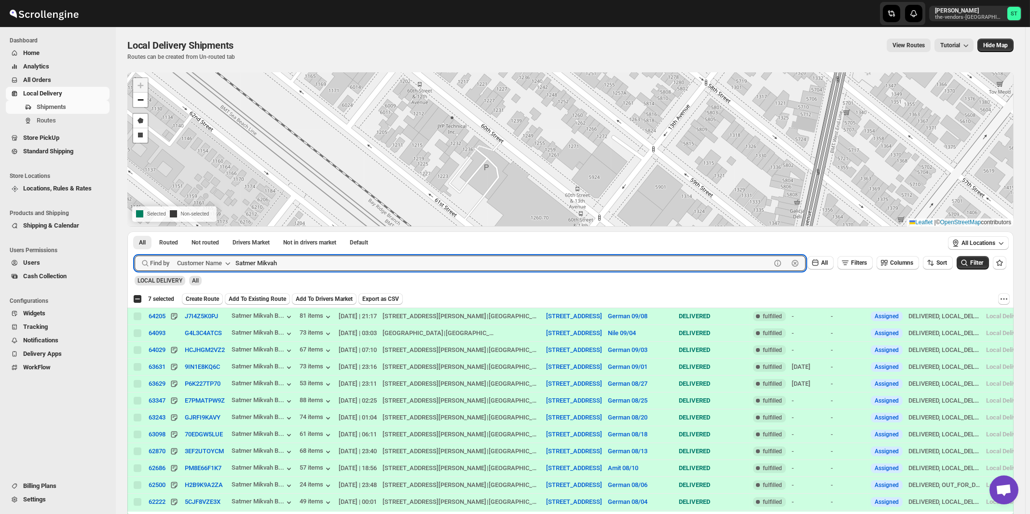
paste input "Five Star Nursing"
type input "Five Star Nursing"
click at [135, 232] on button "Submit" at bounding box center [149, 237] width 28 height 10
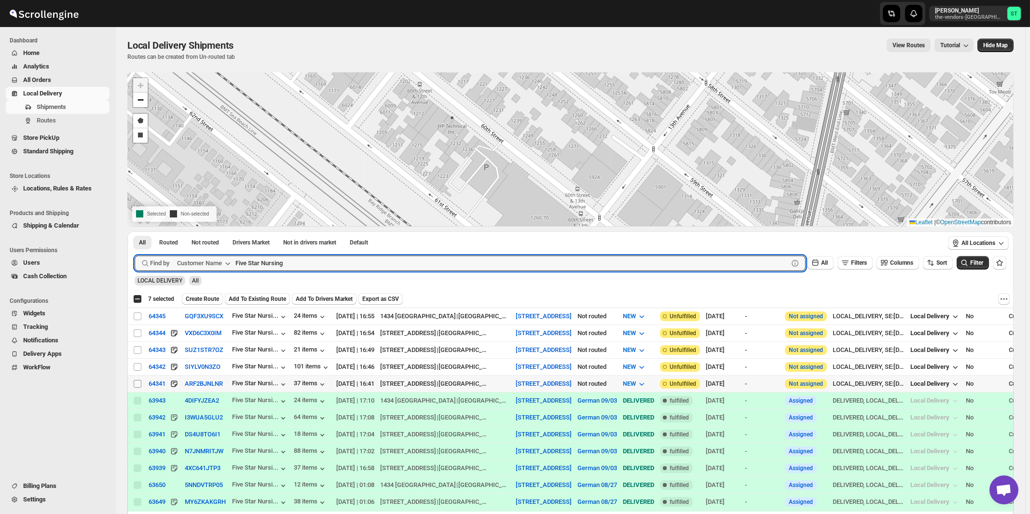
click at [140, 382] on input "Select shipment" at bounding box center [138, 384] width 8 height 8
checkbox input "true"
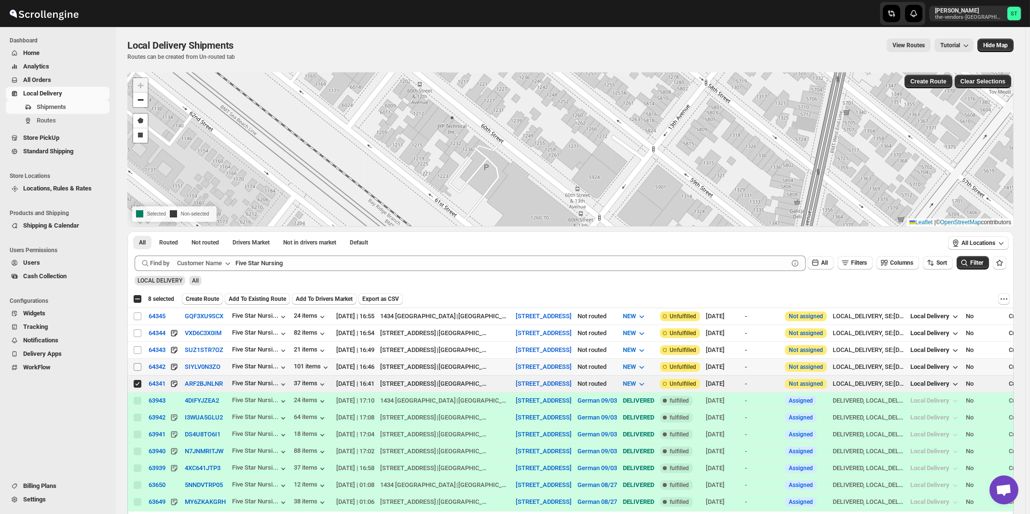
click at [138, 365] on input "Select shipment" at bounding box center [138, 367] width 8 height 8
checkbox input "true"
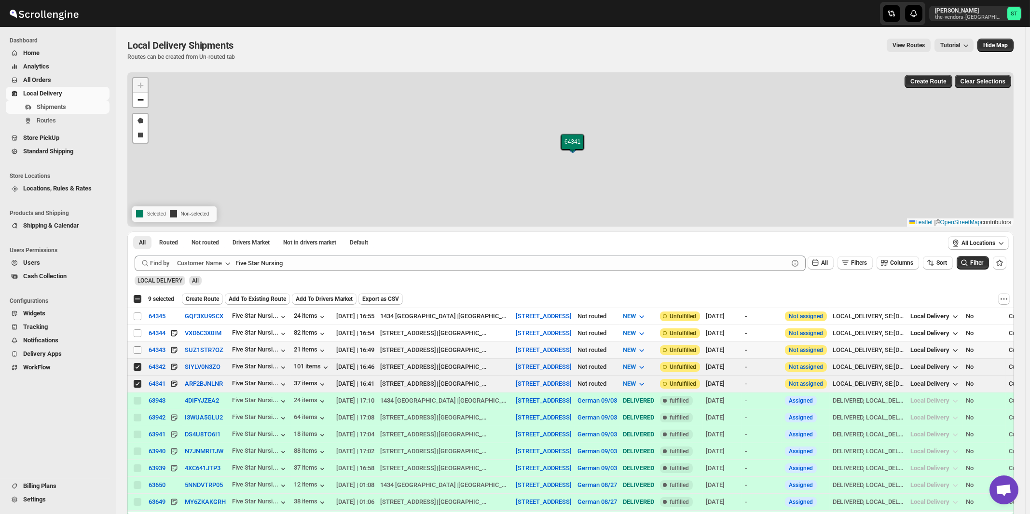
click at [138, 349] on input "Select shipment" at bounding box center [138, 350] width 8 height 8
checkbox input "true"
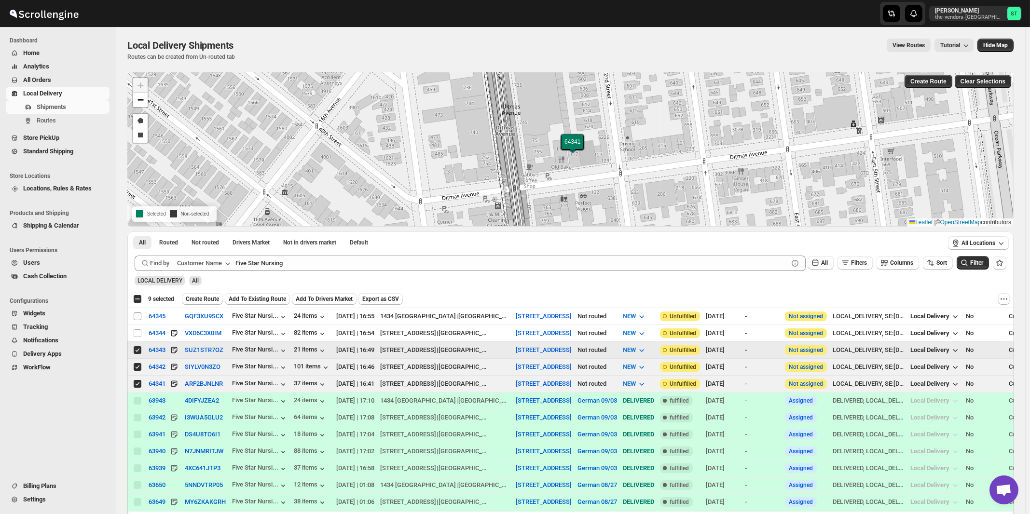
click at [139, 332] on input "Select shipment" at bounding box center [138, 334] width 8 height 8
checkbox input "true"
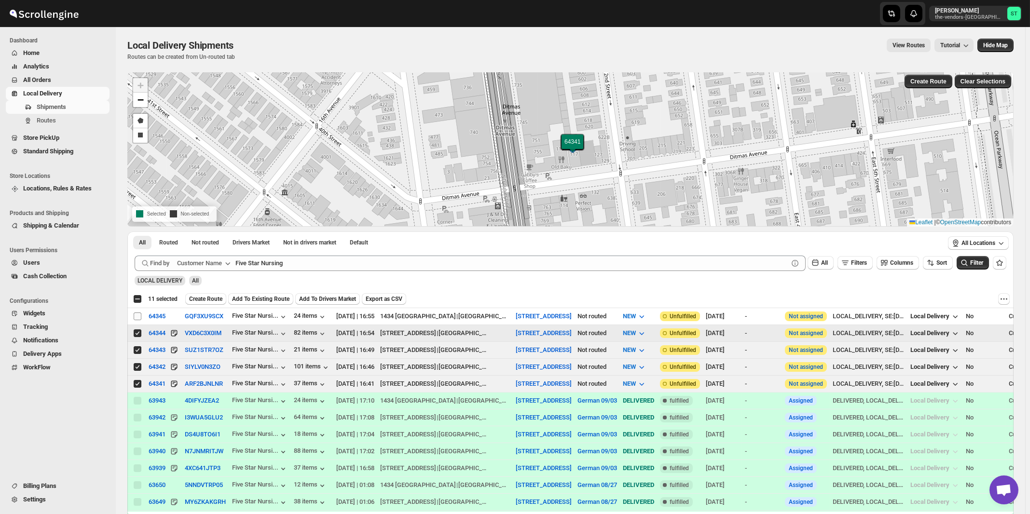
click at [139, 316] on input "Select shipment" at bounding box center [138, 317] width 8 height 8
checkbox input "true"
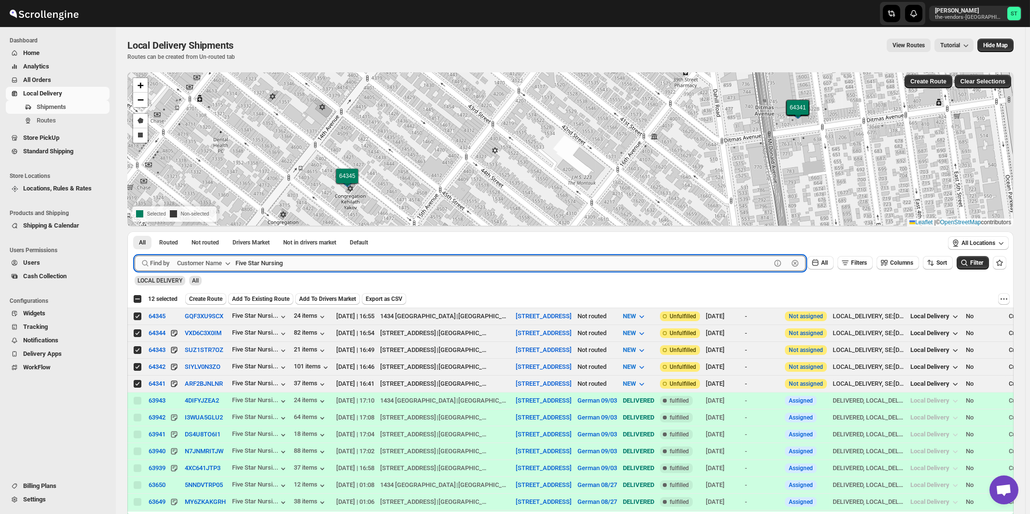
click at [303, 262] on input "Five Star Nursing" at bounding box center [503, 263] width 536 height 15
paste input "Condor Capital"
type input "Condor Capital"
click at [135, 232] on button "Submit" at bounding box center [149, 237] width 28 height 10
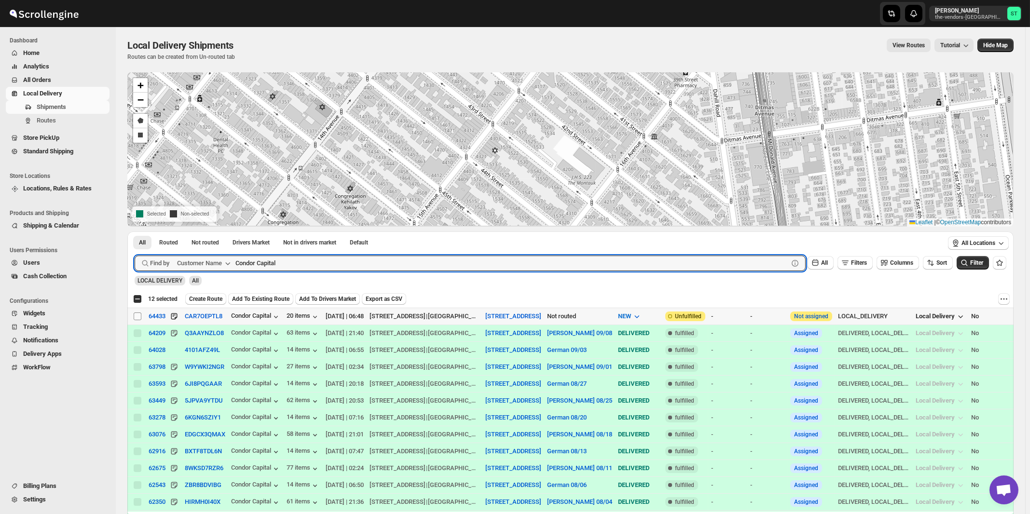
click at [137, 316] on input "Select shipment" at bounding box center [138, 317] width 8 height 8
checkbox input "true"
click at [301, 258] on input "Condor Capital" at bounding box center [503, 263] width 536 height 15
paste input "hesed 24 6"
click at [135, 232] on button "Submit" at bounding box center [149, 237] width 28 height 10
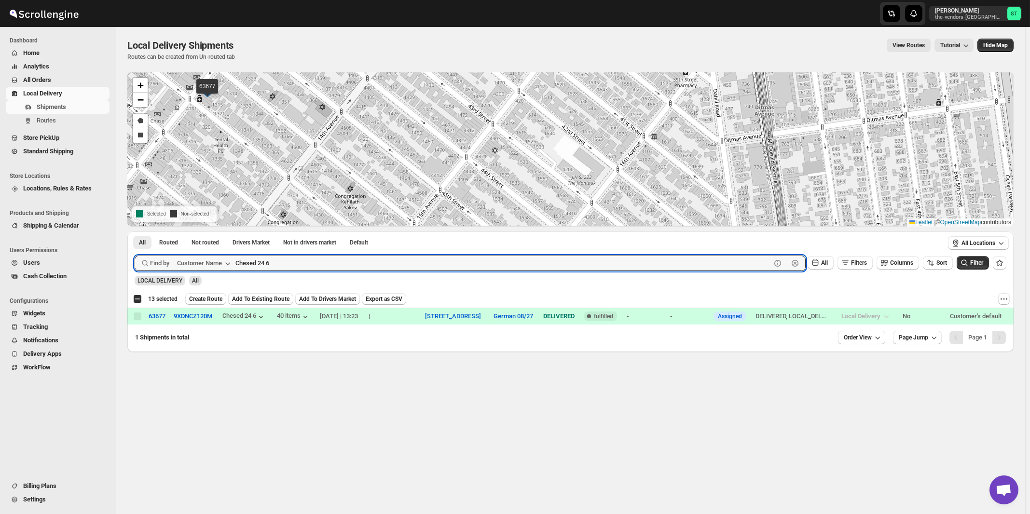
paste input "NC Cabinetry"
click at [135, 232] on button "Submit" at bounding box center [149, 237] width 28 height 10
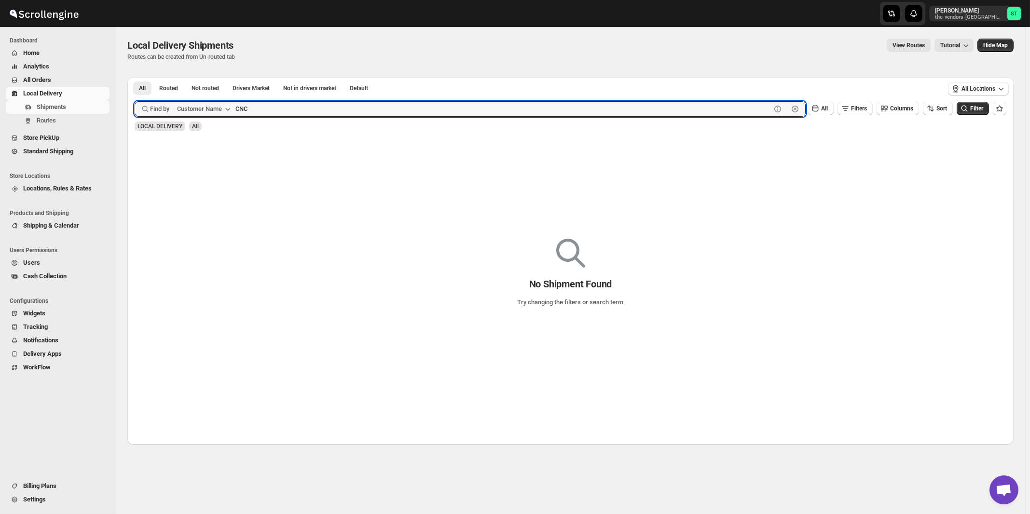
type input "CNC"
click at [135, 77] on button "Submit" at bounding box center [149, 82] width 28 height 10
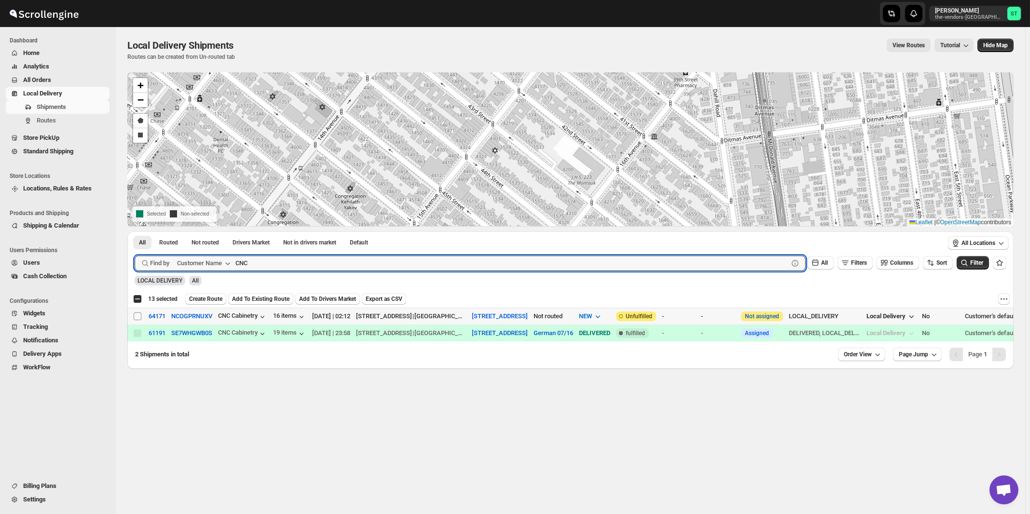
click at [138, 315] on input "Select shipment" at bounding box center [138, 317] width 8 height 8
checkbox input "true"
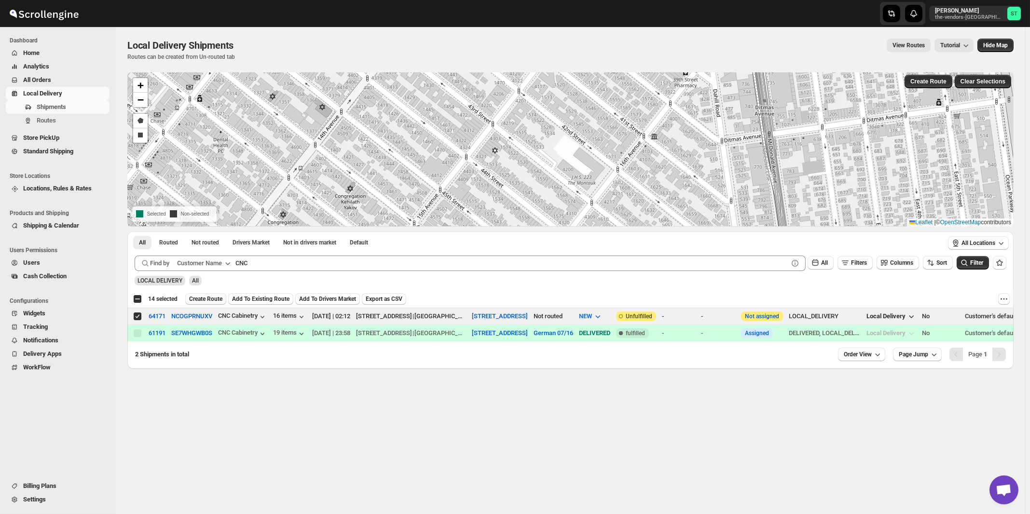
click at [207, 295] on span "Create Route" at bounding box center [205, 299] width 33 height 8
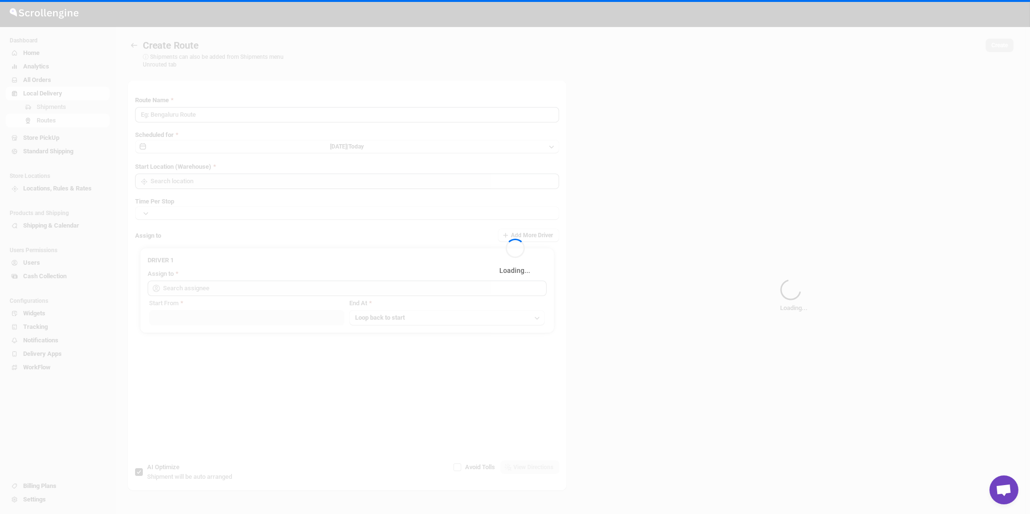
type input "Route - 10/09-1108"
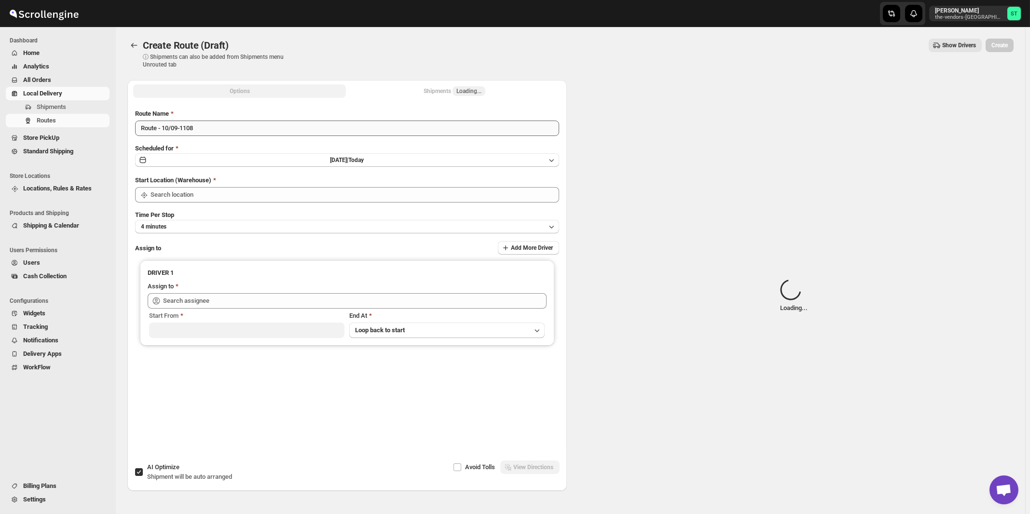
type input "[STREET_ADDRESS]"
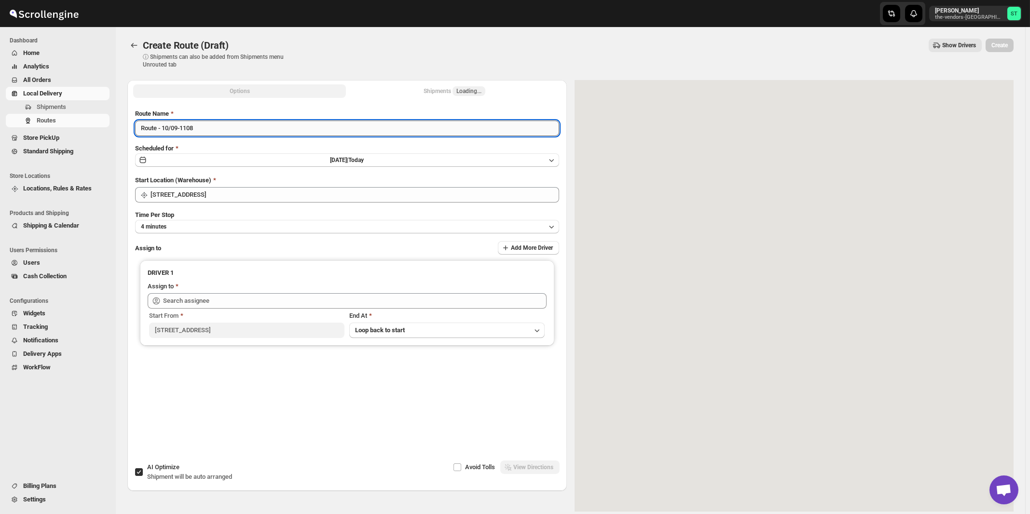
click at [293, 130] on input "Route - 10/09-1108" at bounding box center [347, 128] width 424 height 15
paste input "German"
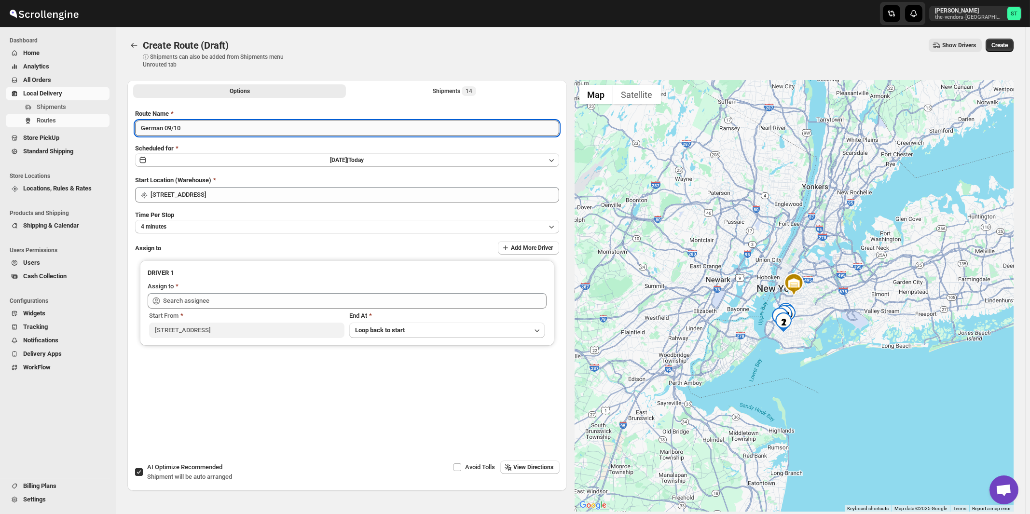
type input "German 09/10"
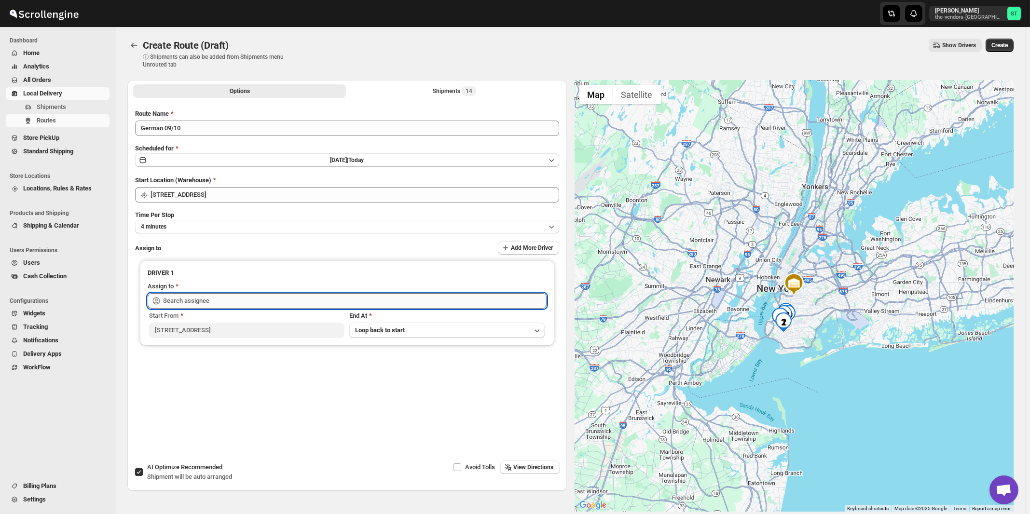
click at [231, 296] on input "text" at bounding box center [355, 300] width 384 height 15
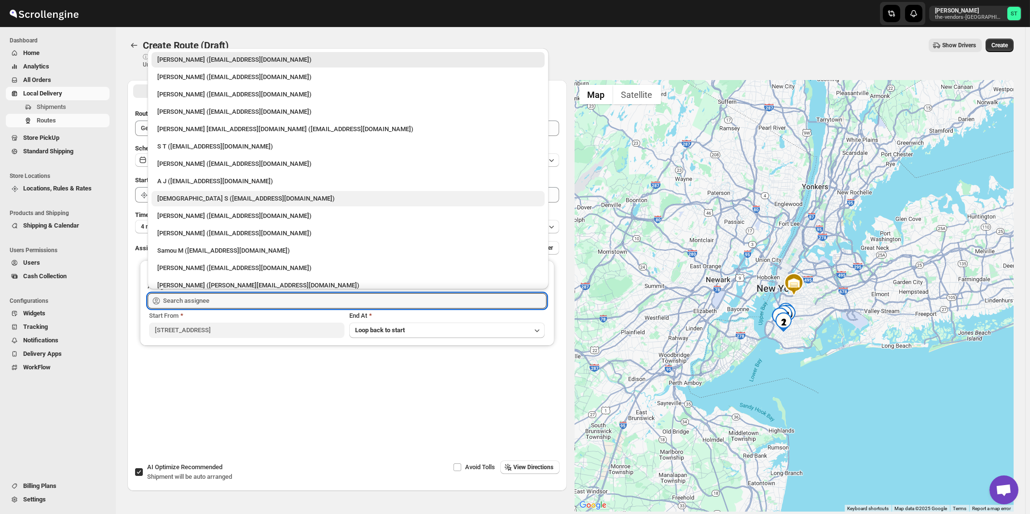
click at [186, 200] on div "[DEMOGRAPHIC_DATA] S ([EMAIL_ADDRESS][DOMAIN_NAME])" at bounding box center [348, 199] width 382 height 10
type input "[DEMOGRAPHIC_DATA] S ([EMAIL_ADDRESS][DOMAIN_NAME])"
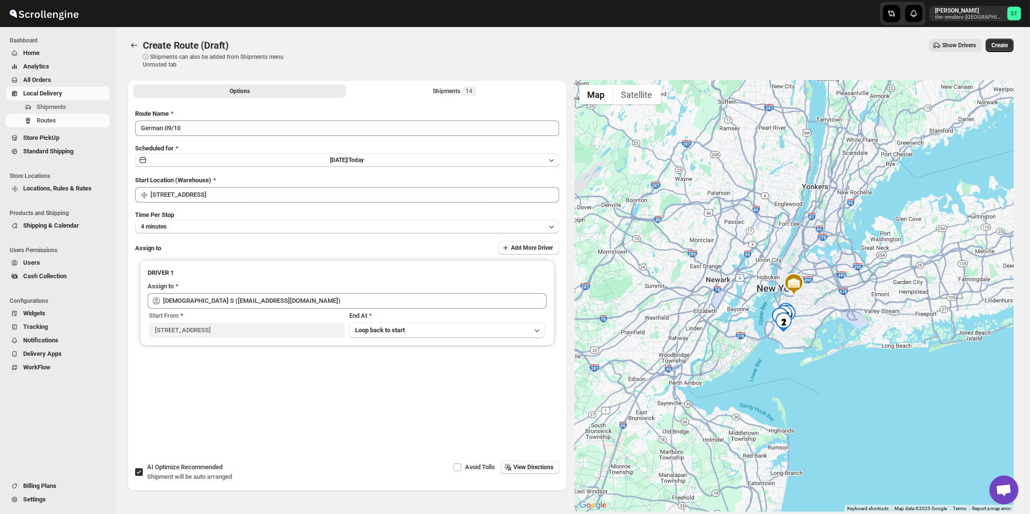
click at [529, 468] on span "View Directions" at bounding box center [534, 468] width 40 height 8
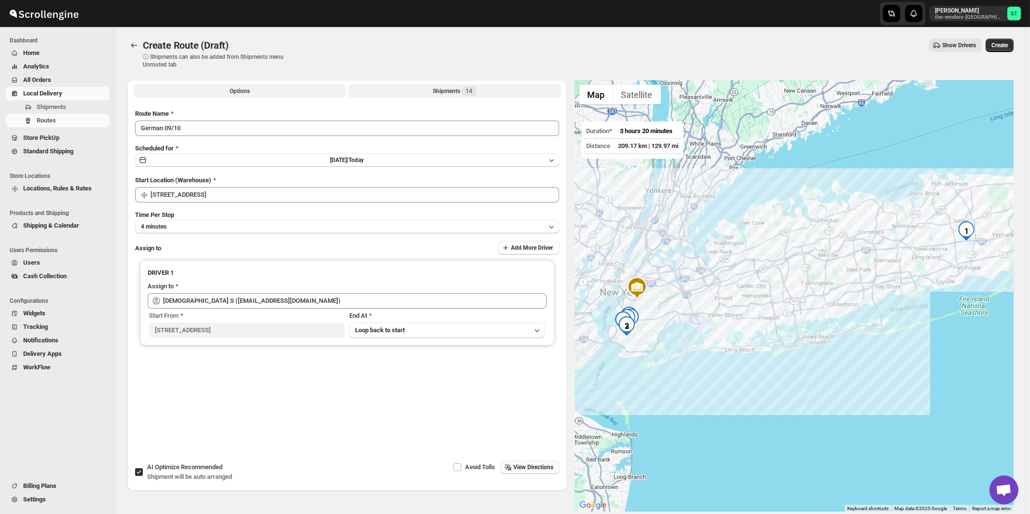
click at [460, 88] on div "Shipments 14" at bounding box center [454, 91] width 43 height 10
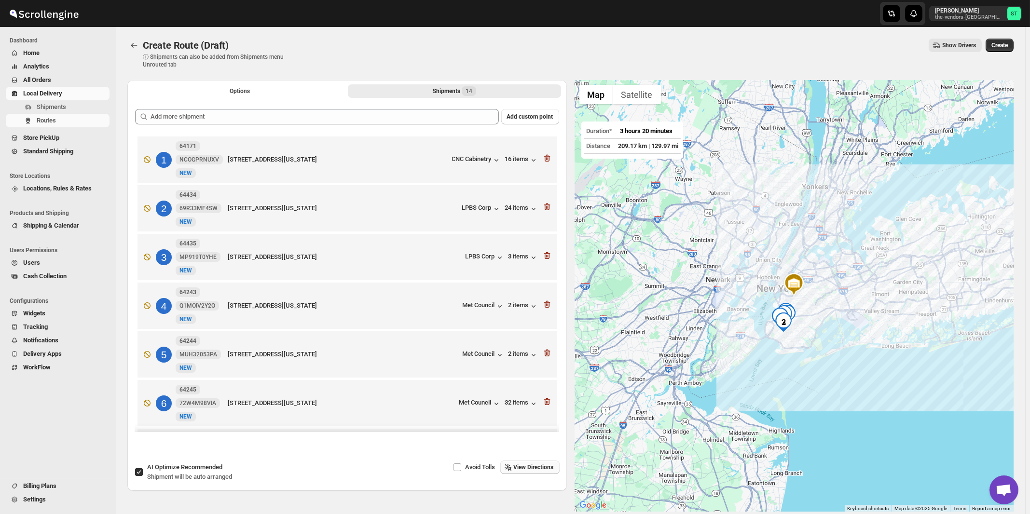
click at [204, 469] on span "Recommended" at bounding box center [201, 467] width 41 height 7
click at [143, 469] on input "AI Optimize Recommended Shipment will be auto arranged" at bounding box center [139, 472] width 8 height 8
checkbox input "false"
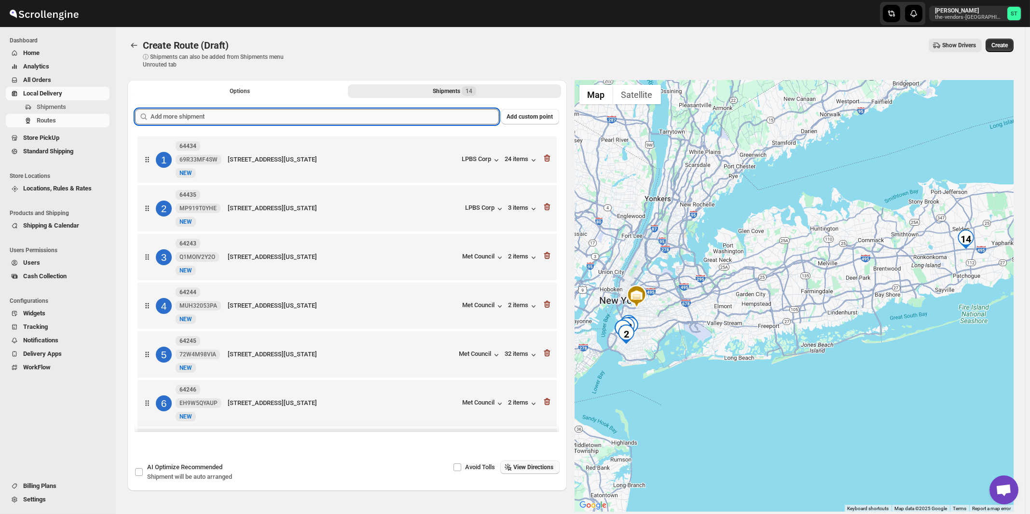
click at [336, 115] on input "text" at bounding box center [325, 116] width 348 height 15
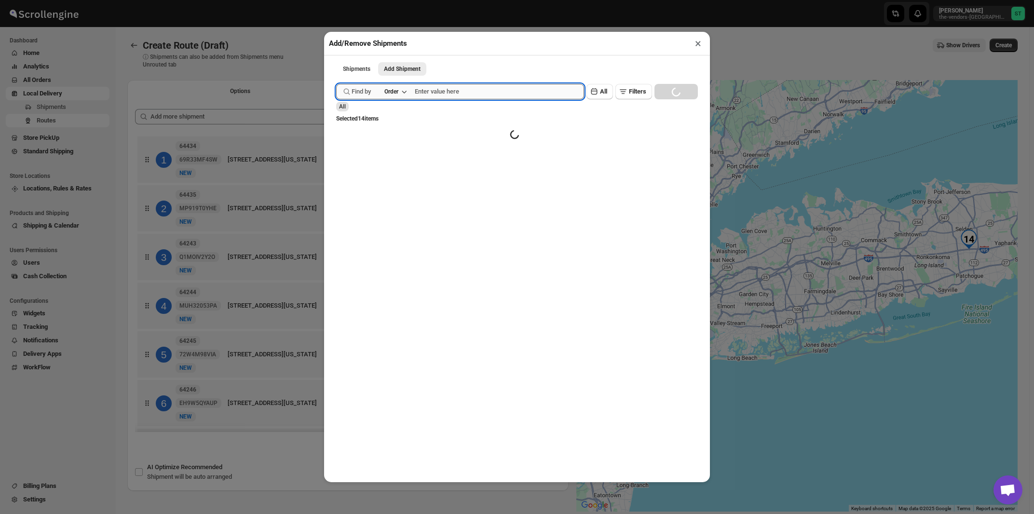
click at [468, 91] on input "text" at bounding box center [499, 91] width 169 height 15
paste input "64388"
type input "64388"
click at [336, 0] on button "Submit" at bounding box center [350, 5] width 28 height 10
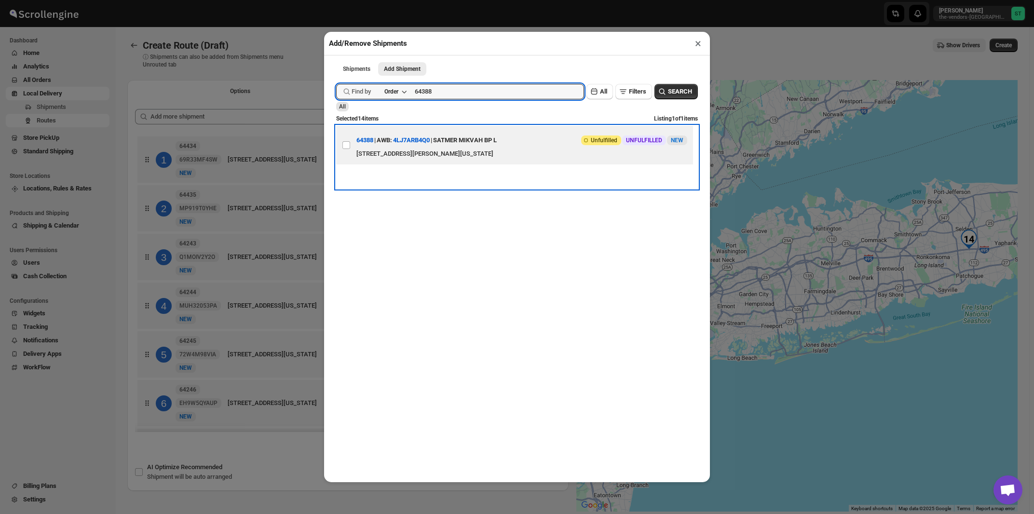
click at [466, 149] on div "SATMER MIKVAH BP L" at bounding box center [465, 140] width 64 height 17
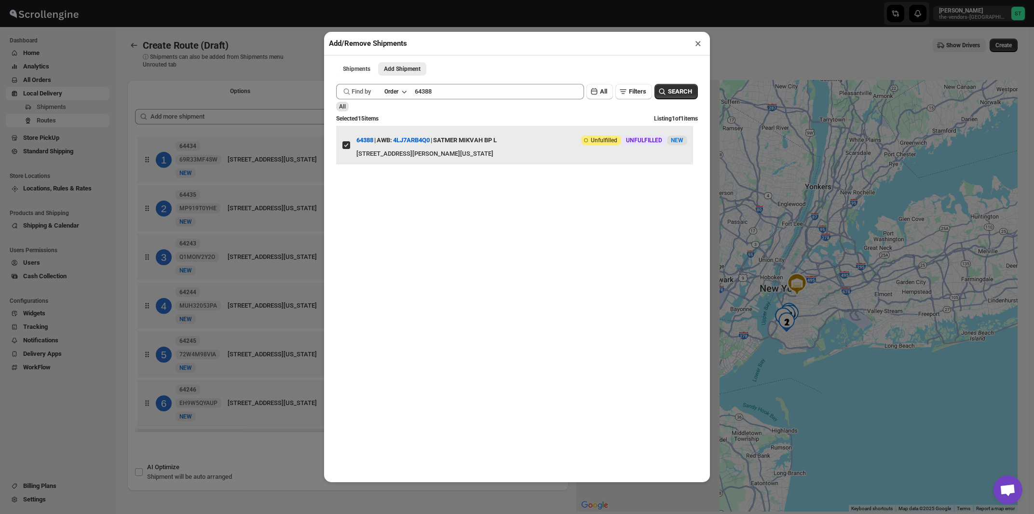
checkbox input "true"
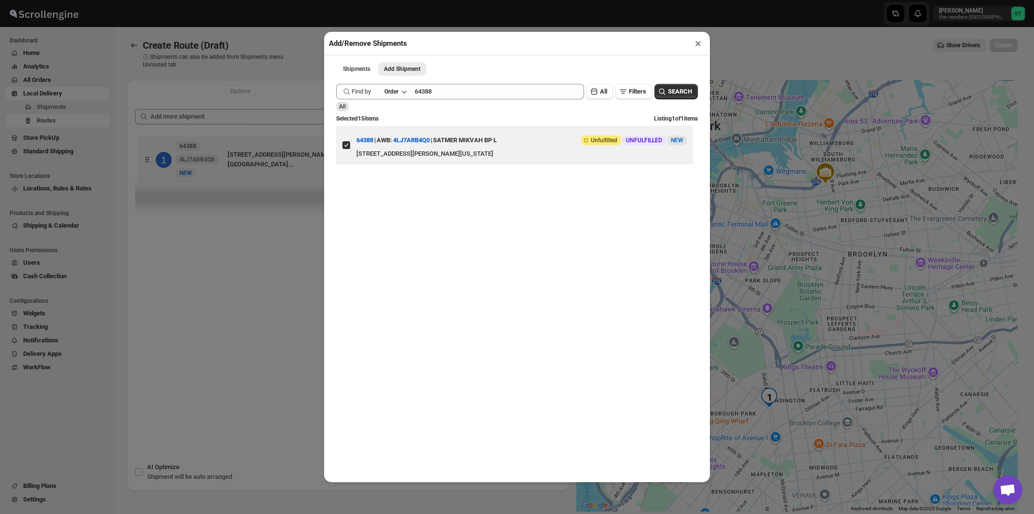
click at [701, 46] on button "×" at bounding box center [698, 44] width 14 height 14
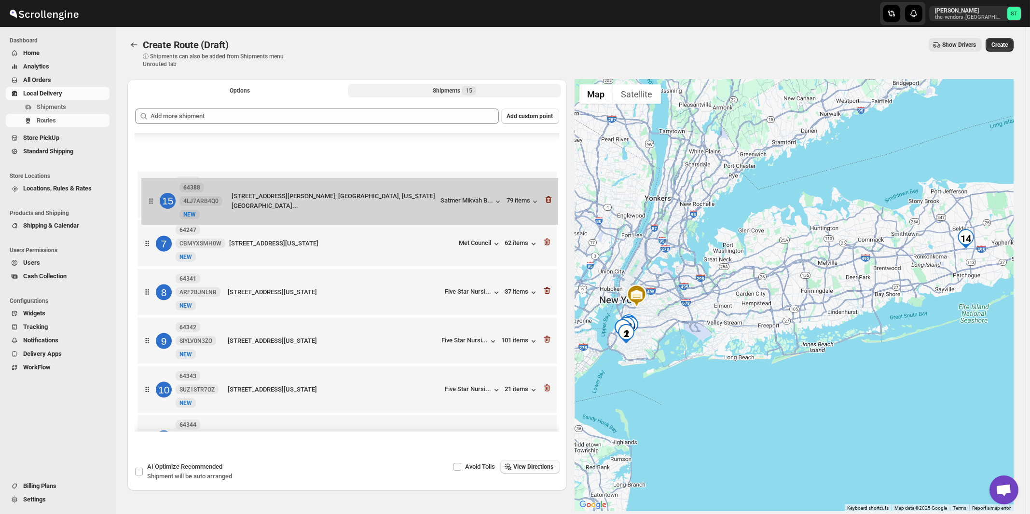
scroll to position [221, 0]
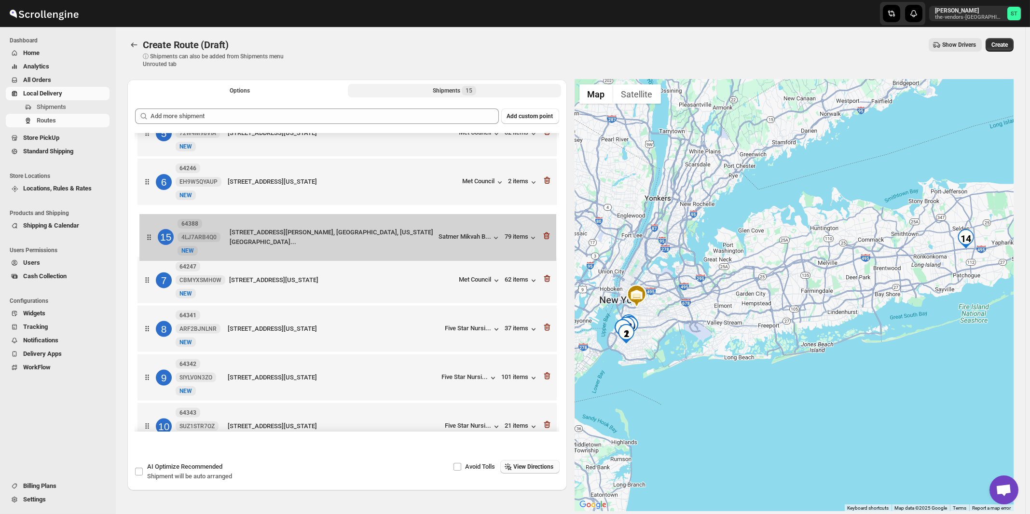
drag, startPoint x: 415, startPoint y: 402, endPoint x: 419, endPoint y: 232, distance: 170.4
click at [419, 232] on div "1 64434 69R33MF4SW New [GEOGRAPHIC_DATA][STREET_ADDRESS][US_STATE] LPBS Corp 24…" at bounding box center [347, 281] width 424 height 737
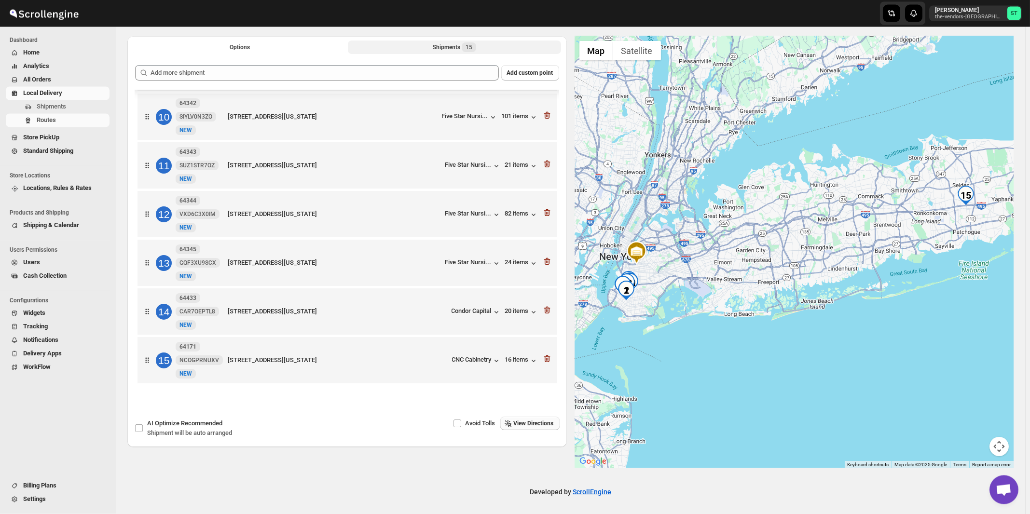
scroll to position [45, 0]
click at [540, 425] on span "View Directions" at bounding box center [534, 422] width 40 height 8
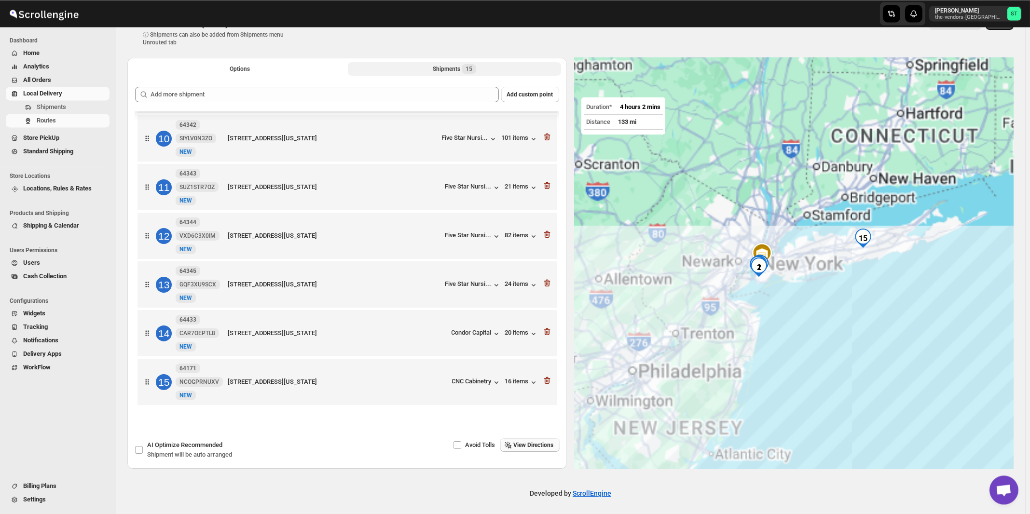
scroll to position [0, 0]
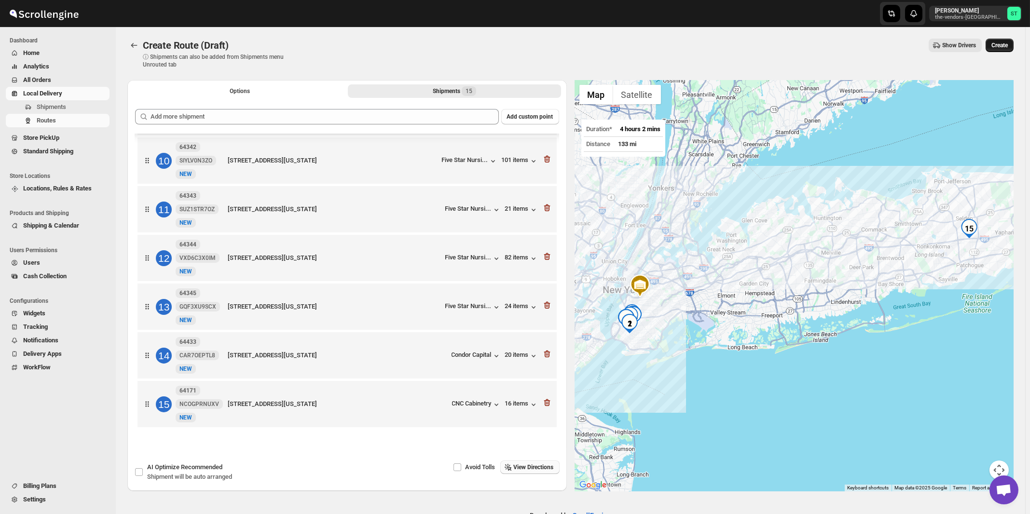
click at [1006, 47] on span "Create" at bounding box center [1000, 45] width 16 height 8
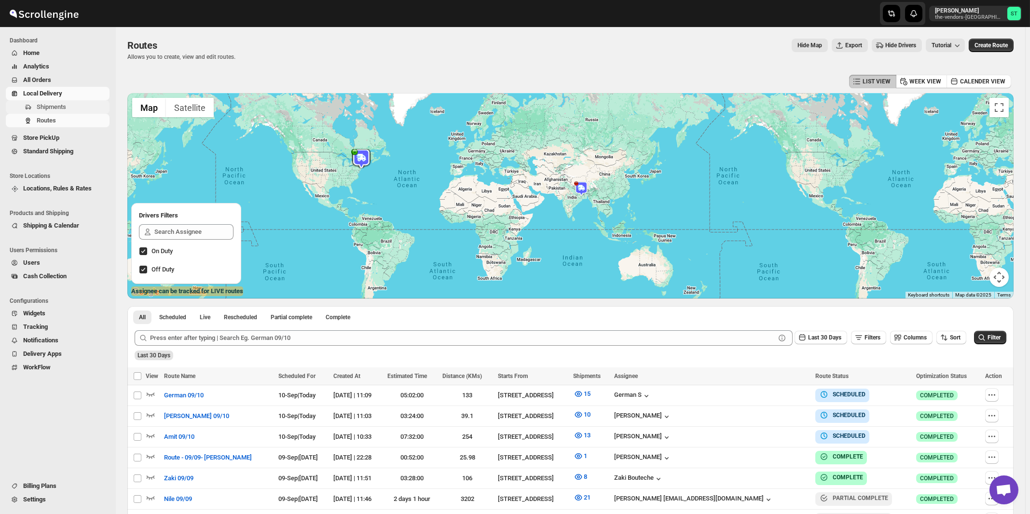
click at [52, 108] on span "Shipments" at bounding box center [51, 106] width 29 height 7
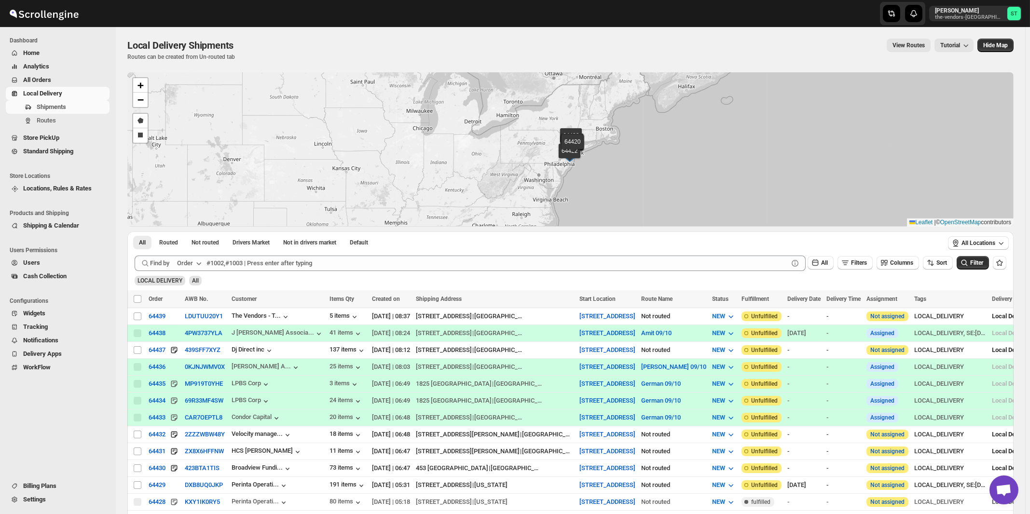
click at [203, 260] on icon "button" at bounding box center [199, 264] width 10 height 10
click at [200, 339] on div "Customer Name" at bounding box center [191, 336] width 44 height 10
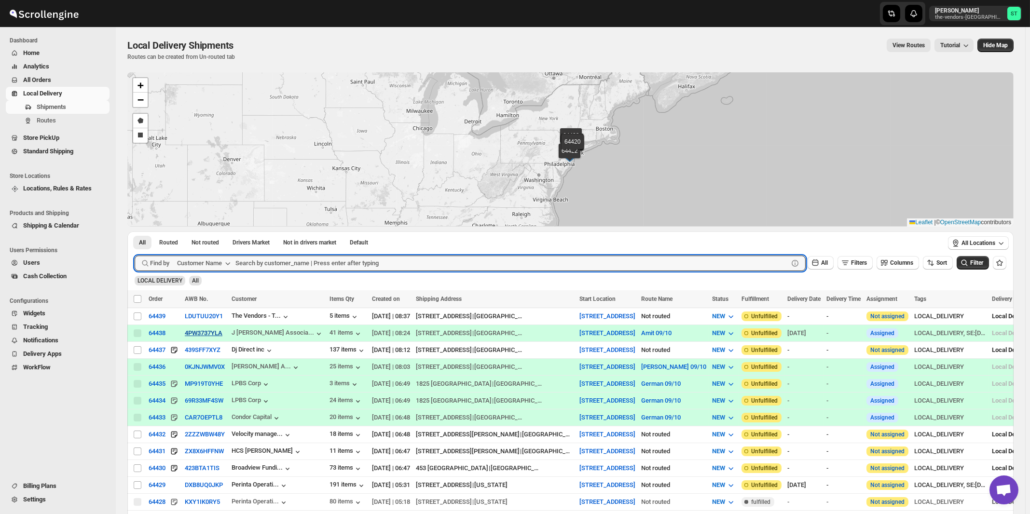
paste input "The Vendors - [PERSON_NAME]"
type input "The Vendors - [PERSON_NAME]"
click at [135, 232] on button "Submit" at bounding box center [149, 237] width 28 height 10
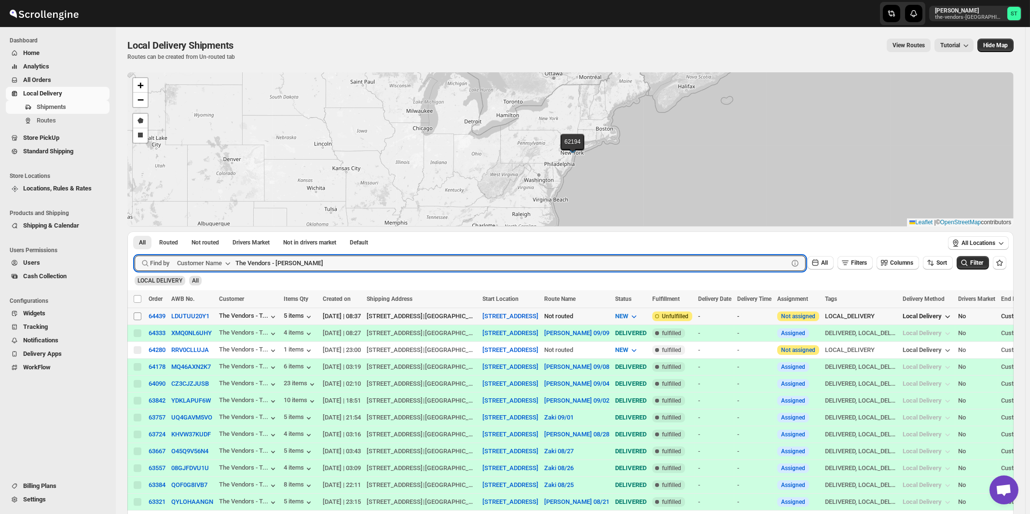
click at [138, 316] on input "Select shipment" at bounding box center [138, 317] width 8 height 8
checkbox input "true"
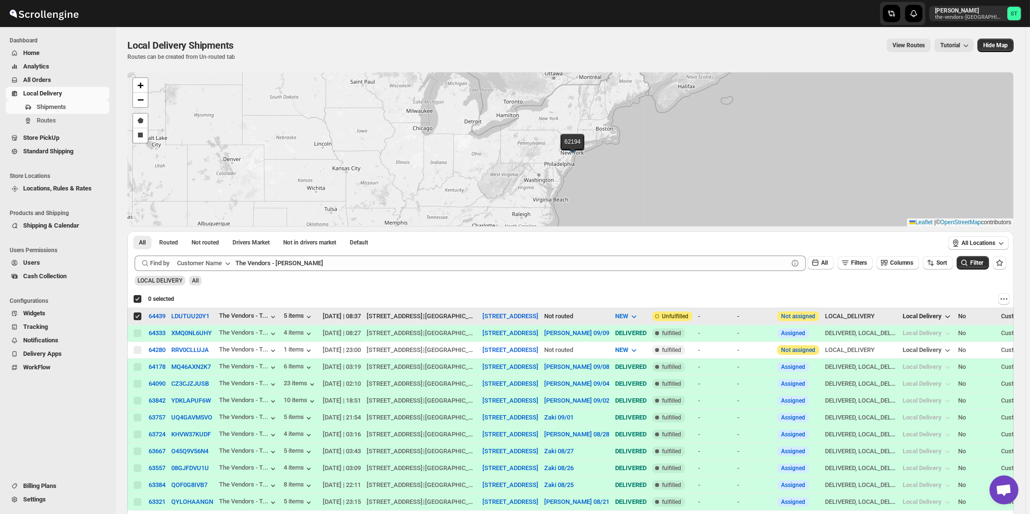
checkbox input "true"
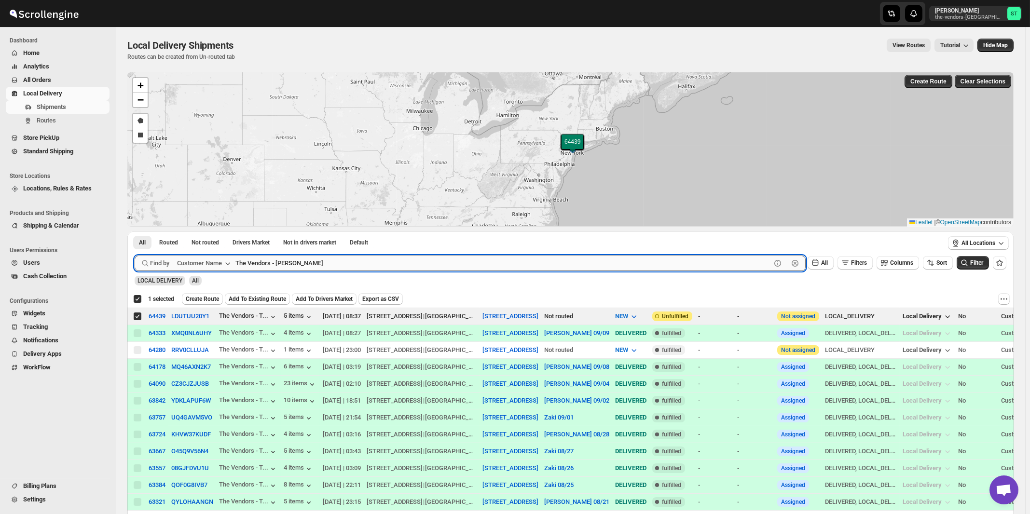
click at [342, 259] on input "The Vendors - [PERSON_NAME]" at bounding box center [503, 263] width 536 height 15
paste input "[PERSON_NAME] Suite 205"
click at [135, 232] on button "Submit" at bounding box center [149, 237] width 28 height 10
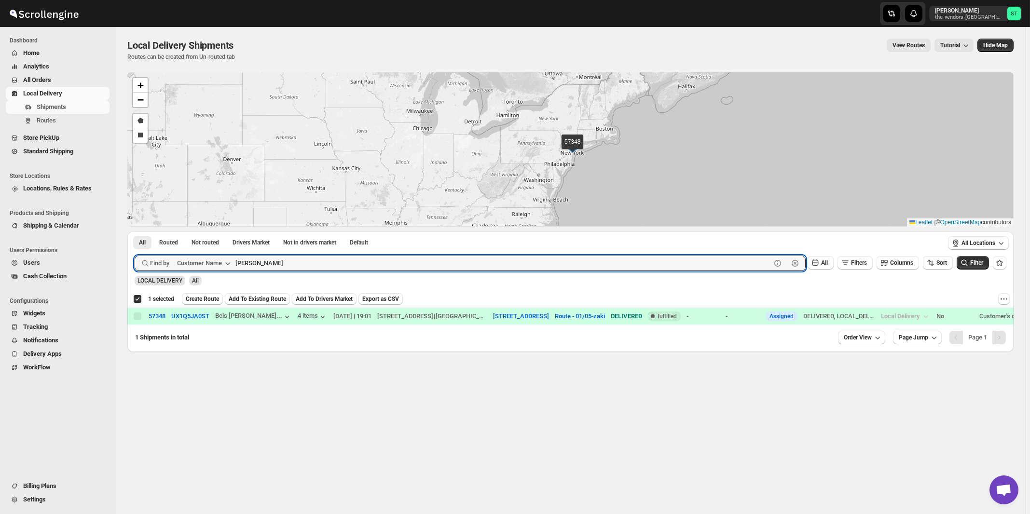
type input "[PERSON_NAME]"
click at [135, 232] on button "Submit" at bounding box center [149, 237] width 28 height 10
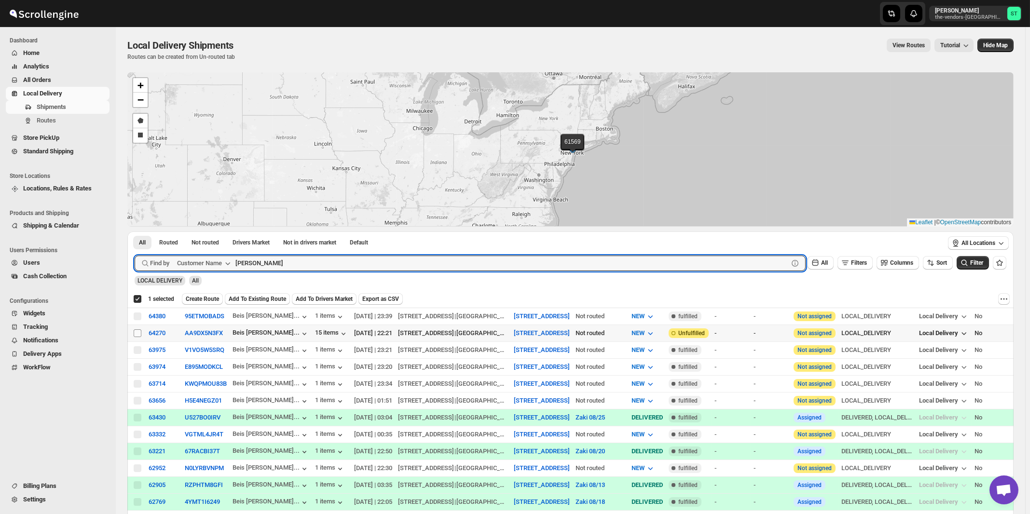
click at [138, 333] on input "Select shipment" at bounding box center [138, 334] width 8 height 8
checkbox input "true"
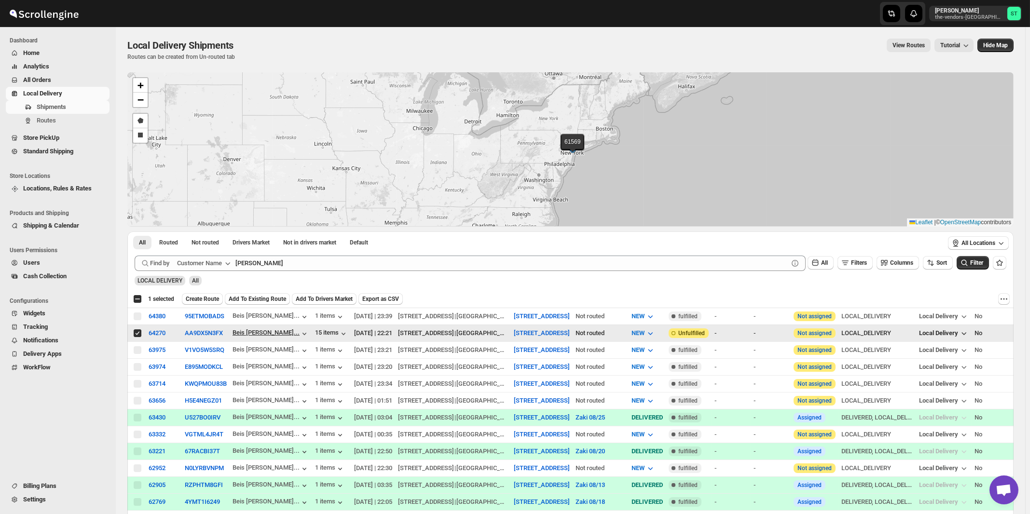
checkbox input "false"
click at [210, 296] on span "Create Route" at bounding box center [202, 299] width 33 height 8
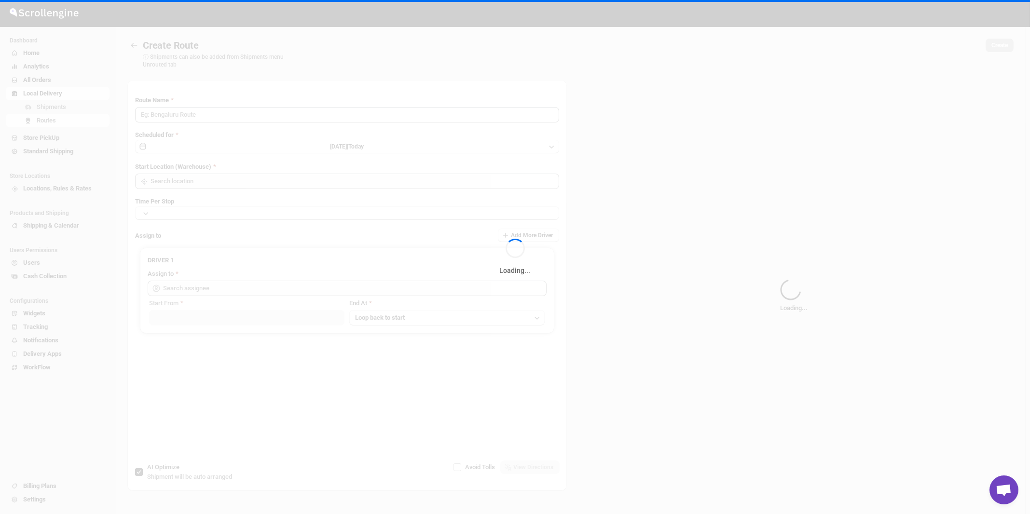
type input "Route - 10/09-1111"
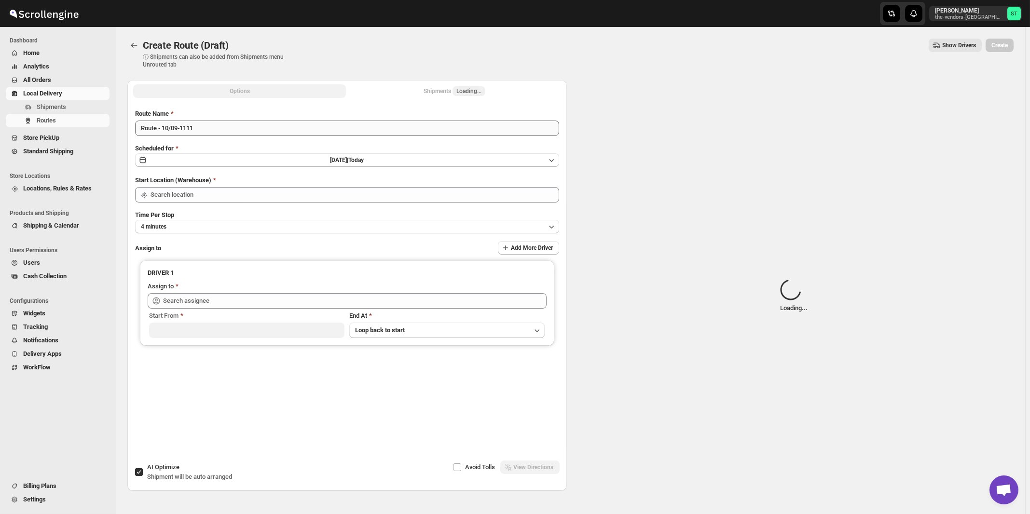
type input "[STREET_ADDRESS]"
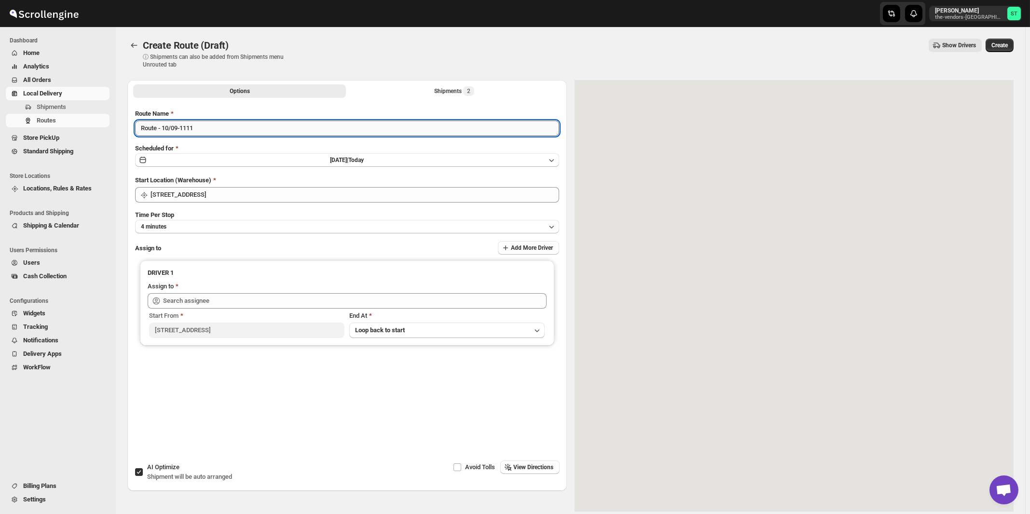
click at [296, 131] on input "Route - 10/09-1111" at bounding box center [347, 128] width 424 height 15
paste input "[PERSON_NAME]"
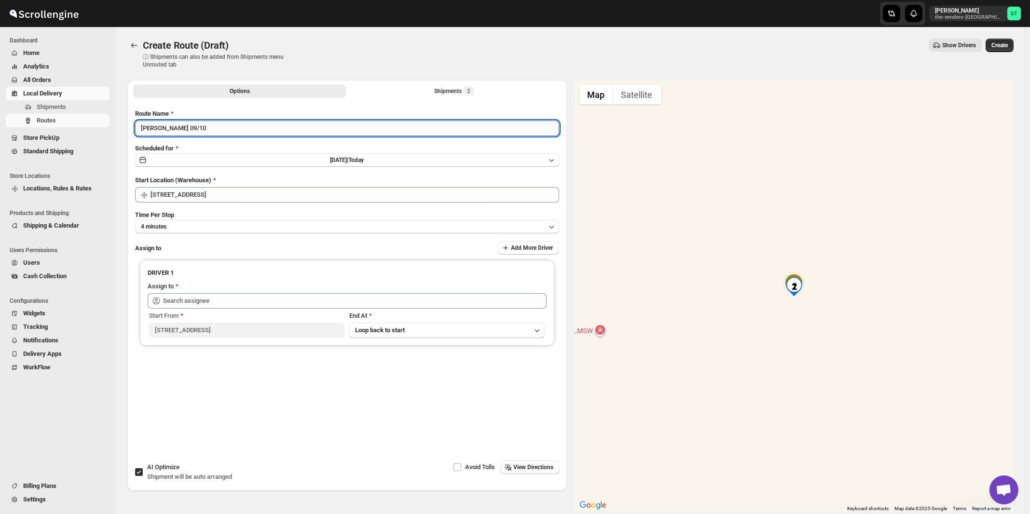
type input "[PERSON_NAME] 09/10"
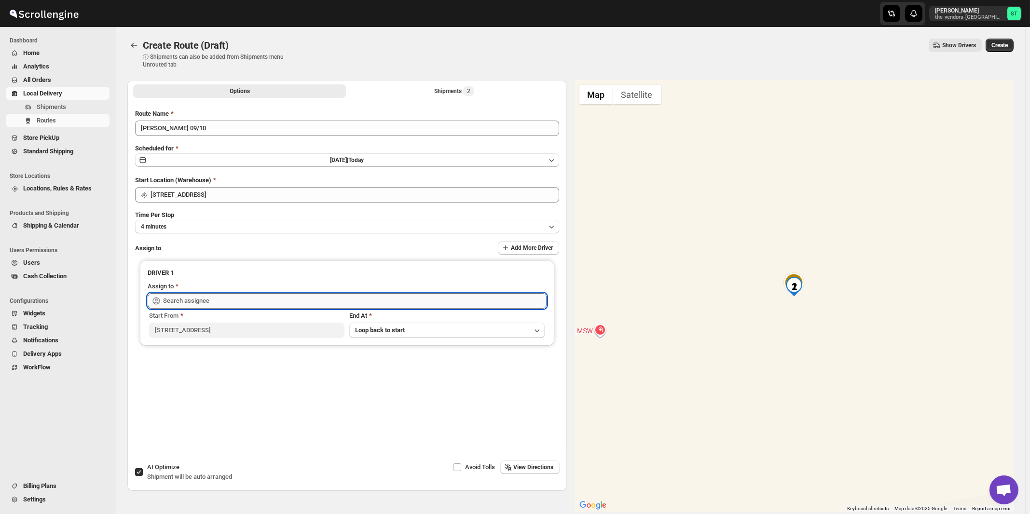
click at [202, 299] on input "text" at bounding box center [355, 300] width 384 height 15
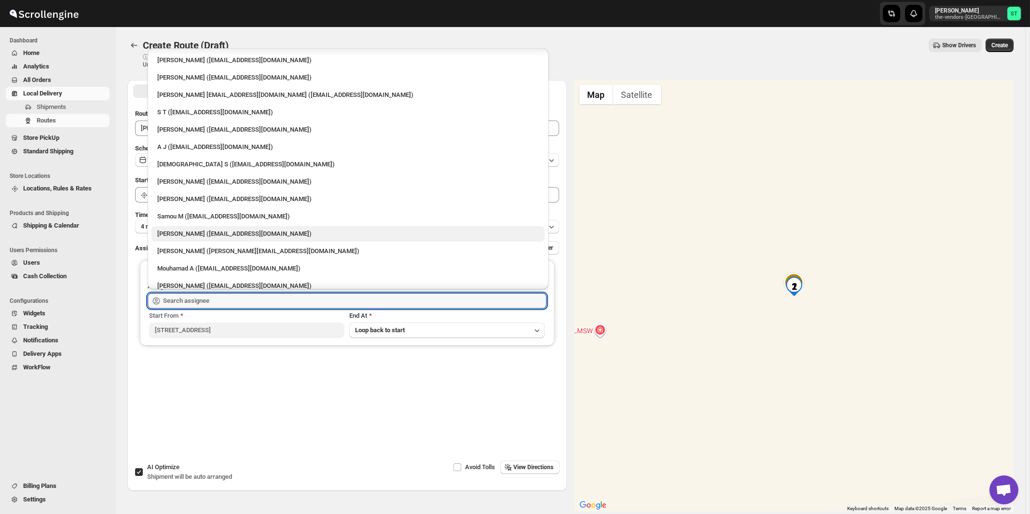
scroll to position [52, 0]
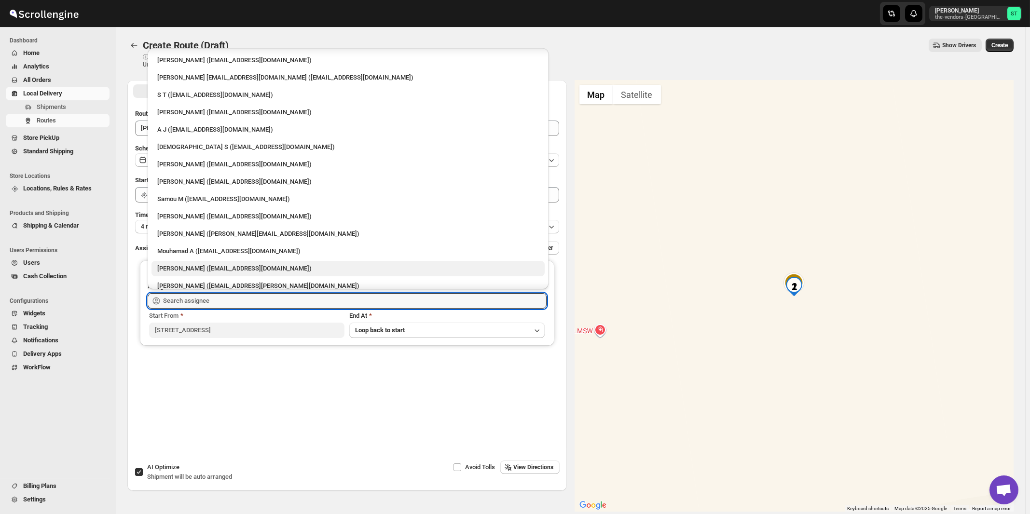
click at [184, 269] on div "[PERSON_NAME] ([EMAIL_ADDRESS][DOMAIN_NAME])" at bounding box center [348, 269] width 382 height 10
type input "[PERSON_NAME] ([EMAIL_ADDRESS][DOMAIN_NAME])"
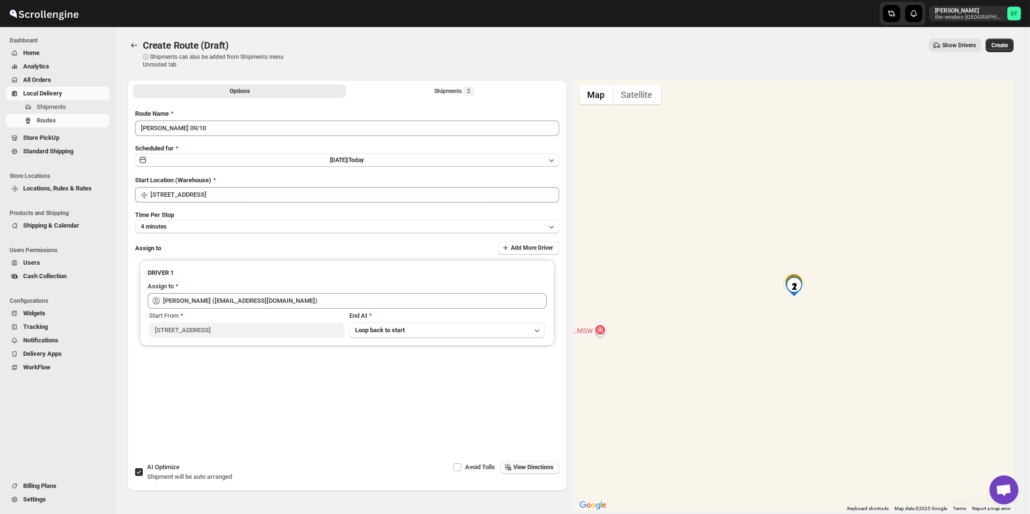
click at [520, 469] on span "View Directions" at bounding box center [534, 468] width 40 height 8
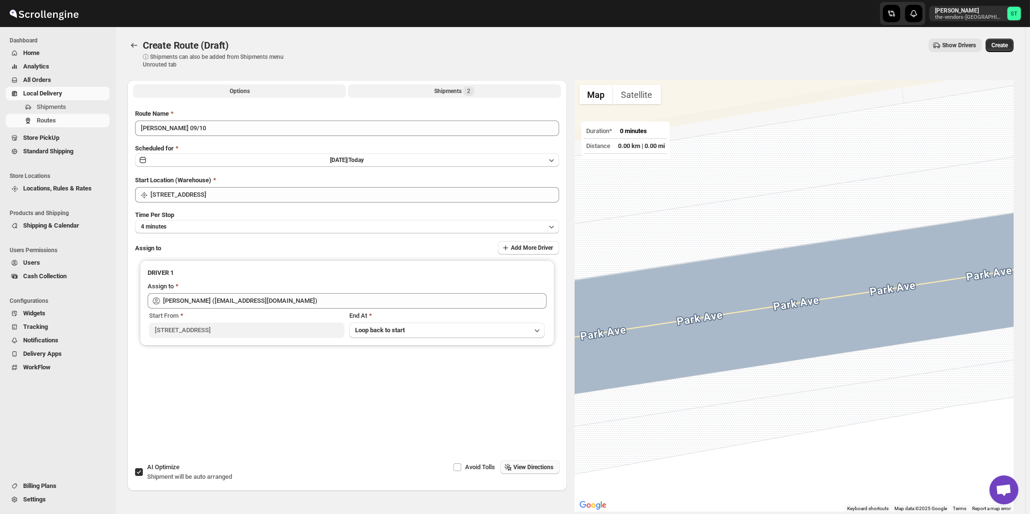
click at [461, 96] on button "Shipments 2" at bounding box center [454, 91] width 213 height 14
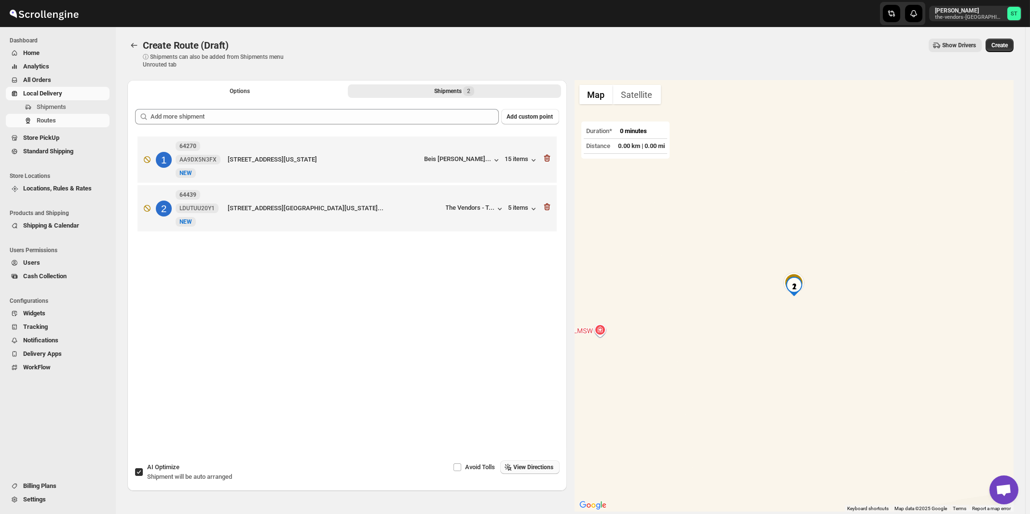
click at [210, 483] on label "AI Optimize Shipment will be auto arranged" at bounding box center [183, 472] width 97 height 23
click at [143, 476] on input "AI Optimize Shipment will be auto arranged" at bounding box center [139, 472] width 8 height 8
checkbox input "false"
click at [545, 468] on span "View Directions" at bounding box center [534, 468] width 40 height 8
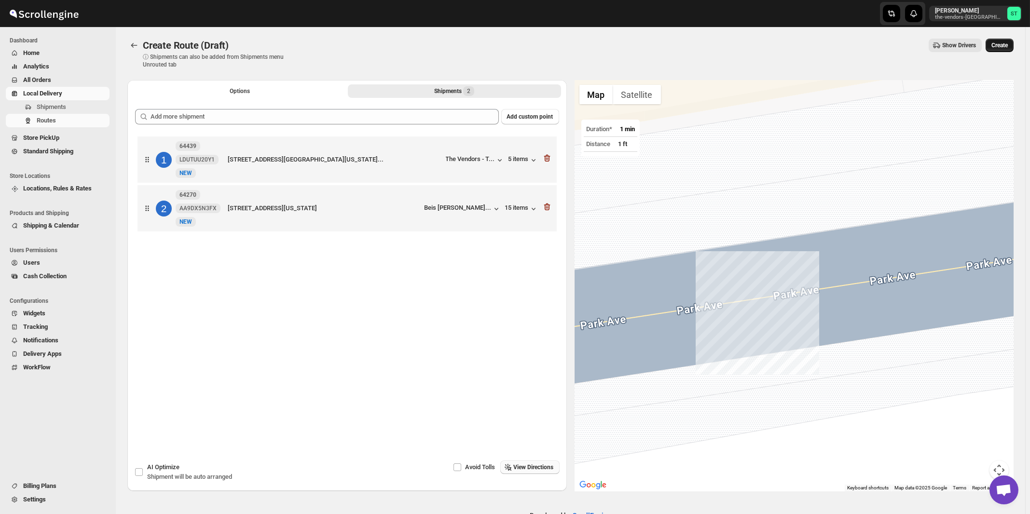
click at [1008, 48] on span "Create" at bounding box center [1000, 45] width 16 height 8
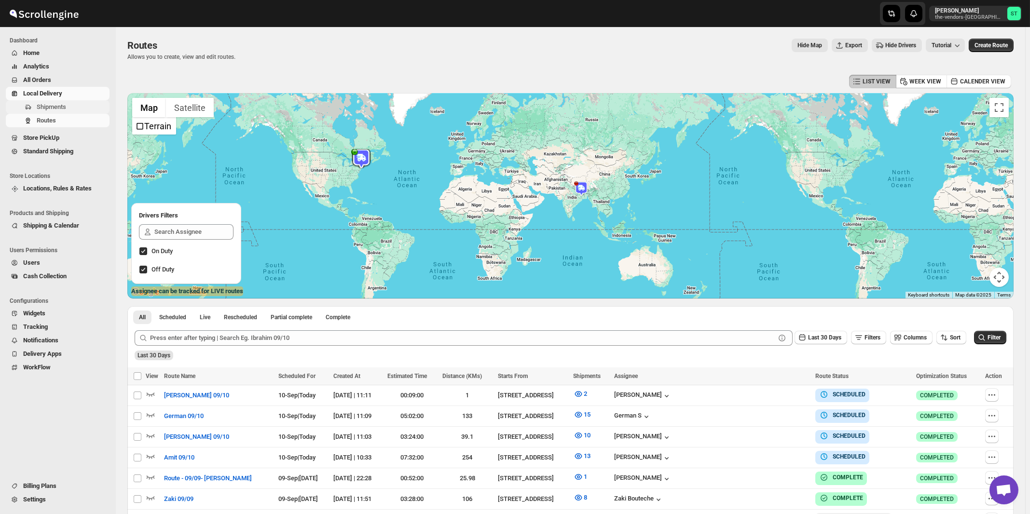
click at [59, 105] on span "Shipments" at bounding box center [51, 106] width 29 height 7
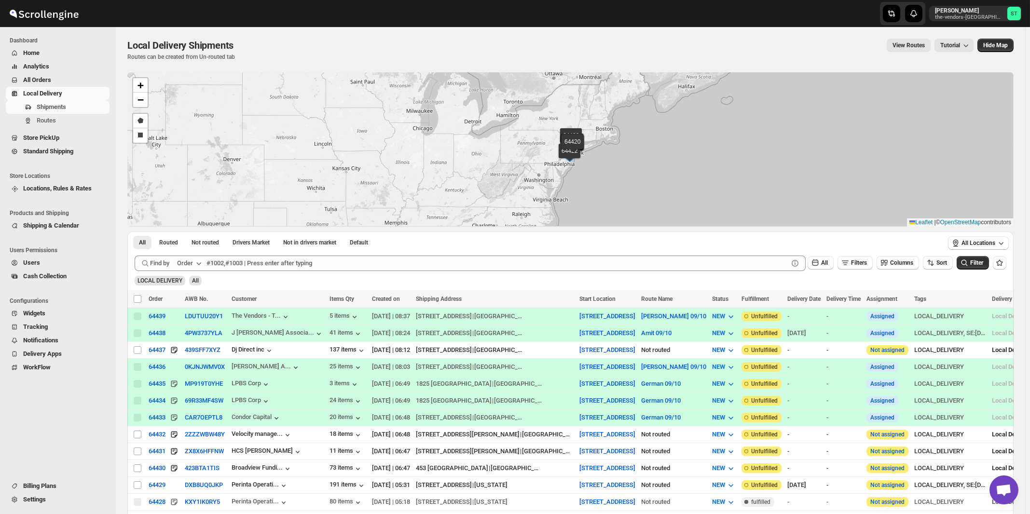
click at [199, 263] on icon "button" at bounding box center [199, 264] width 10 height 10
click at [191, 334] on div "Customer Name" at bounding box center [191, 336] width 44 height 10
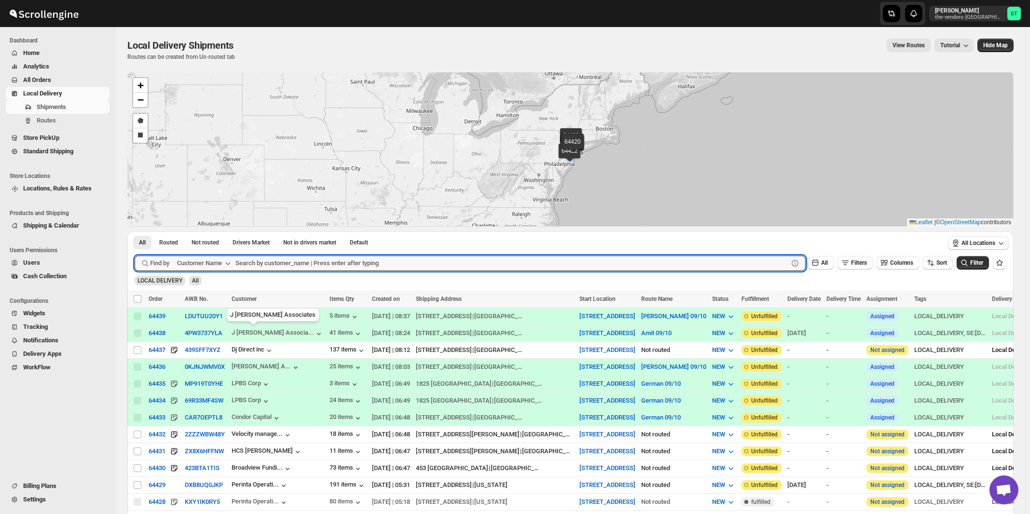
paste input "Citadel Consulting Group"
type input "Citadel Consulting Group"
click at [135, 232] on button "Submit" at bounding box center [149, 237] width 28 height 10
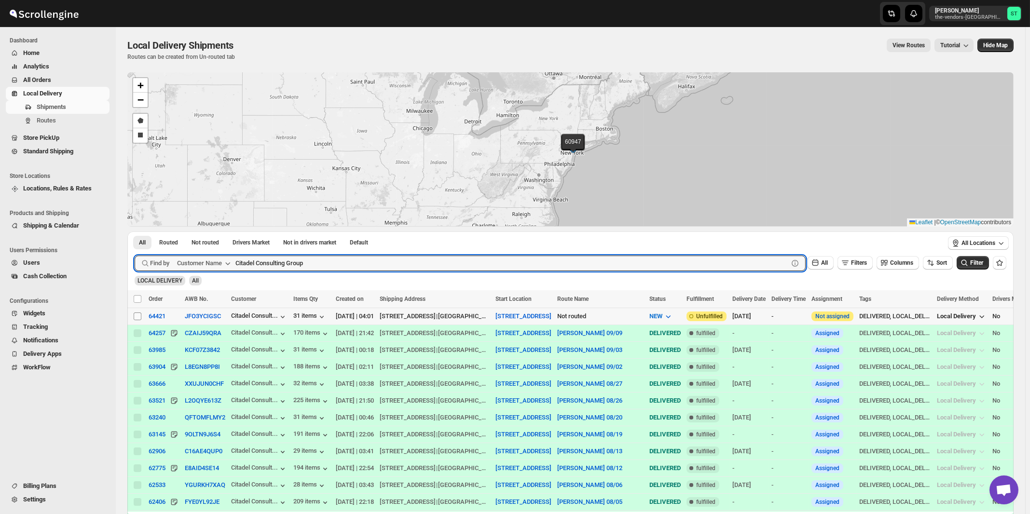
click at [138, 317] on input "Select shipment" at bounding box center [138, 317] width 8 height 8
checkbox input "true"
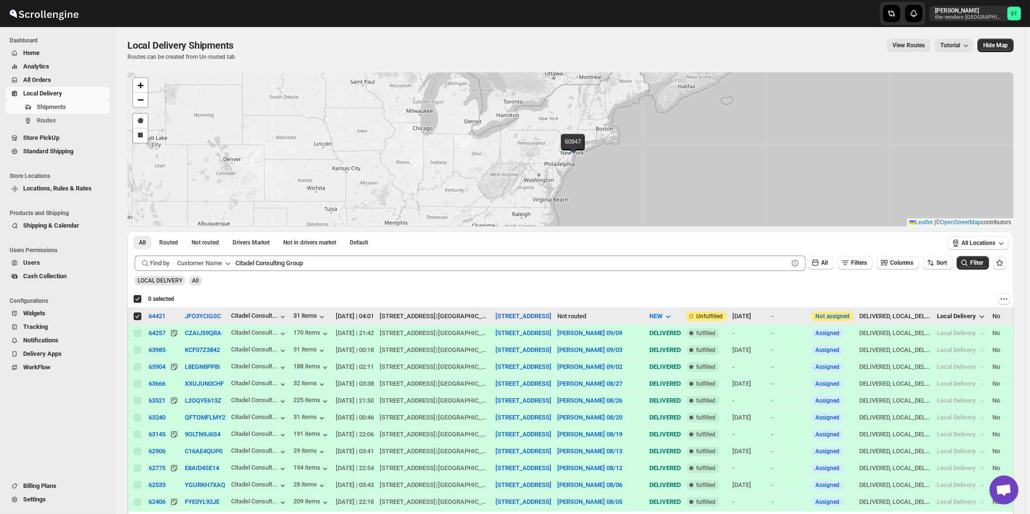
checkbox input "true"
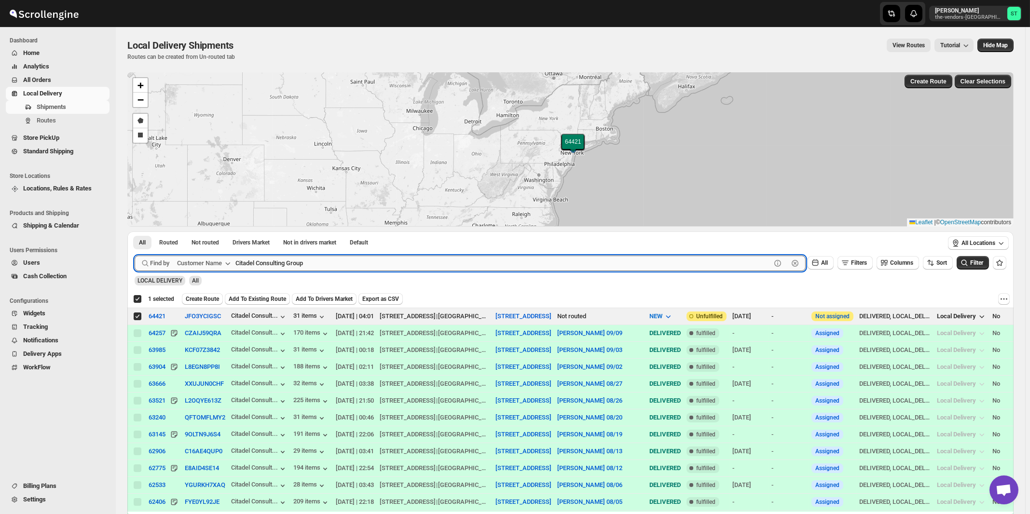
click at [325, 258] on input "Citadel Consulting Group" at bounding box center [503, 263] width 536 height 15
paste input "ertified Lumber"
type input "Certified Lumber"
click at [135, 232] on button "Submit" at bounding box center [149, 237] width 28 height 10
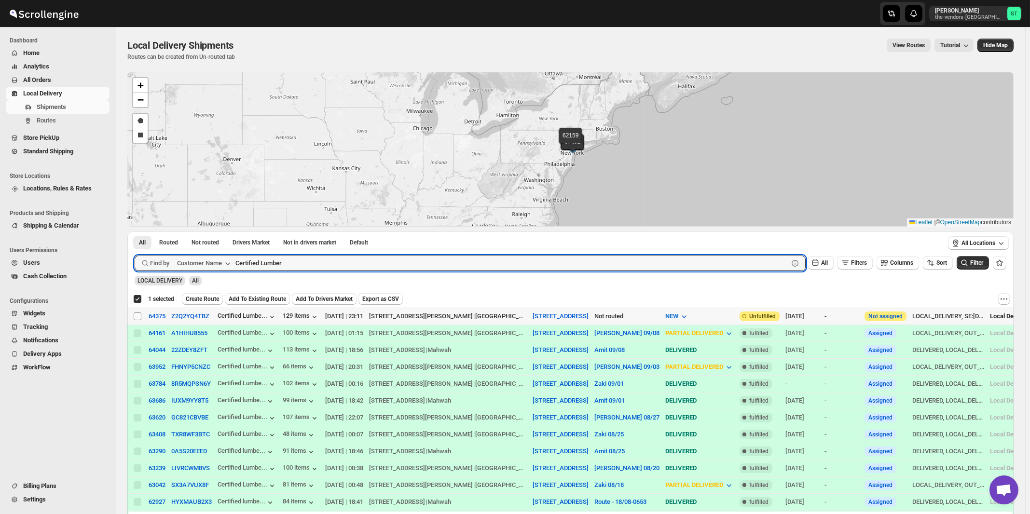
click at [138, 317] on input "Select shipment" at bounding box center [138, 317] width 8 height 8
checkbox input "true"
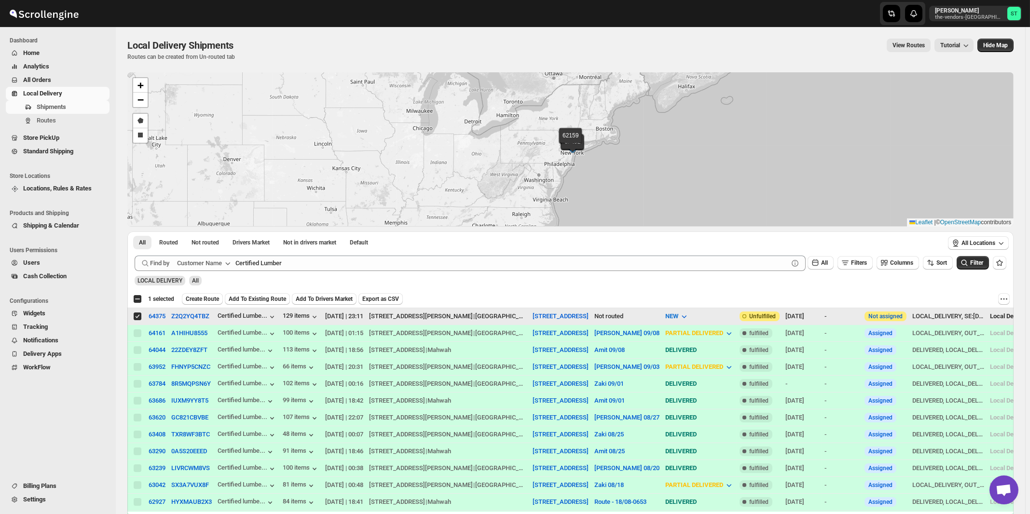
checkbox input "false"
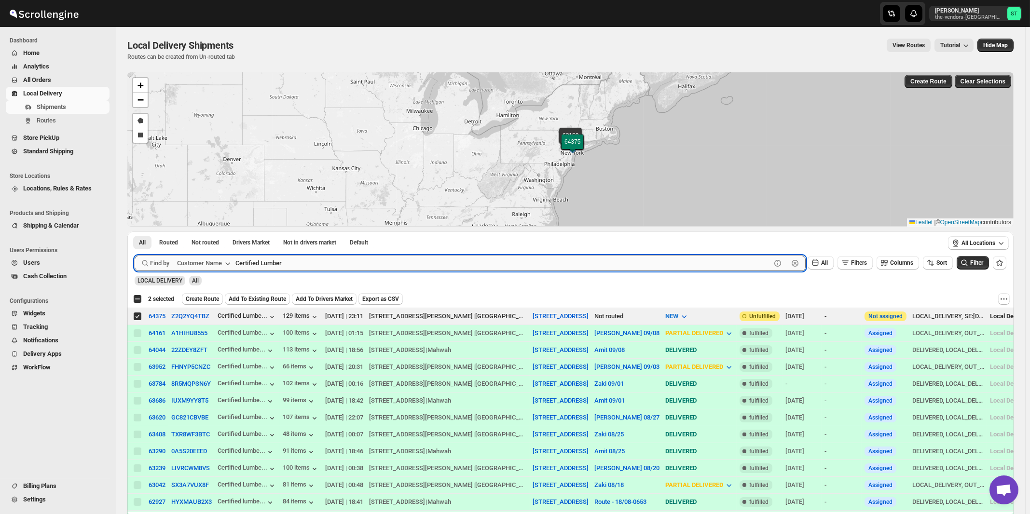
click at [313, 260] on input "Certified Lumber" at bounding box center [503, 263] width 536 height 15
paste input "HCS Spenc"
type input "HCS [PERSON_NAME]"
click at [135, 232] on button "Submit" at bounding box center [149, 237] width 28 height 10
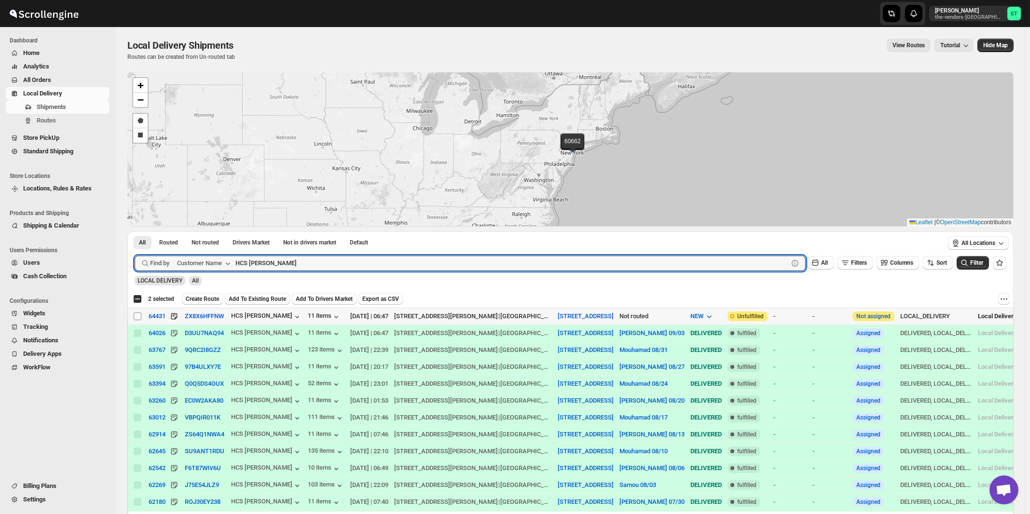
click at [138, 317] on input "Select shipment" at bounding box center [138, 317] width 8 height 8
checkbox input "true"
click at [285, 261] on input "HCS [PERSON_NAME]" at bounding box center [503, 263] width 536 height 15
paste input "Rock Brokerage"
type input "Brokerage"
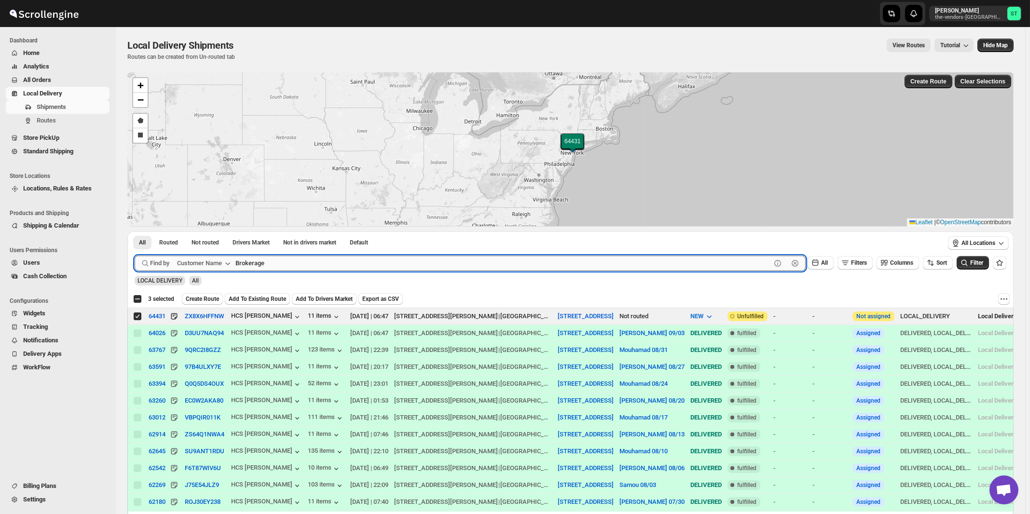
click at [135, 232] on button "Submit" at bounding box center [149, 237] width 28 height 10
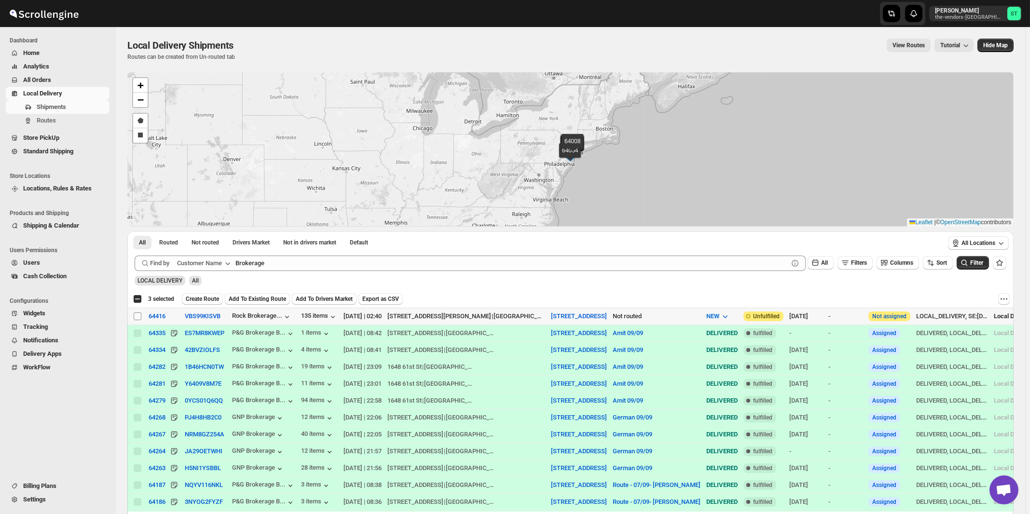
click at [135, 316] on input "Select shipment" at bounding box center [138, 317] width 8 height 8
checkbox input "true"
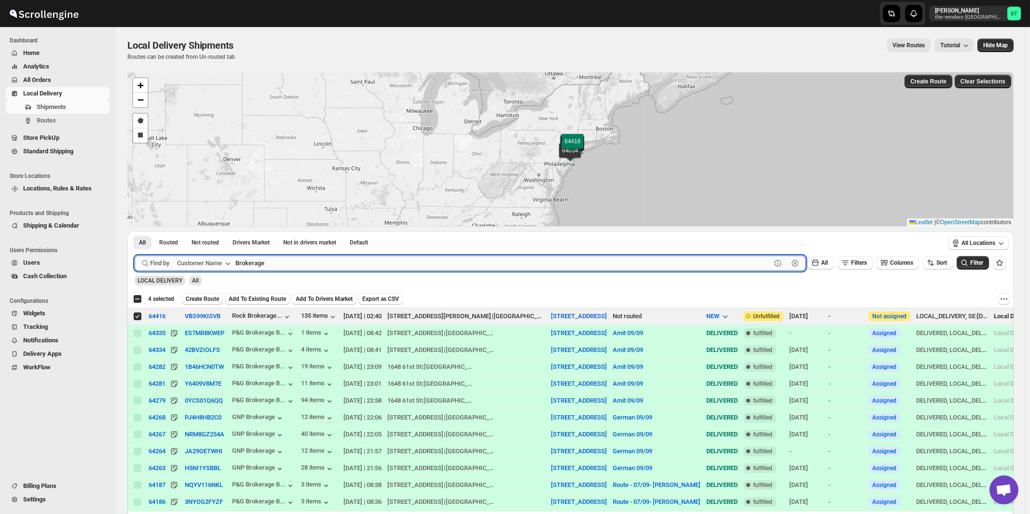
click at [309, 260] on input "Brokerage" at bounding box center [503, 263] width 536 height 15
paste input "White Glov"
click at [135, 232] on button "Submit" at bounding box center [149, 237] width 28 height 10
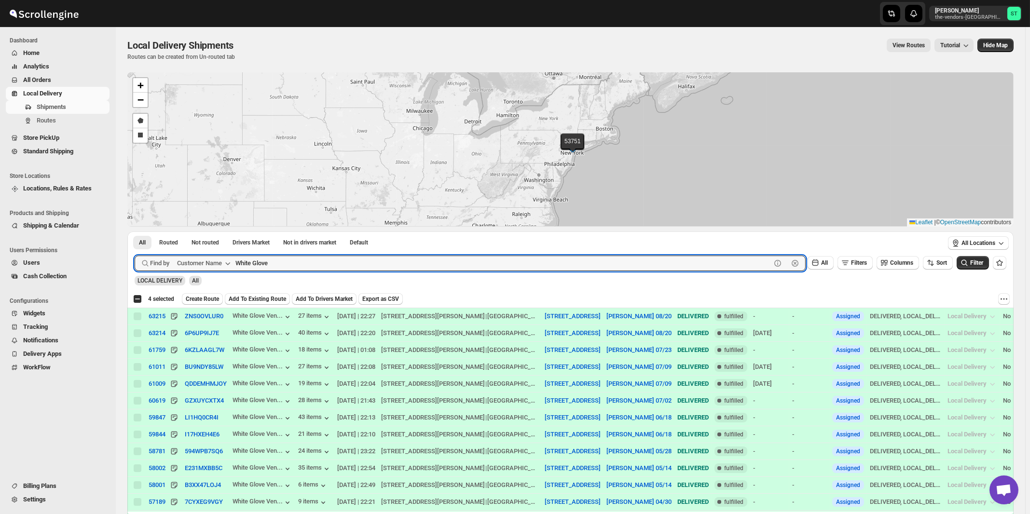
paste input "Loom Capital"
click at [135, 232] on button "Submit" at bounding box center [149, 237] width 28 height 10
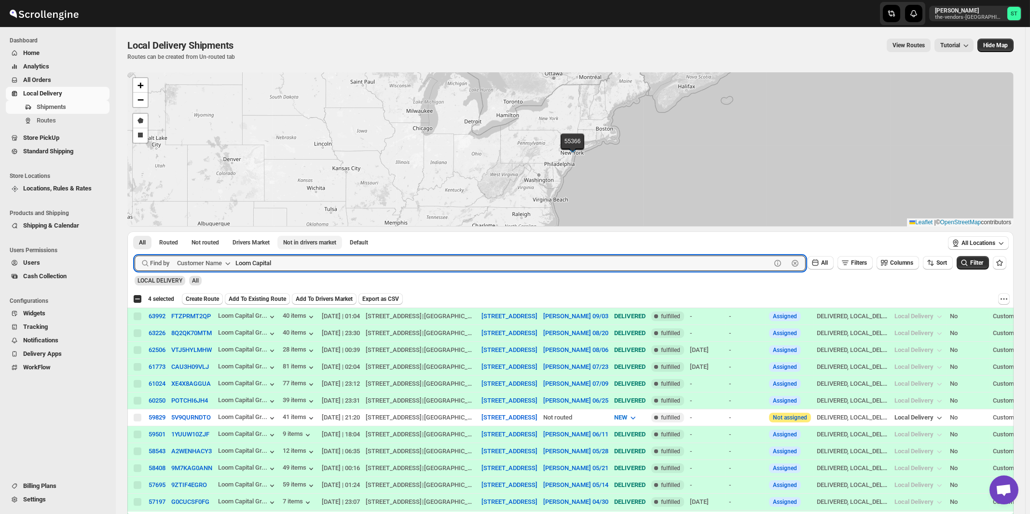
paste input "Anchor Health Homecare Services Inc."
type input "Anchor Health Homecare Services Inc."
click at [135, 232] on button "Submit" at bounding box center [149, 237] width 28 height 10
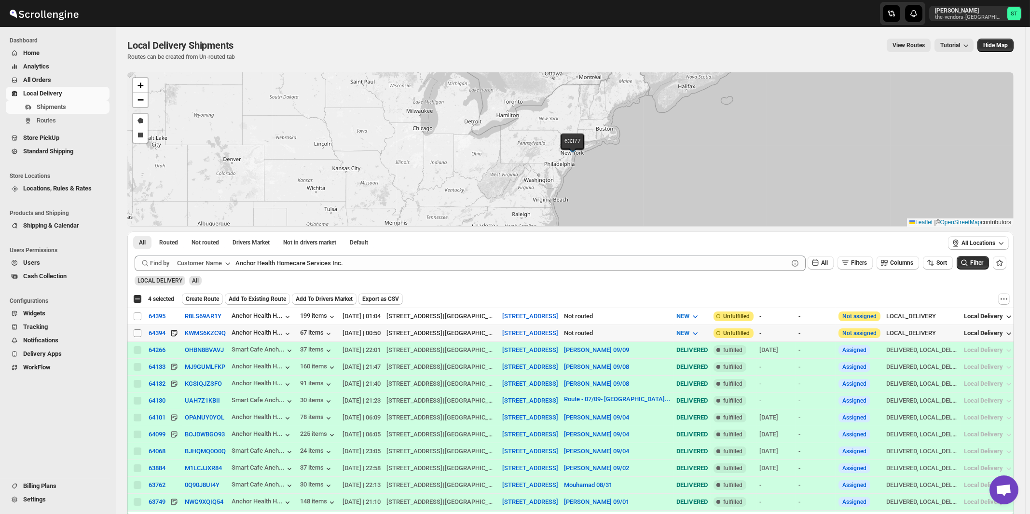
click at [135, 332] on input "Select shipment" at bounding box center [138, 334] width 8 height 8
checkbox input "true"
click at [135, 317] on input "Select shipment" at bounding box center [138, 317] width 8 height 8
checkbox input "true"
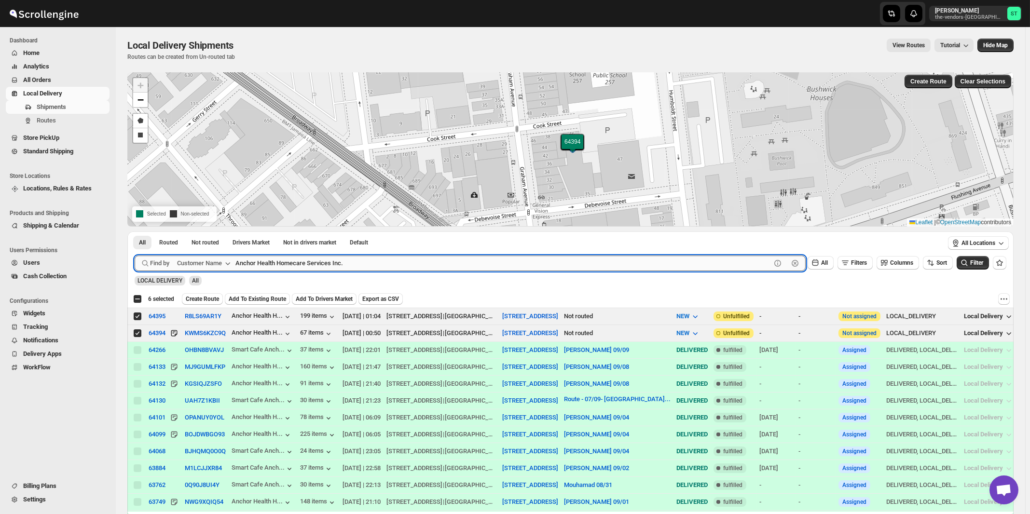
click at [371, 267] on input "Anchor Health Homecare Services Inc." at bounding box center [503, 263] width 536 height 15
paste input "United Academy"
type input "United Academy"
click at [135, 232] on button "Submit" at bounding box center [149, 237] width 28 height 10
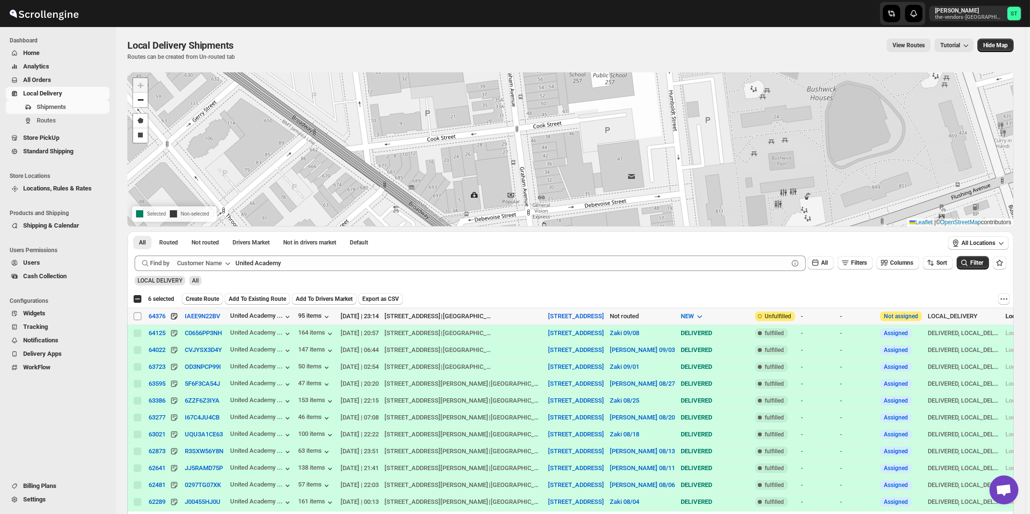
click at [138, 316] on input "Select shipment" at bounding box center [138, 317] width 8 height 8
checkbox input "true"
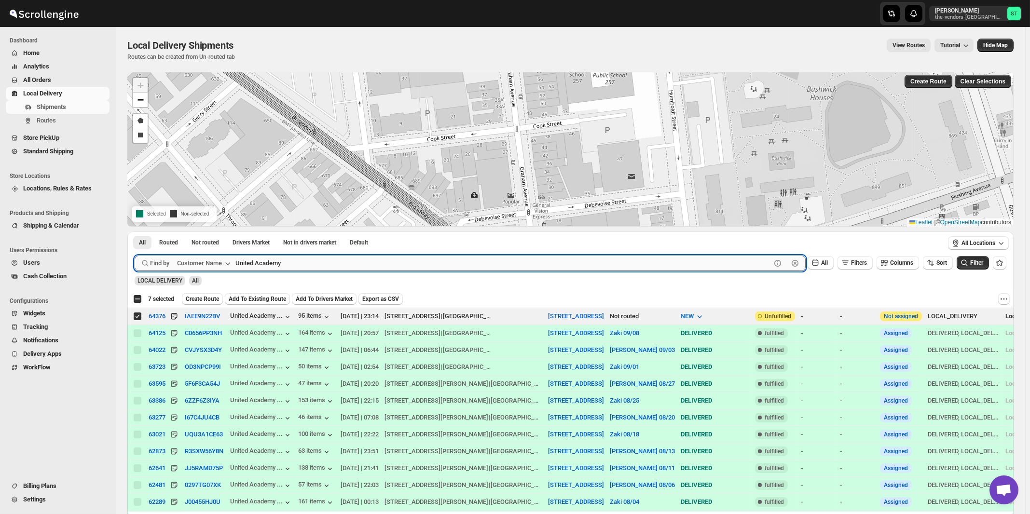
click at [345, 263] on input "United Academy" at bounding box center [503, 263] width 536 height 15
paste input "Oda - [GEOGRAPHIC_DATA]"
type input "Oda - [GEOGRAPHIC_DATA]"
click at [135, 232] on button "Submit" at bounding box center [149, 237] width 28 height 10
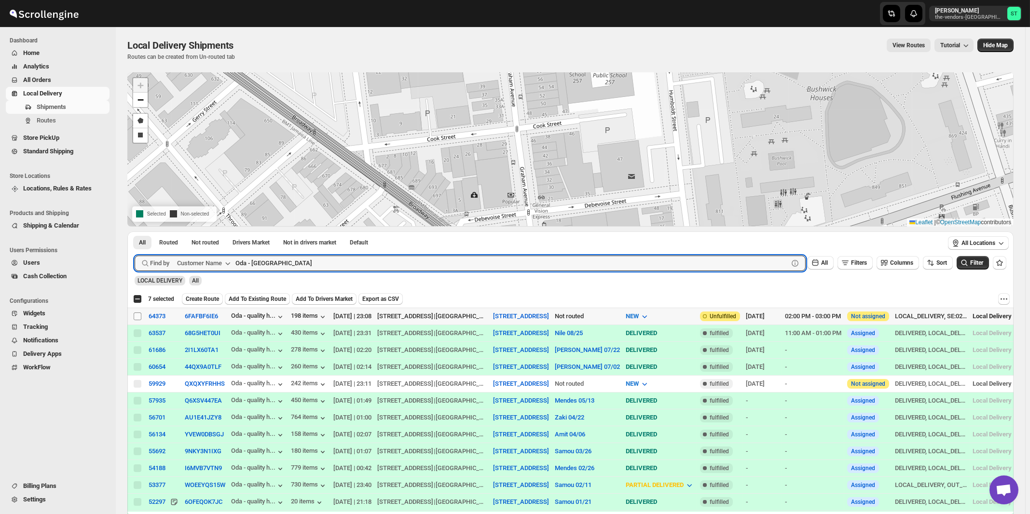
click at [138, 316] on input "Select shipment" at bounding box center [138, 317] width 8 height 8
checkbox input "true"
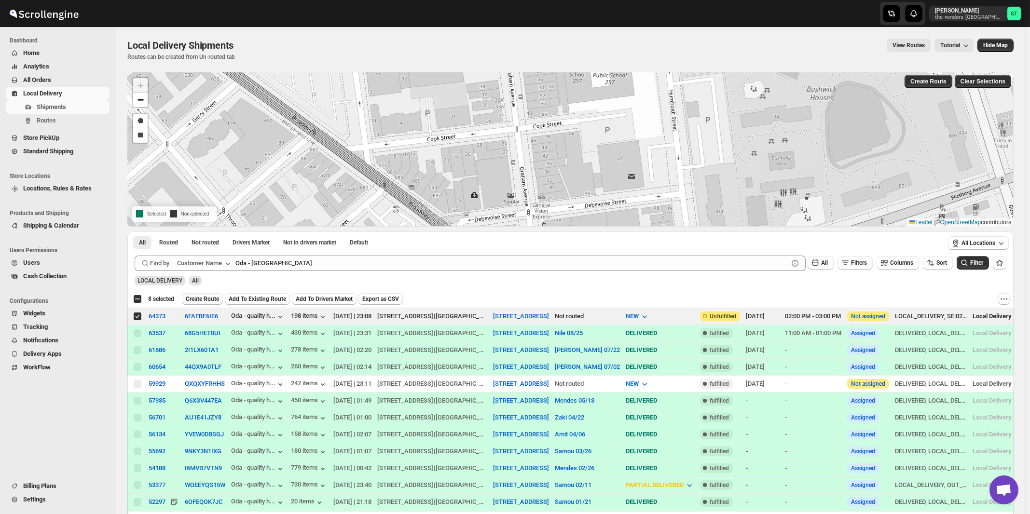
click at [204, 300] on span "Create Route" at bounding box center [202, 299] width 33 height 8
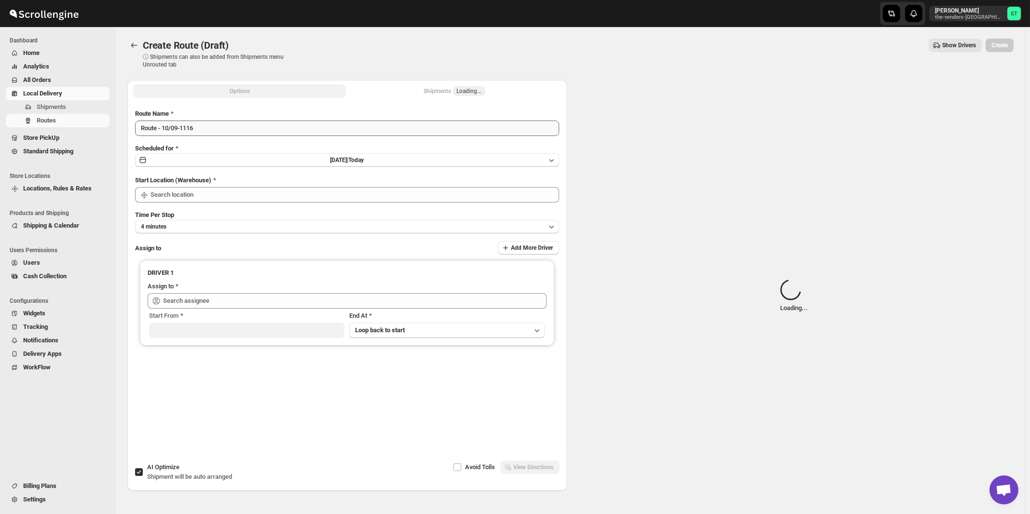
type input "[STREET_ADDRESS]"
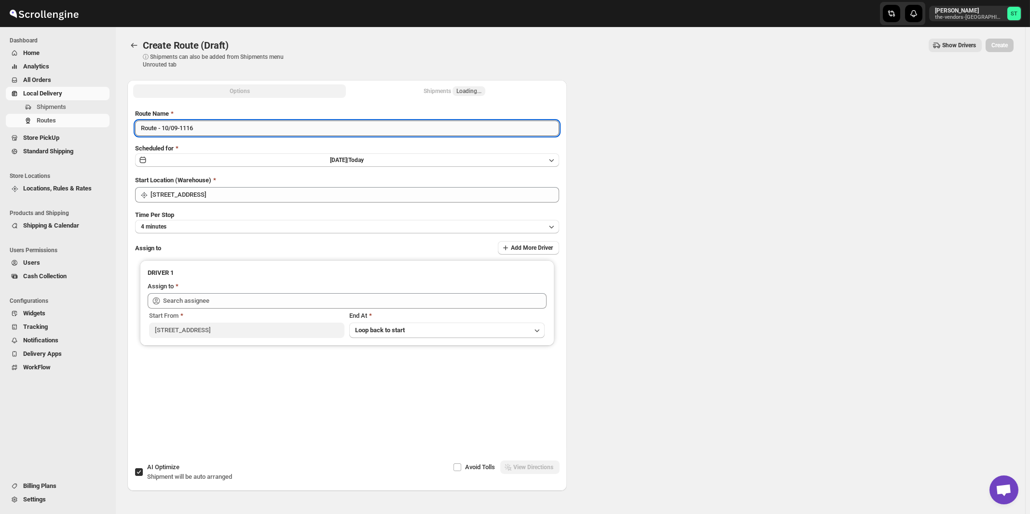
click at [308, 125] on input "Route - 10/09-1116" at bounding box center [347, 128] width 424 height 15
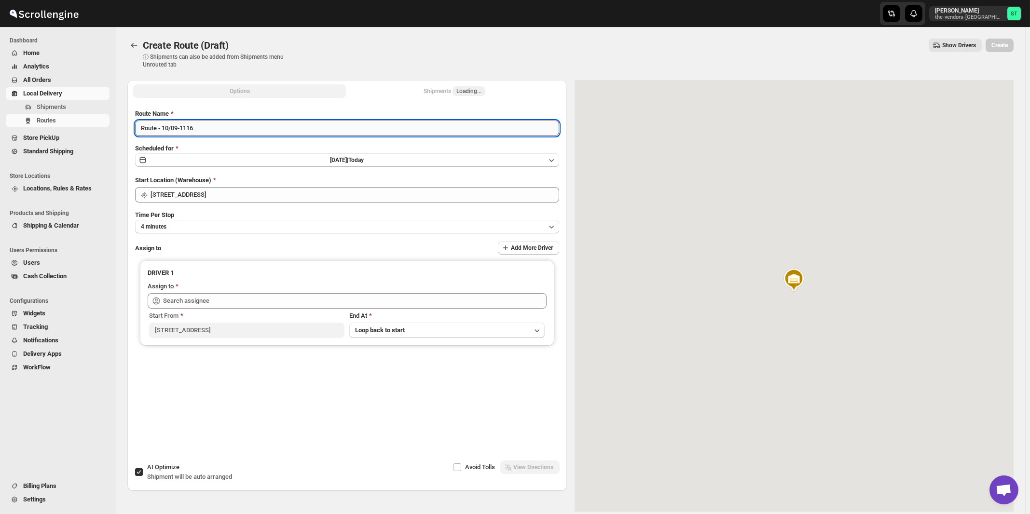
paste input "[PERSON_NAME]"
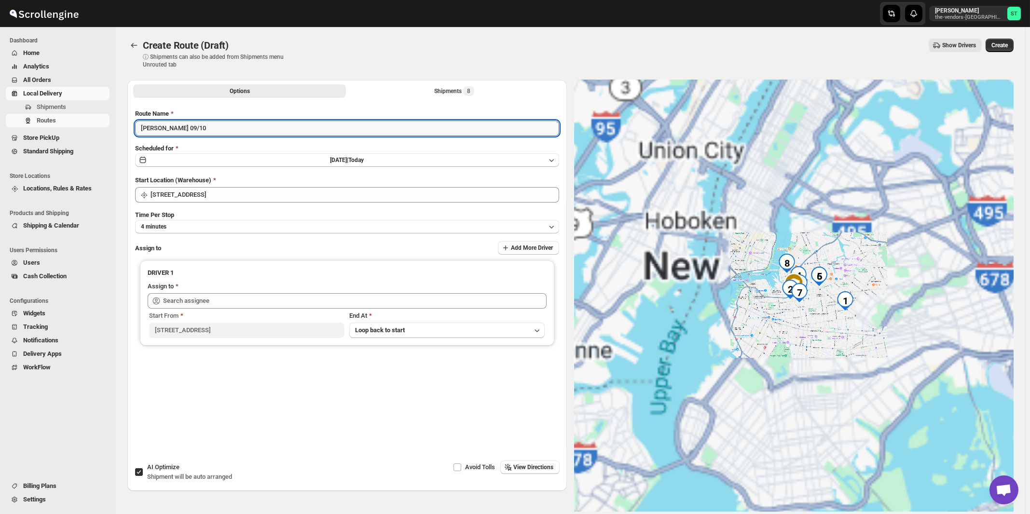
type input "[PERSON_NAME] 09/10"
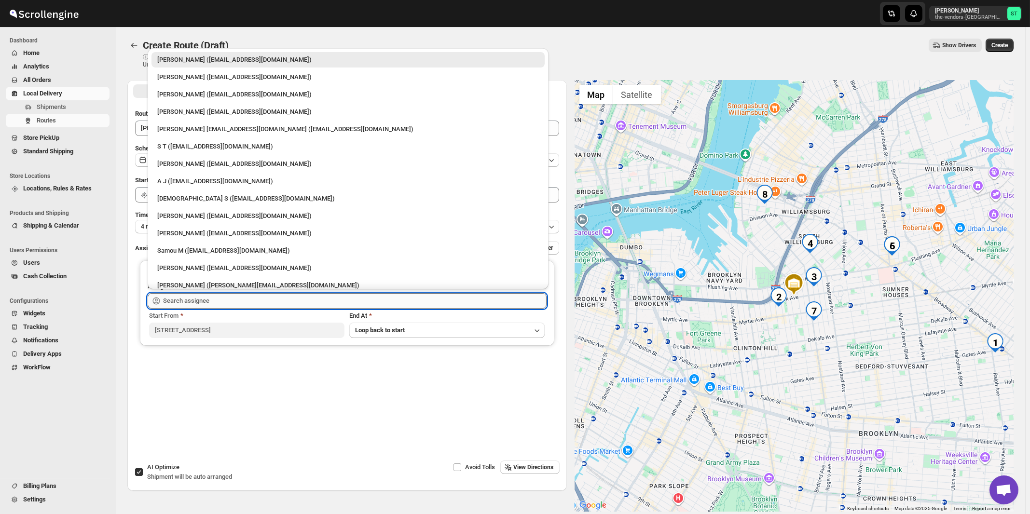
click at [301, 297] on input "text" at bounding box center [355, 300] width 384 height 15
click at [173, 77] on div "[PERSON_NAME] ([EMAIL_ADDRESS][DOMAIN_NAME])" at bounding box center [348, 77] width 382 height 10
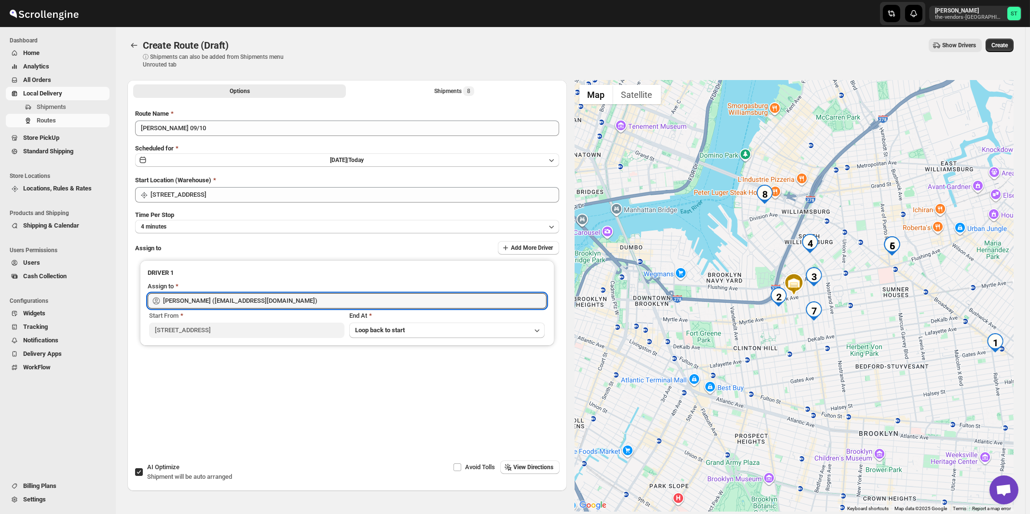
type input "[PERSON_NAME] ([EMAIL_ADDRESS][DOMAIN_NAME])"
click at [531, 470] on span "View Directions" at bounding box center [534, 468] width 40 height 8
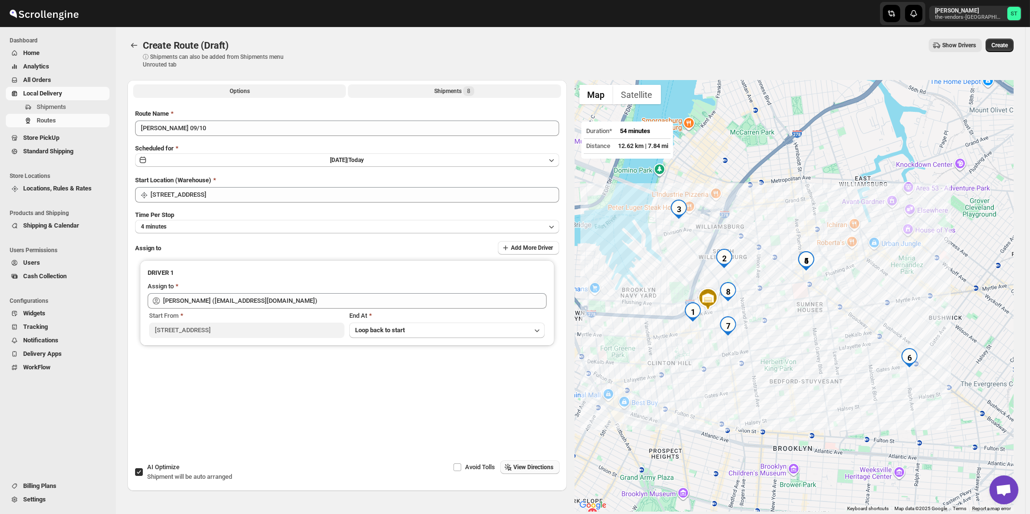
click at [452, 88] on div "Shipments 8" at bounding box center [454, 91] width 40 height 10
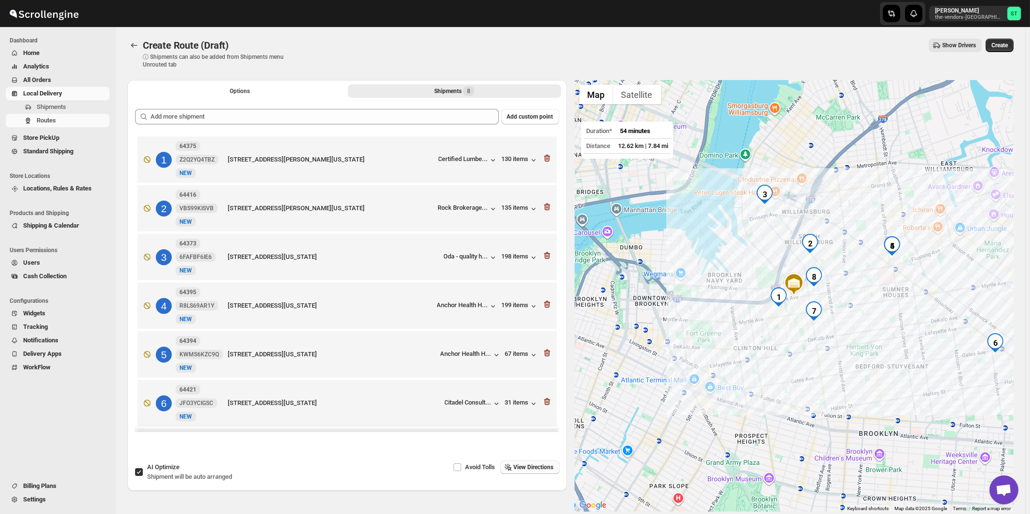
click at [157, 471] on span "AI Optimize" at bounding box center [163, 467] width 32 height 7
click at [143, 471] on input "AI Optimize Shipment will be auto arranged" at bounding box center [139, 472] width 8 height 8
checkbox input "false"
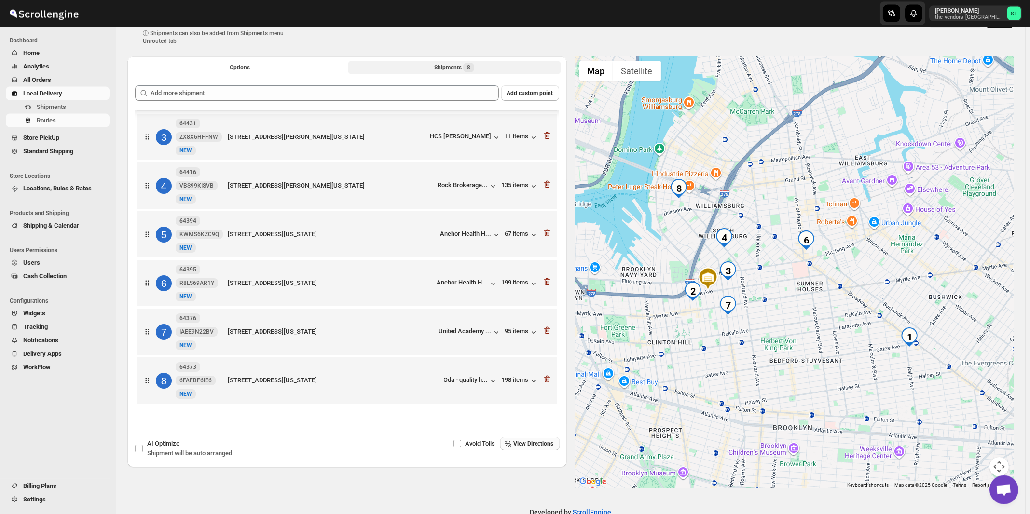
scroll to position [45, 0]
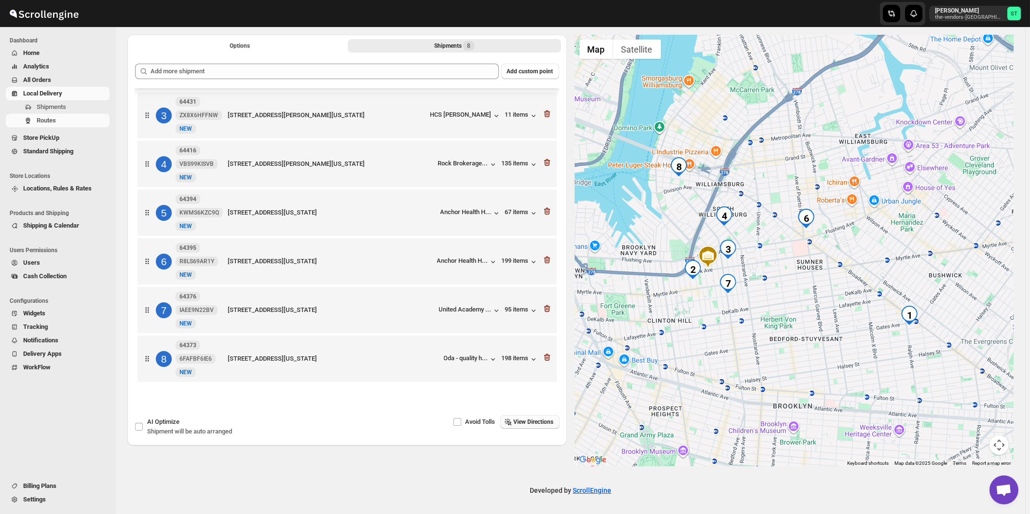
click at [541, 421] on span "View Directions" at bounding box center [534, 422] width 40 height 8
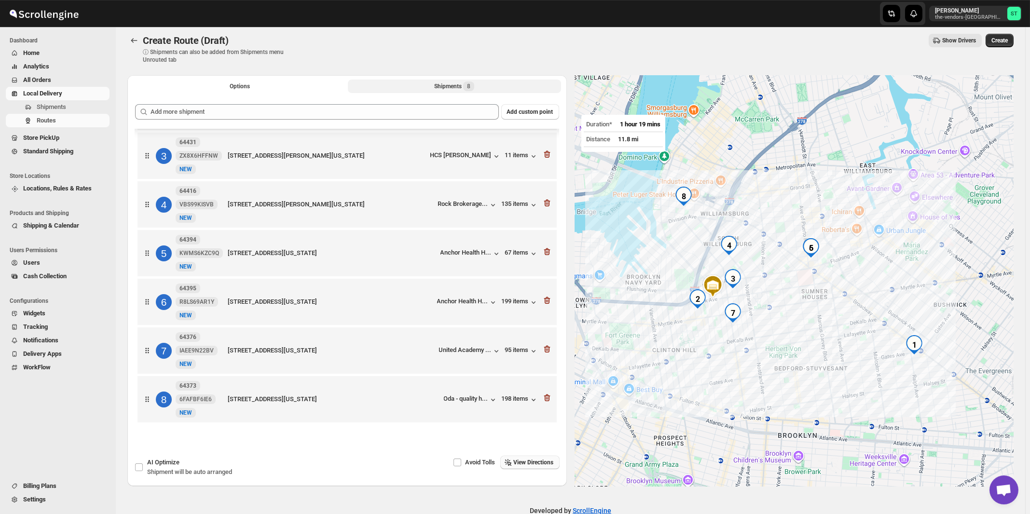
scroll to position [0, 0]
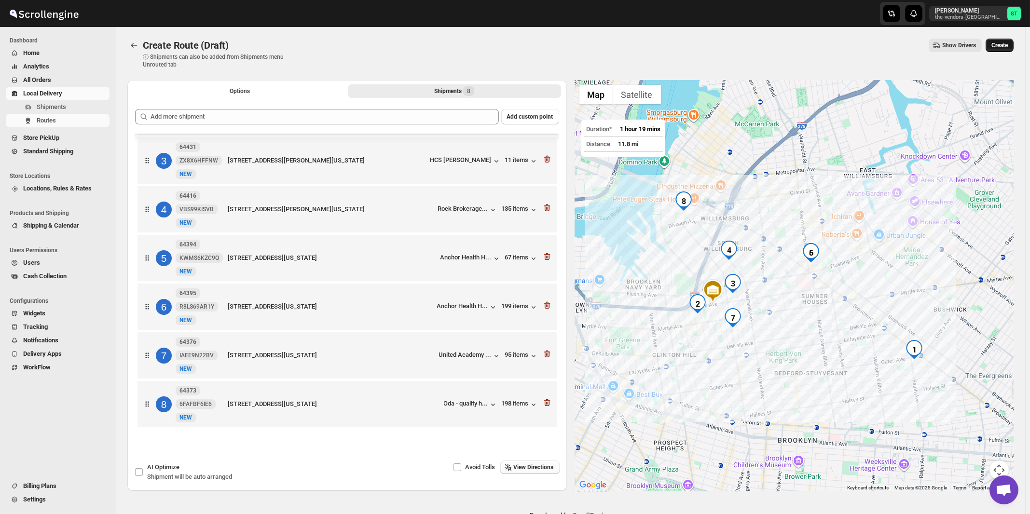
click at [1000, 46] on span "Create" at bounding box center [1000, 45] width 16 height 8
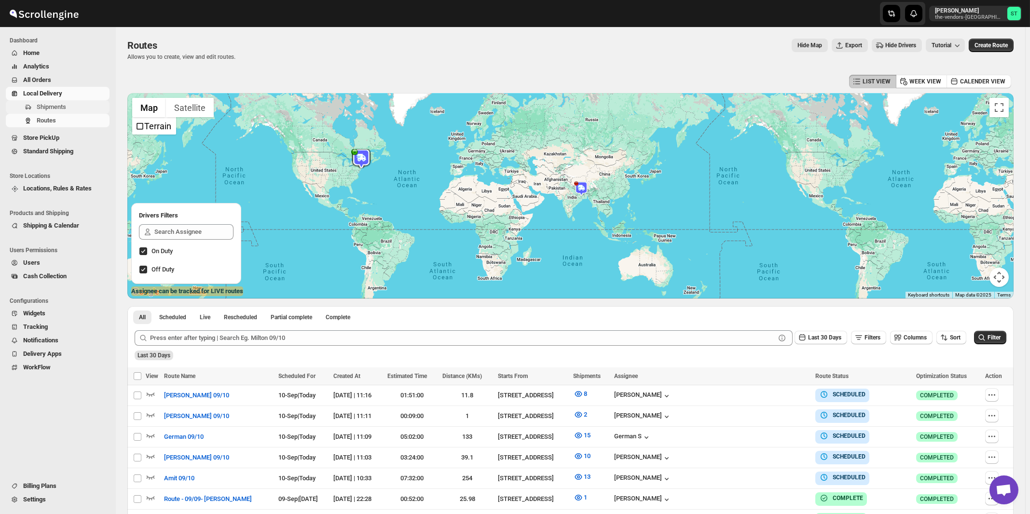
click at [49, 106] on span "Shipments" at bounding box center [51, 106] width 29 height 7
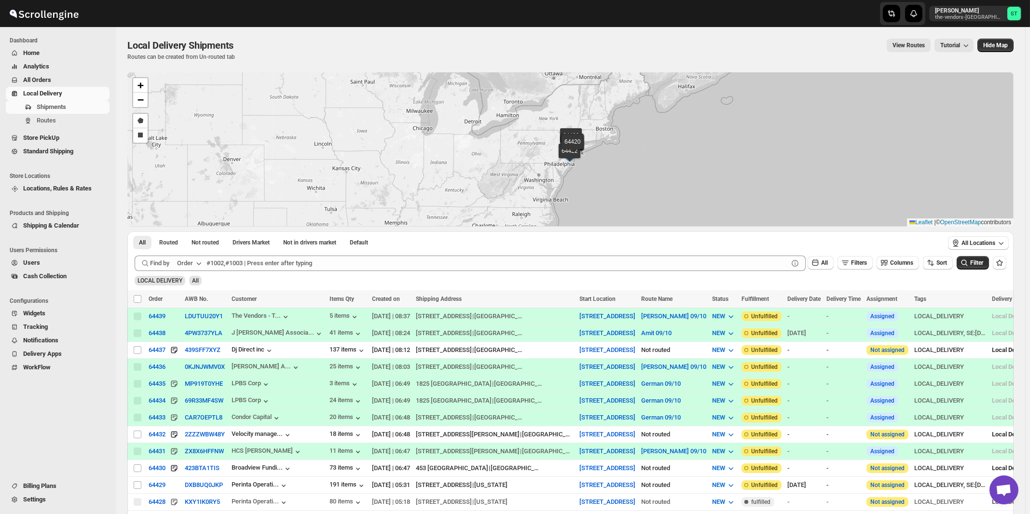
click at [194, 262] on button "Order" at bounding box center [190, 263] width 38 height 15
click at [187, 336] on div "Customer Name" at bounding box center [191, 336] width 44 height 10
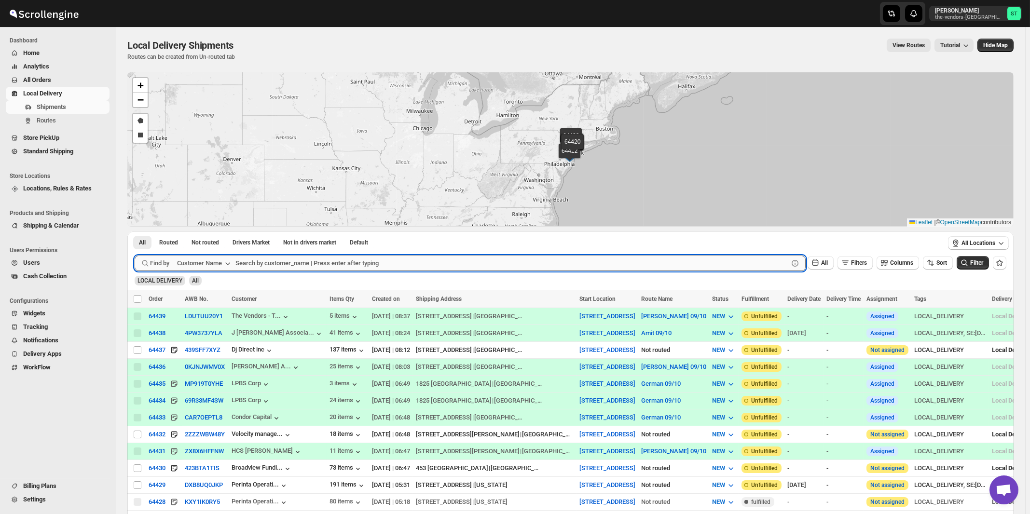
paste input "Apex Group"
type input "Apex Group"
click at [135, 232] on button "Submit" at bounding box center [149, 237] width 28 height 10
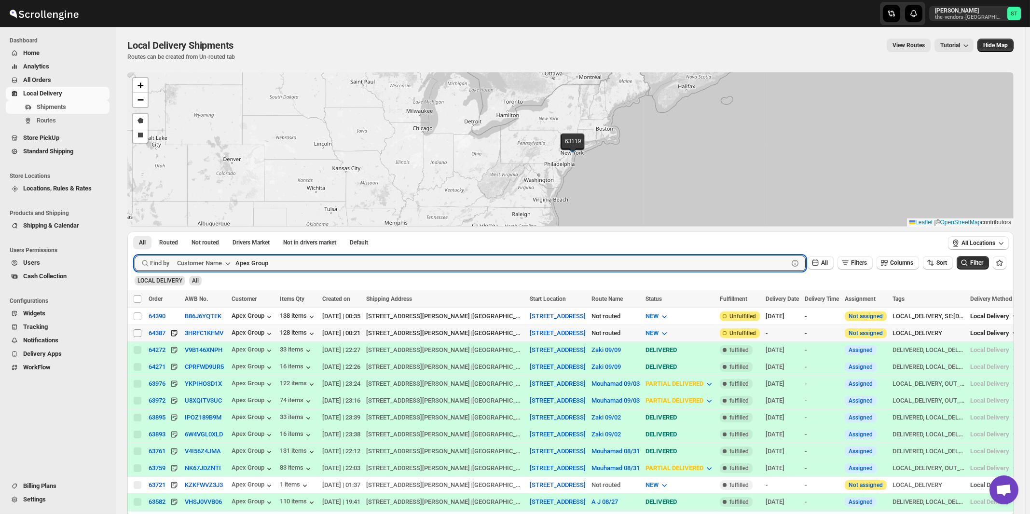
click at [138, 334] on input "Select shipment" at bounding box center [138, 334] width 8 height 8
checkbox input "true"
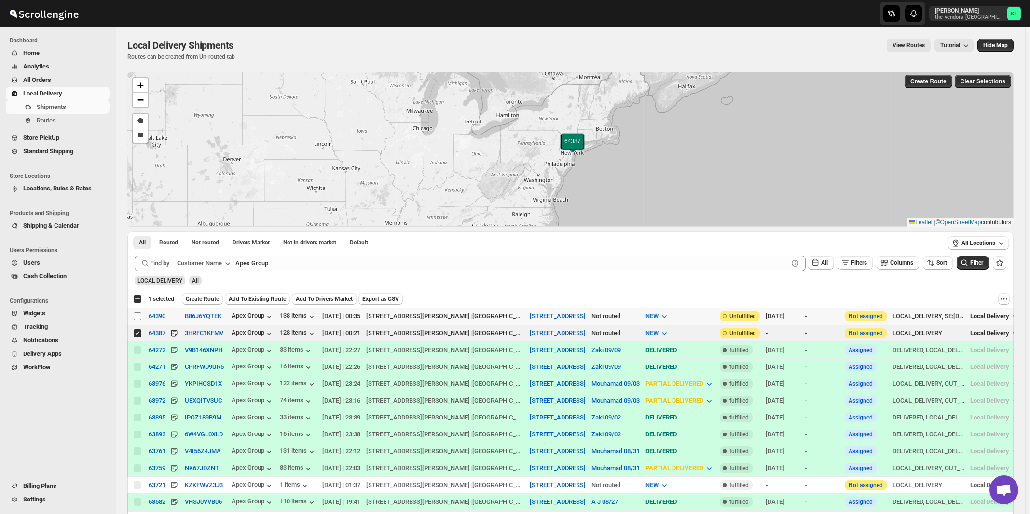
click at [138, 318] on input "Select shipment" at bounding box center [138, 317] width 8 height 8
checkbox input "true"
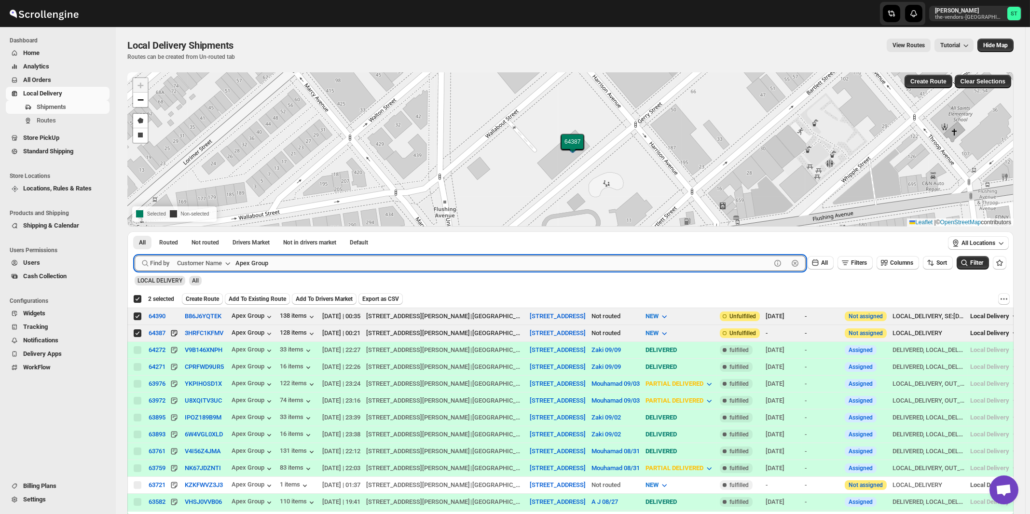
click at [328, 260] on input "Apex Group" at bounding box center [503, 263] width 536 height 15
paste input "Broadview Funding"
type input "Broadview Funding"
click at [135, 232] on button "Submit" at bounding box center [149, 237] width 28 height 10
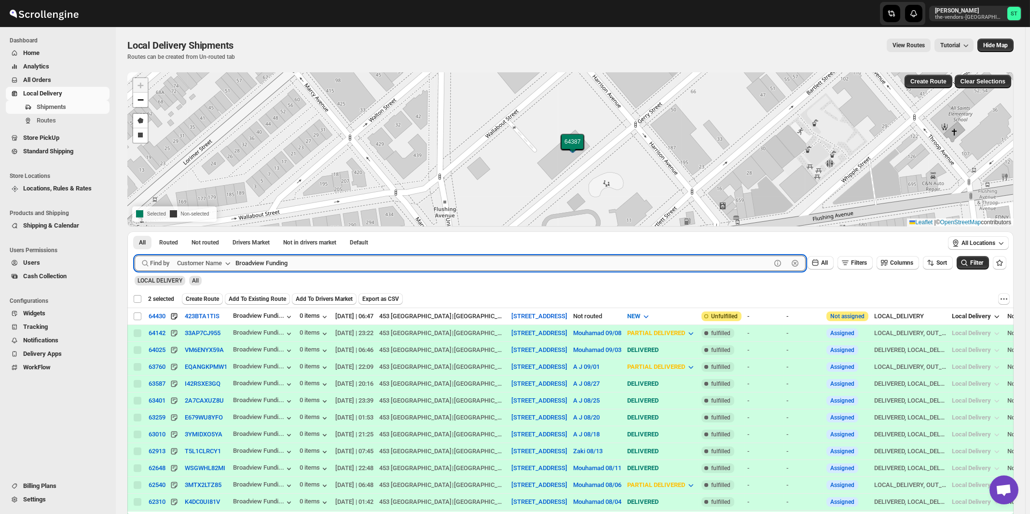
checkbox input "false"
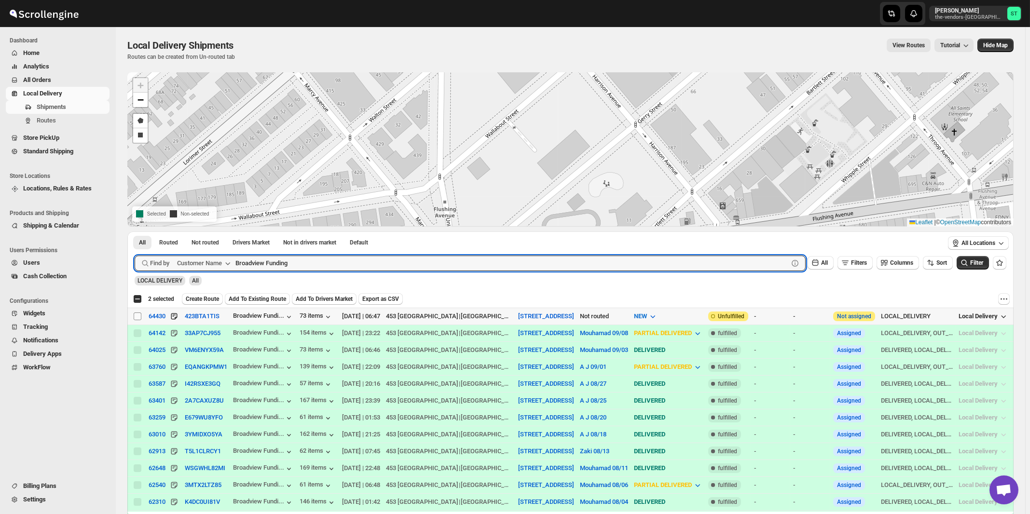
click at [138, 315] on input "Select shipment" at bounding box center [138, 317] width 8 height 8
checkbox input "true"
click at [352, 264] on input "Broadview Funding" at bounding box center [503, 263] width 536 height 15
paste input "Elite Concrete [GEOGRAPHIC_DATA]"
type input "Elite Concrete [GEOGRAPHIC_DATA]"
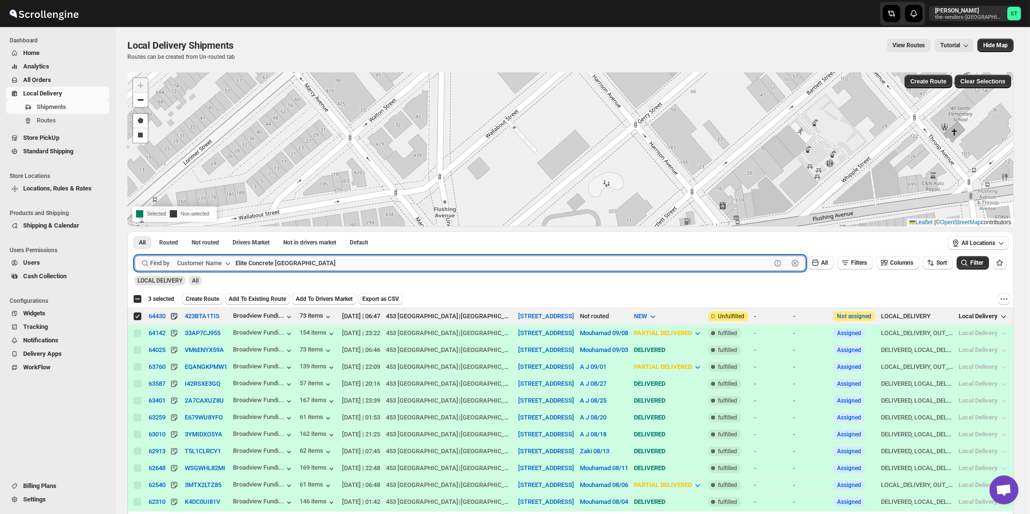
click at [135, 232] on button "Submit" at bounding box center [149, 237] width 28 height 10
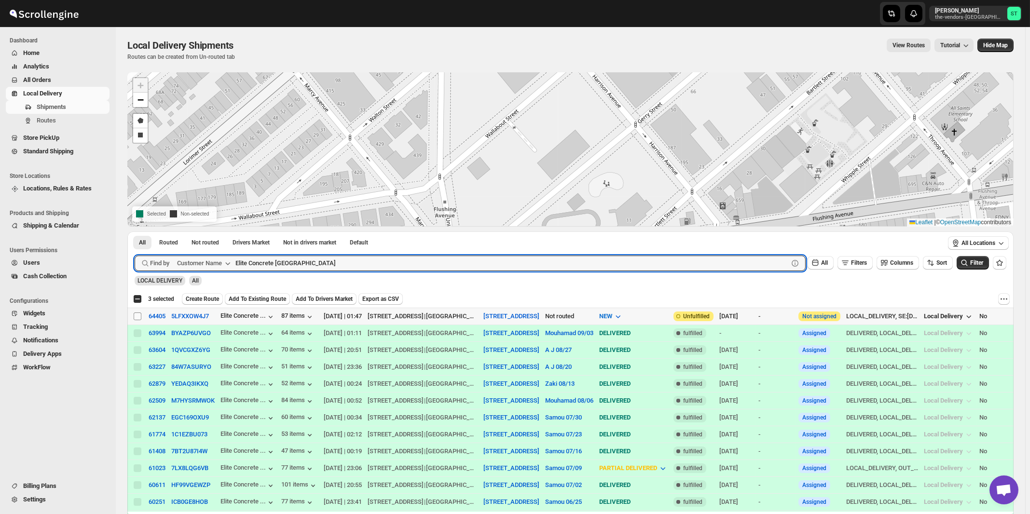
click at [138, 317] on input "Select shipment" at bounding box center [138, 317] width 8 height 8
checkbox input "true"
click at [386, 258] on input "Elite Concrete [GEOGRAPHIC_DATA]" at bounding box center [503, 263] width 536 height 15
paste input "Sock Shoppe"
type input "Sock Shoppe"
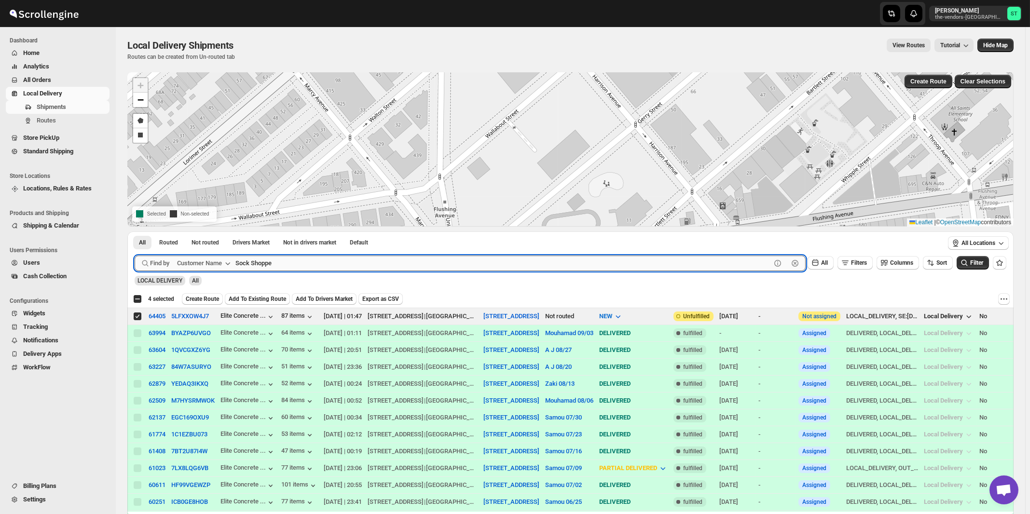
click at [135, 232] on button "Submit" at bounding box center [149, 237] width 28 height 10
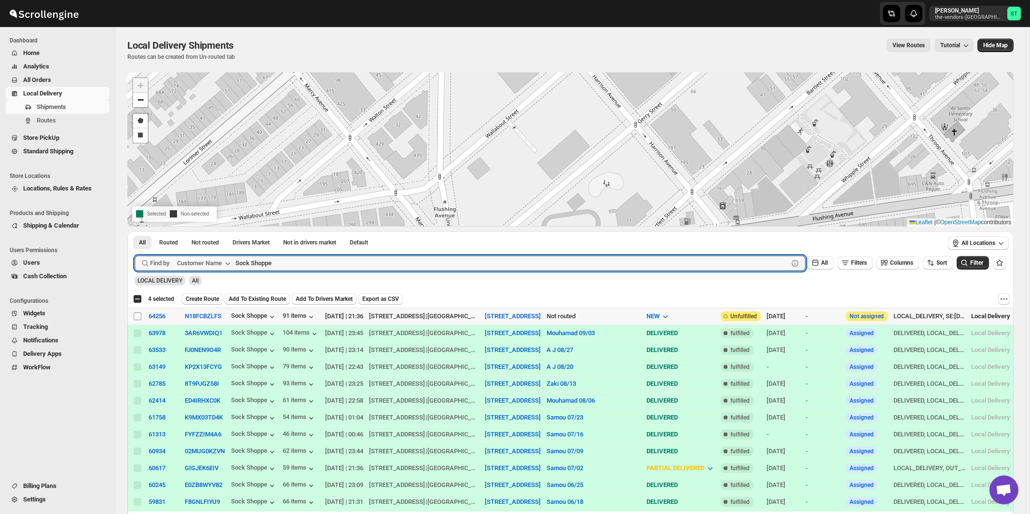
click at [137, 317] on input "Select shipment" at bounding box center [138, 317] width 8 height 8
checkbox input "true"
